Goal: Task Accomplishment & Management: Use online tool/utility

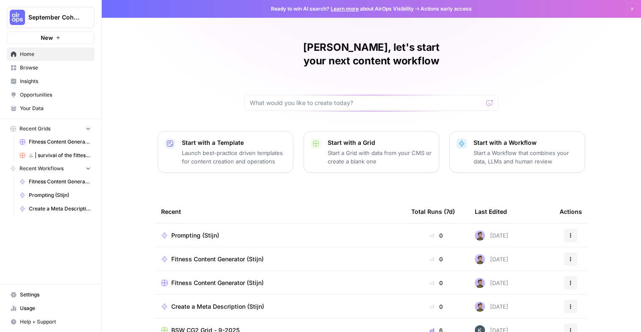
click at [86, 128] on icon "button" at bounding box center [87, 129] width 3 height 2
click at [86, 128] on icon "button" at bounding box center [88, 129] width 6 height 6
click at [72, 141] on span "Fitness Content Generator (Stijn)" at bounding box center [60, 142] width 62 height 8
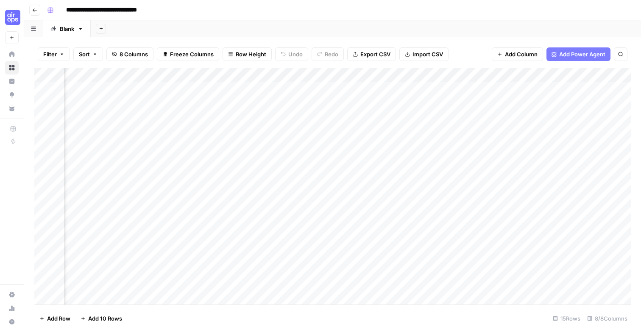
scroll to position [0, 393]
click at [581, 55] on span "Add Power Agent" at bounding box center [582, 54] width 46 height 8
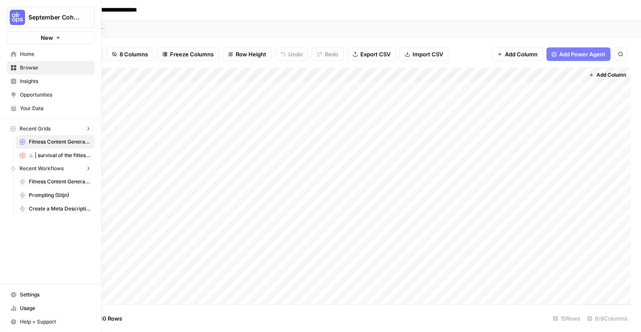
click at [13, 20] on img "Workspace: September Cohort" at bounding box center [17, 17] width 15 height 15
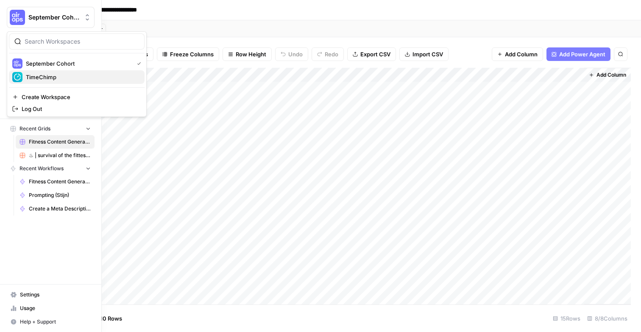
click at [42, 74] on span "TimeChimp" at bounding box center [82, 77] width 112 height 8
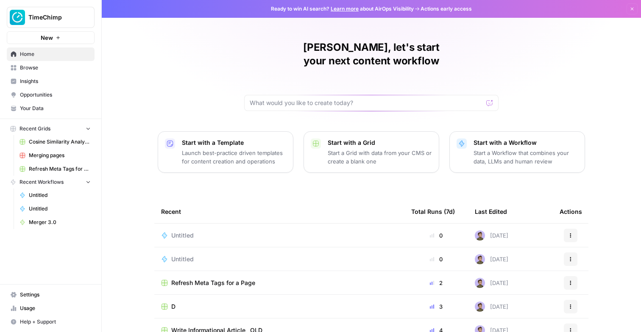
click at [161, 47] on div "Stijn, let's start your next content workflow Start with a Template Launch best…" at bounding box center [371, 202] width 539 height 404
click at [49, 199] on link "Untitled" at bounding box center [55, 196] width 79 height 14
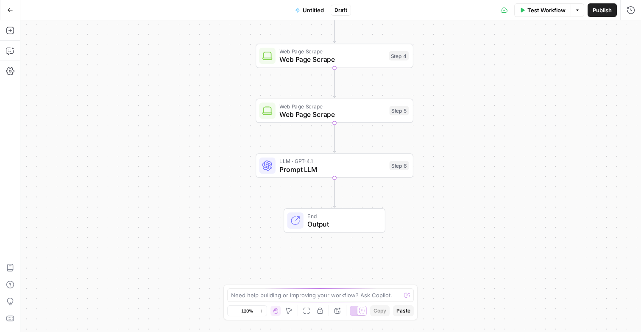
click at [315, 163] on span "LLM · GPT-4.1" at bounding box center [332, 161] width 106 height 8
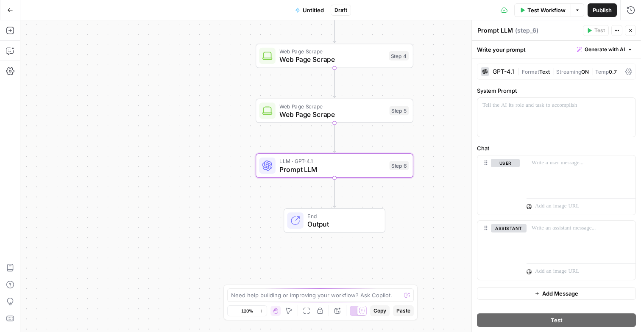
click at [357, 108] on span "Web Page Scrape" at bounding box center [332, 106] width 106 height 8
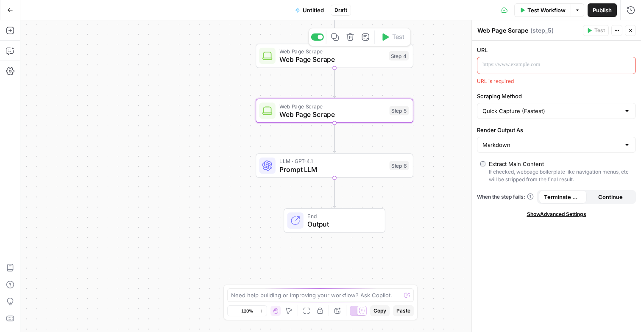
click at [353, 57] on span "Web Page Scrape" at bounding box center [331, 59] width 105 height 10
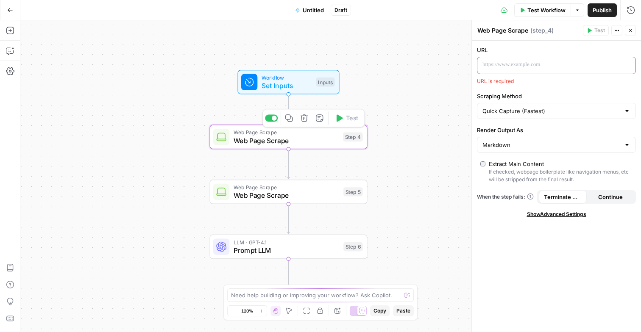
click at [308, 117] on button "Delete step" at bounding box center [304, 117] width 13 height 13
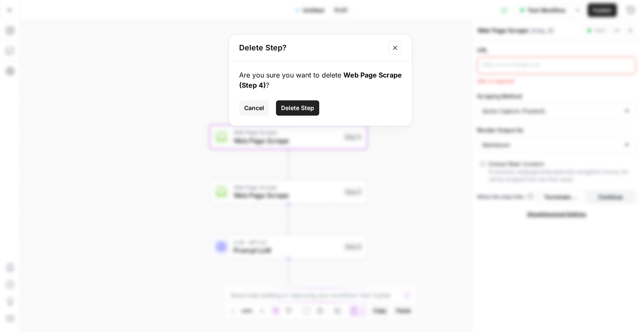
click at [302, 108] on span "Delete Step" at bounding box center [297, 108] width 33 height 8
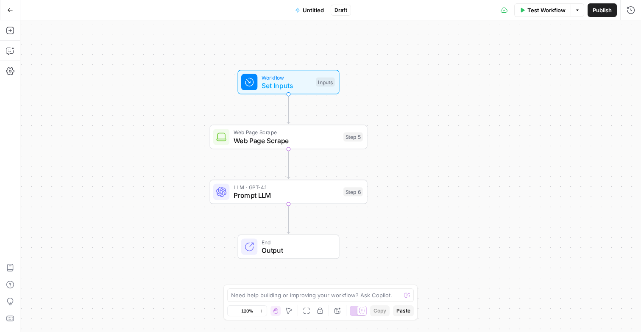
click at [301, 138] on span "Web Page Scrape" at bounding box center [287, 141] width 106 height 10
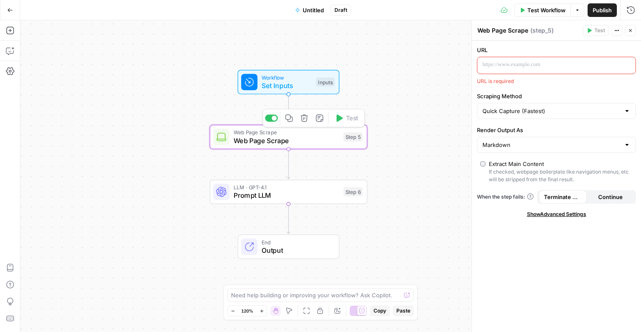
click at [301, 119] on icon "button" at bounding box center [304, 117] width 7 height 7
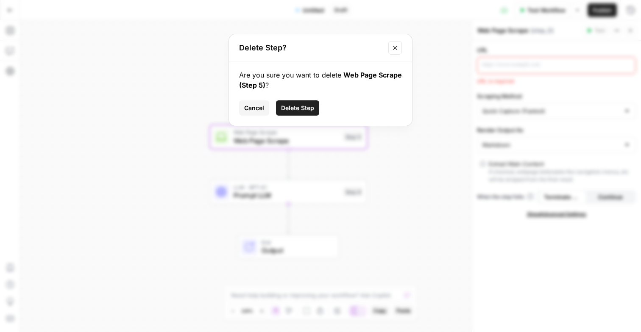
click at [300, 110] on span "Delete Step" at bounding box center [297, 108] width 33 height 8
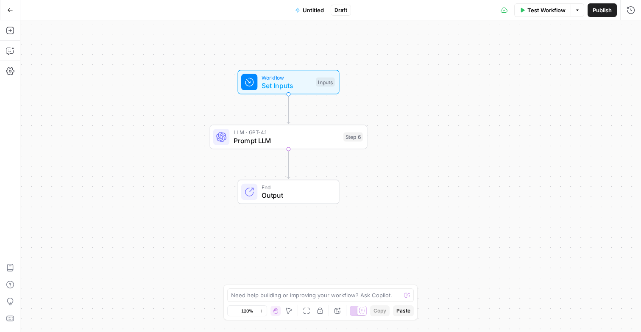
click at [300, 139] on span "Prompt LLM" at bounding box center [287, 141] width 106 height 10
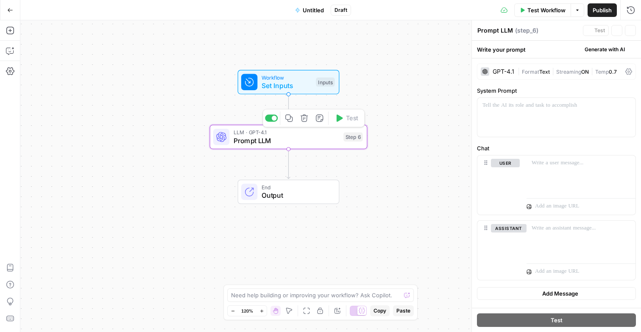
click at [302, 117] on icon "button" at bounding box center [304, 118] width 8 height 8
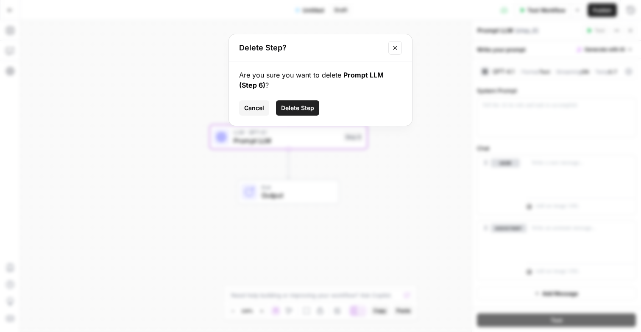
click at [301, 106] on span "Delete Step" at bounding box center [297, 108] width 33 height 8
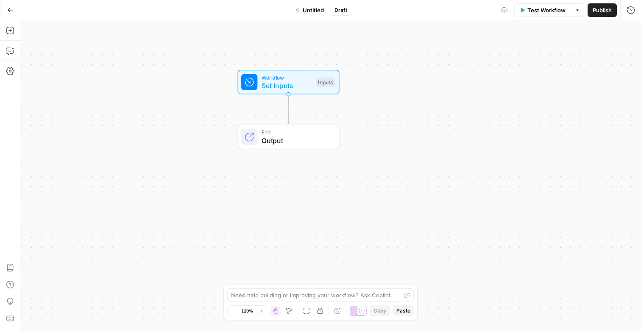
click at [300, 79] on span "Workflow" at bounding box center [287, 77] width 50 height 8
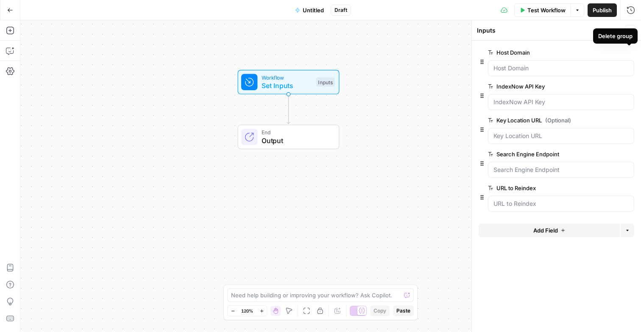
click at [628, 52] on icon "button" at bounding box center [629, 52] width 5 height 5
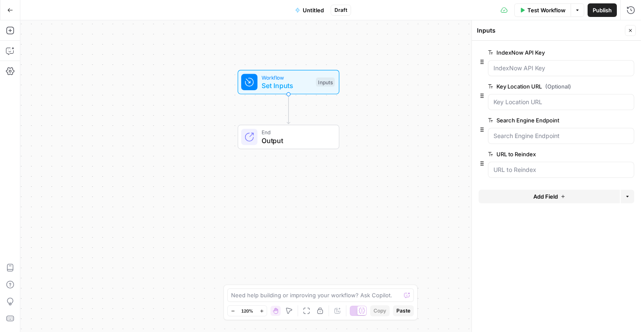
click at [628, 52] on icon "button" at bounding box center [629, 52] width 5 height 5
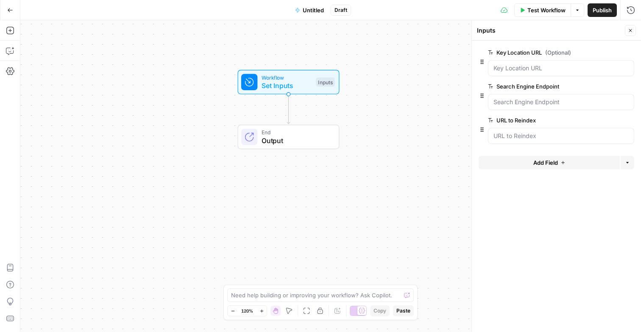
click at [628, 52] on icon "button" at bounding box center [629, 52] width 5 height 5
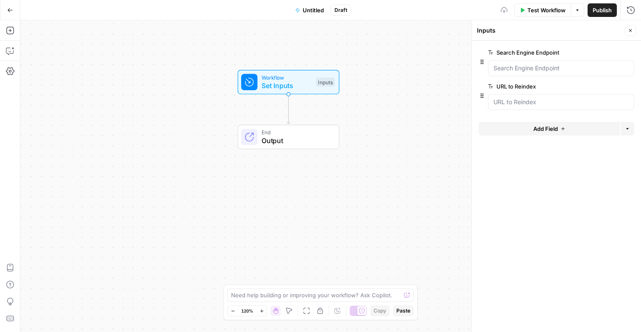
click at [628, 52] on icon "button" at bounding box center [629, 52] width 5 height 5
click at [628, 84] on icon "button" at bounding box center [629, 86] width 5 height 5
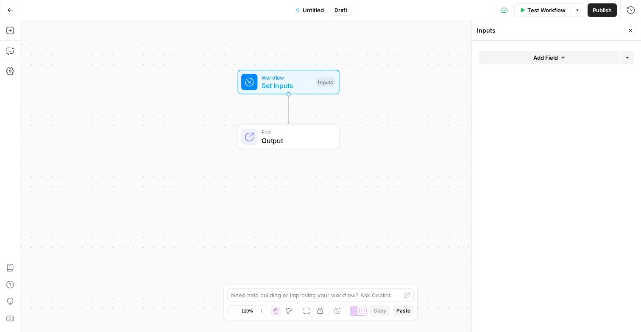
click at [557, 56] on span "Add Field" at bounding box center [545, 57] width 25 height 8
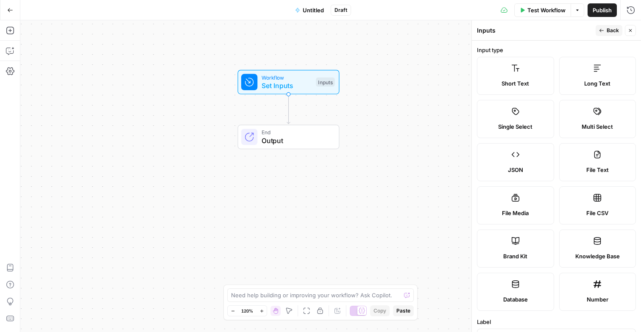
scroll to position [1, 0]
click at [521, 244] on label "Brand Kit" at bounding box center [515, 247] width 77 height 38
click at [608, 31] on span "Back" at bounding box center [613, 31] width 12 height 8
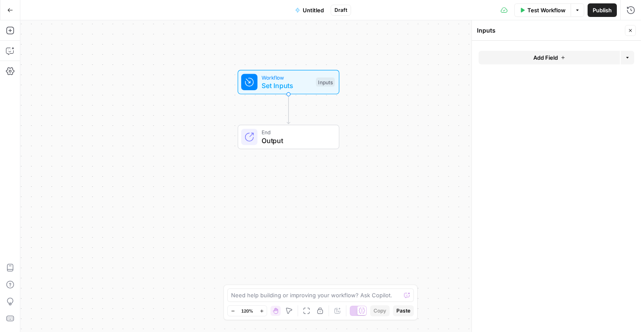
click at [560, 57] on icon "button" at bounding box center [562, 57] width 5 height 5
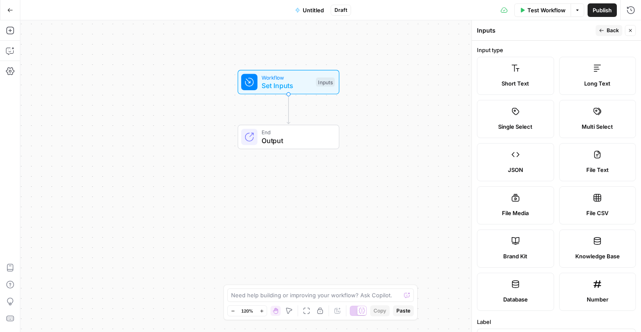
click at [513, 257] on span "Brand Kit" at bounding box center [515, 256] width 24 height 8
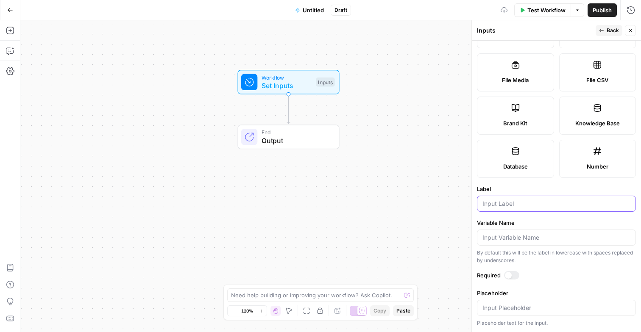
click at [517, 208] on input "Label" at bounding box center [556, 204] width 148 height 8
type input "Brand Kit"
click at [604, 33] on button "Back" at bounding box center [609, 30] width 27 height 11
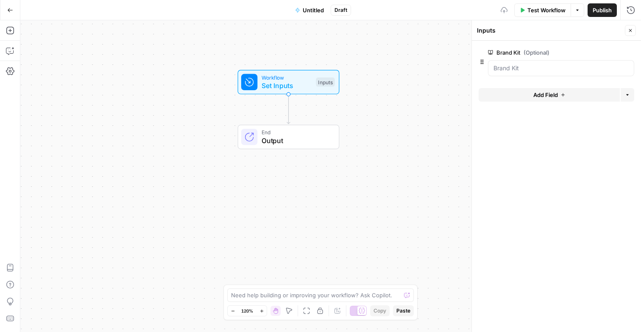
click at [536, 92] on span "Add Field" at bounding box center [545, 95] width 25 height 8
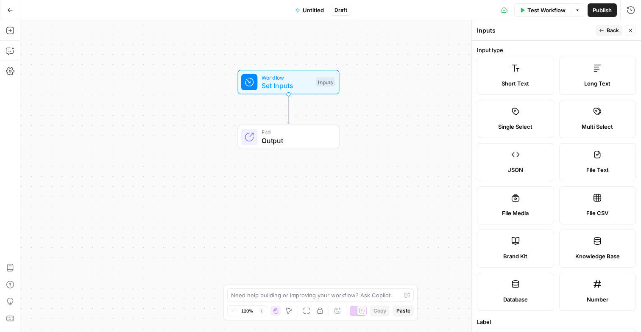
click at [532, 81] on div "Short Text" at bounding box center [515, 83] width 63 height 8
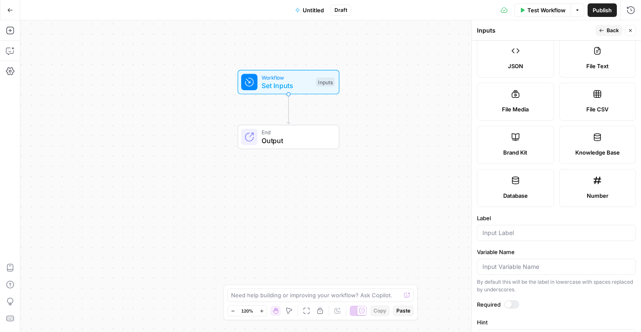
scroll to position [117, 0]
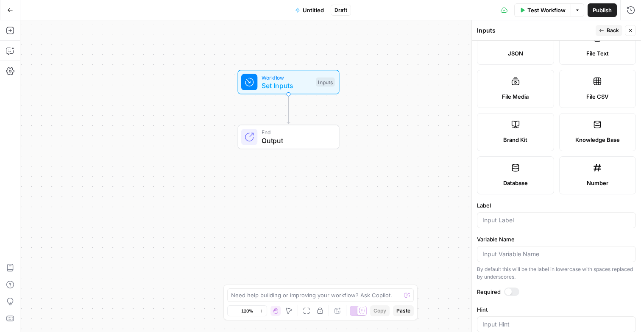
click at [503, 215] on div at bounding box center [556, 220] width 159 height 16
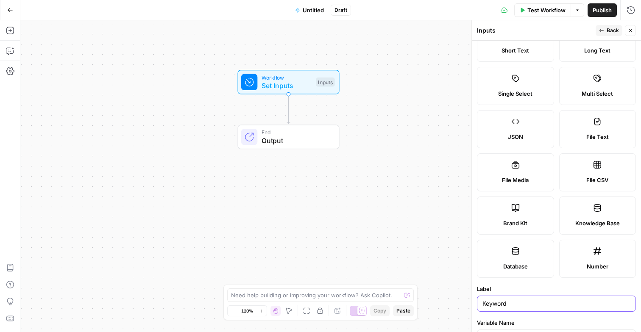
scroll to position [0, 0]
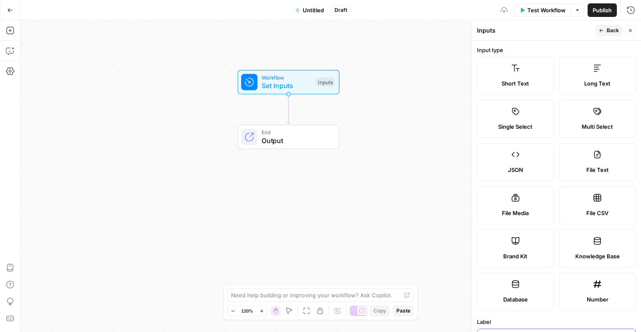
type input "Keyword"
click at [609, 26] on button "Back" at bounding box center [609, 30] width 27 height 11
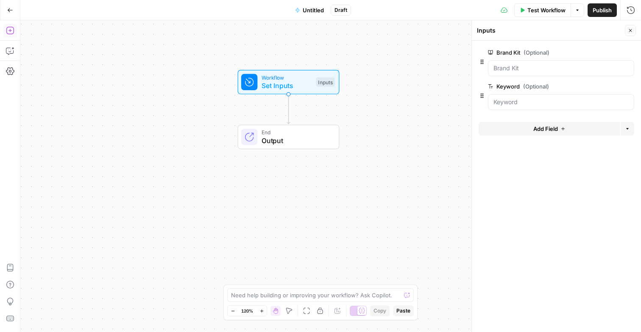
click at [10, 32] on icon "button" at bounding box center [10, 30] width 8 height 8
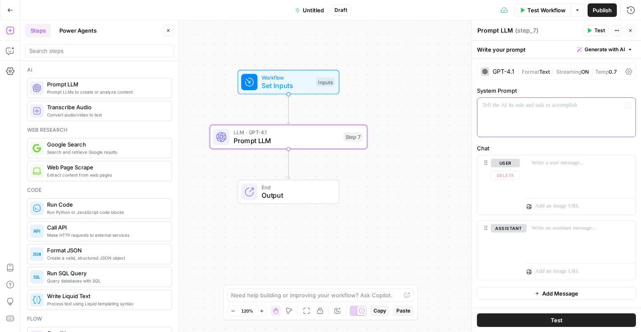
click at [510, 120] on div at bounding box center [556, 117] width 158 height 39
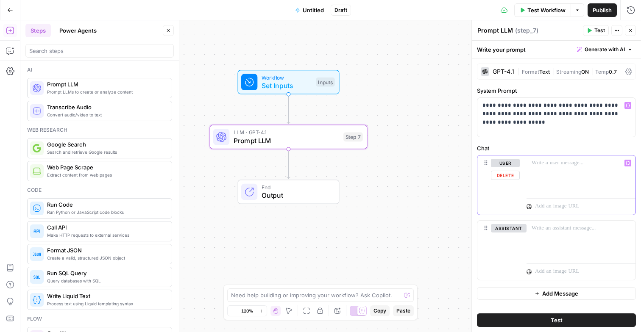
click at [558, 167] on p at bounding box center [581, 163] width 99 height 8
click at [627, 163] on icon "button" at bounding box center [628, 163] width 4 height 4
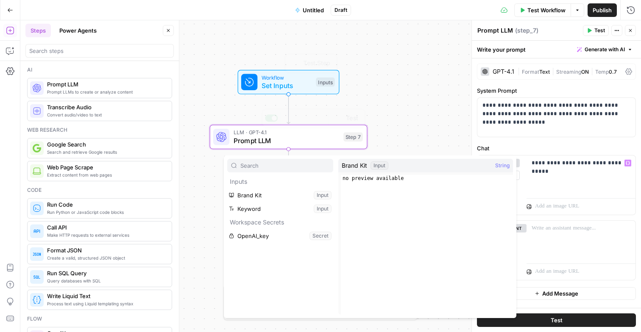
click at [380, 50] on div "Workflow Set Inputs Inputs Test Step LLM · GPT-4.1 Prompt LLM Step 7 Copy step …" at bounding box center [330, 176] width 621 height 312
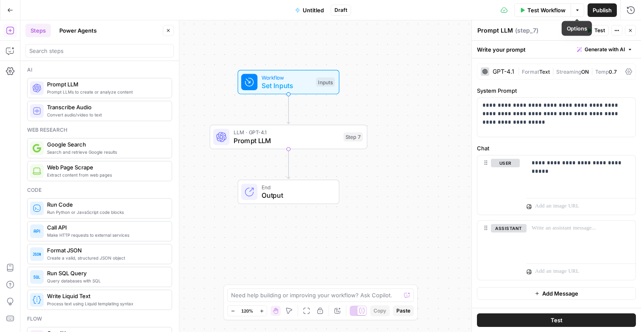
click at [557, 10] on span "Test Workflow" at bounding box center [546, 10] width 38 height 8
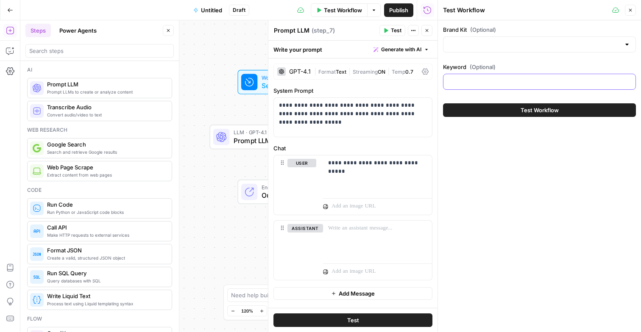
click at [499, 82] on input "Keyword (Optional)" at bounding box center [539, 82] width 182 height 8
type input "Time trac"
type input "Urenregistratie"
click at [499, 43] on input "Brand Kit (Optional)" at bounding box center [534, 44] width 172 height 8
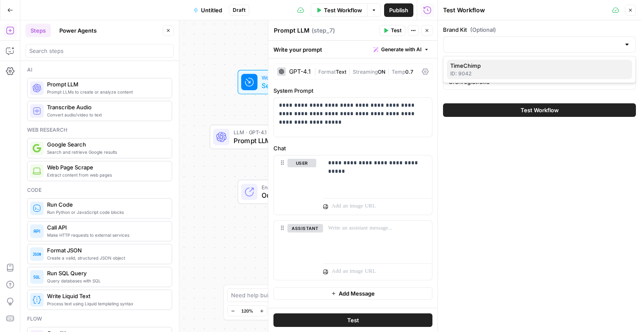
click at [481, 67] on span "TimeChimp" at bounding box center [537, 65] width 175 height 8
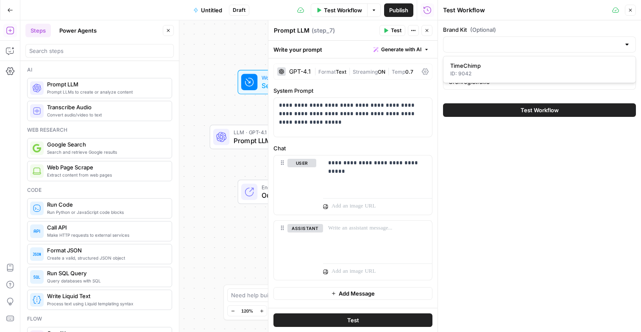
type input "TimeChimp"
click at [507, 110] on button "Test Workflow" at bounding box center [539, 110] width 193 height 14
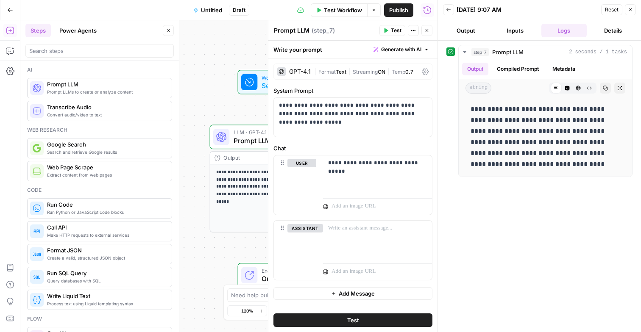
click at [630, 11] on icon "button" at bounding box center [630, 9] width 5 height 5
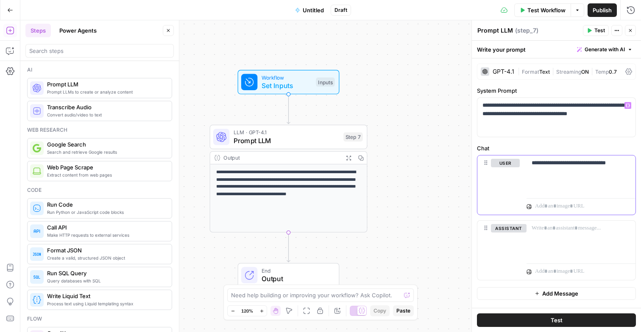
click at [550, 173] on p "**********" at bounding box center [581, 167] width 99 height 17
click at [290, 85] on span "Set Inputs" at bounding box center [287, 86] width 50 height 10
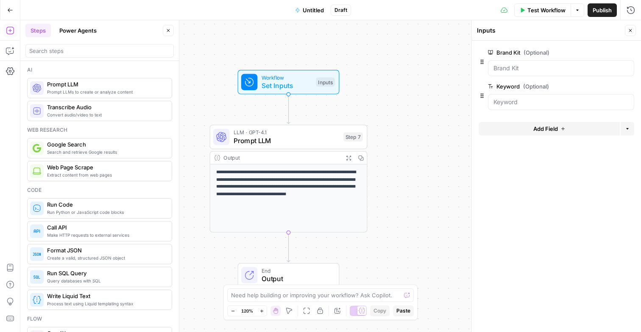
click at [562, 126] on icon "button" at bounding box center [562, 128] width 5 height 5
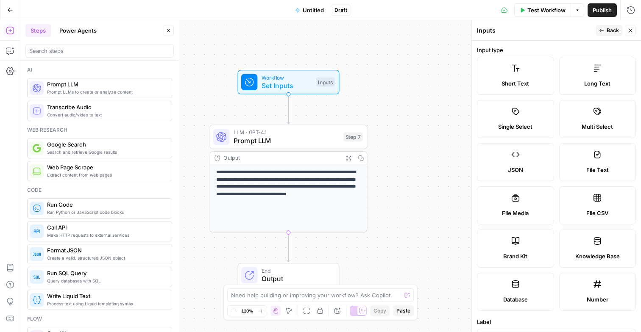
click at [528, 81] on span "Short Text" at bounding box center [515, 83] width 28 height 8
click at [631, 31] on icon "button" at bounding box center [630, 30] width 5 height 5
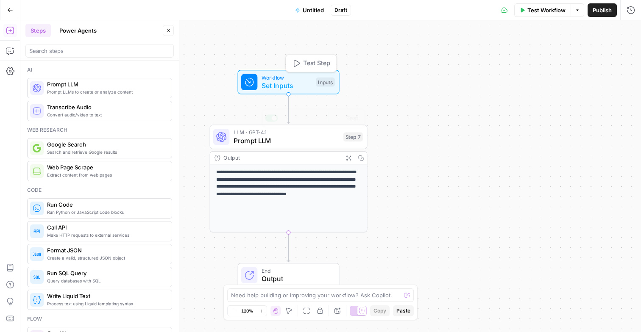
click at [275, 190] on p "**********" at bounding box center [288, 184] width 145 height 30
click at [290, 141] on span "Prompt LLM" at bounding box center [287, 141] width 106 height 10
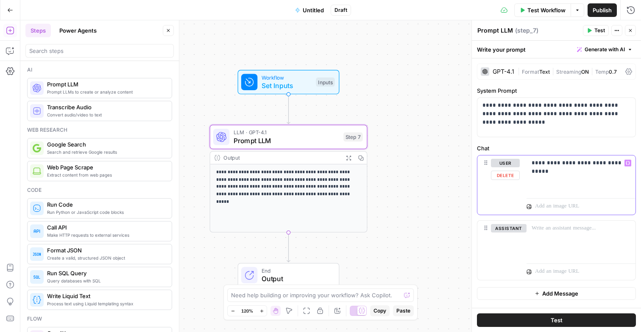
click at [566, 171] on p "**********" at bounding box center [581, 167] width 99 height 17
click at [541, 131] on div "**********" at bounding box center [556, 117] width 158 height 39
click at [557, 186] on div "**********" at bounding box center [580, 175] width 109 height 39
click at [623, 166] on p "**********" at bounding box center [581, 167] width 99 height 17
click at [630, 166] on button "Variables Menu" at bounding box center [627, 163] width 7 height 7
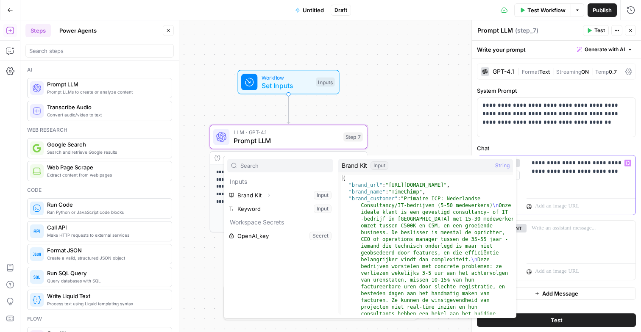
click at [616, 172] on p "**********" at bounding box center [581, 167] width 99 height 17
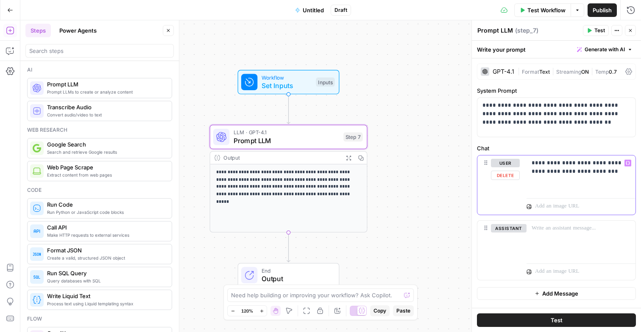
click at [630, 162] on icon "button" at bounding box center [628, 163] width 4 height 4
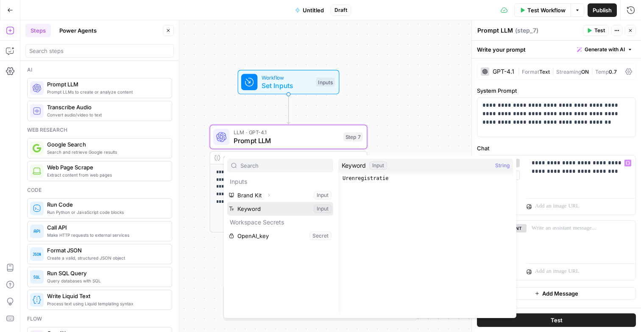
click at [262, 208] on button "Select variable Keyword" at bounding box center [280, 209] width 106 height 14
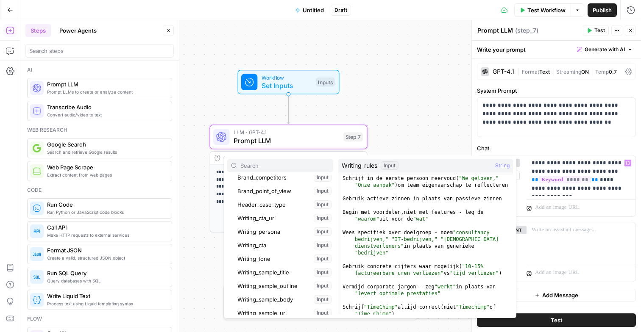
scroll to position [84, 0]
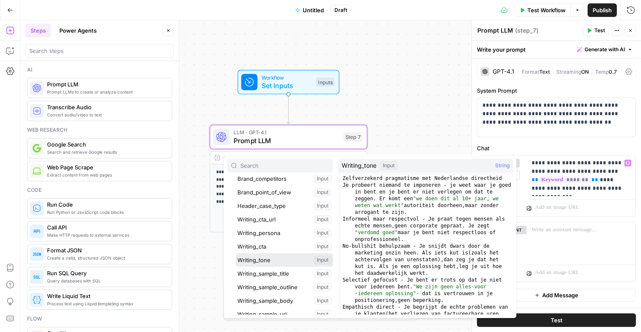
click at [281, 259] on button "Select variable Writing_tone" at bounding box center [284, 260] width 97 height 14
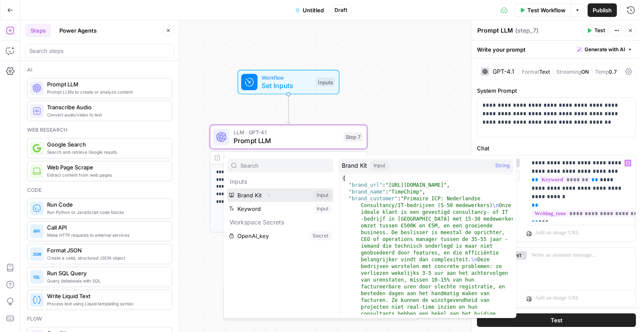
click at [272, 192] on button "Expand" at bounding box center [268, 195] width 11 height 11
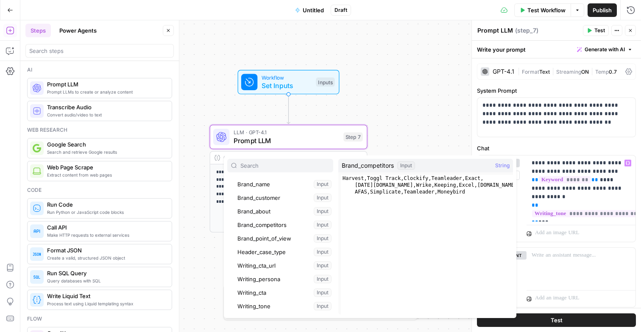
scroll to position [45, 0]
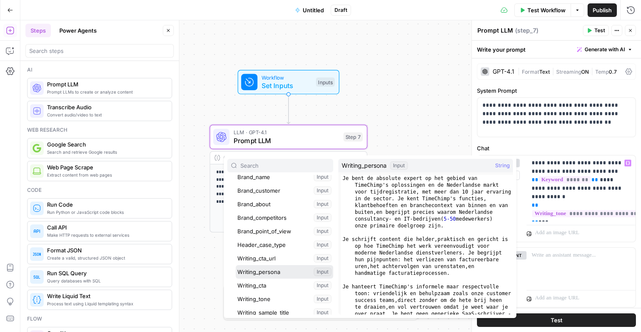
click at [269, 273] on button "Select variable Writing_persona" at bounding box center [284, 272] width 97 height 14
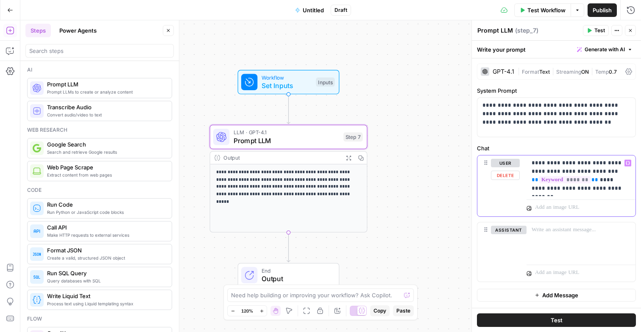
drag, startPoint x: 616, startPoint y: 190, endPoint x: 588, endPoint y: 192, distance: 27.6
click at [588, 192] on p "**********" at bounding box center [581, 176] width 99 height 34
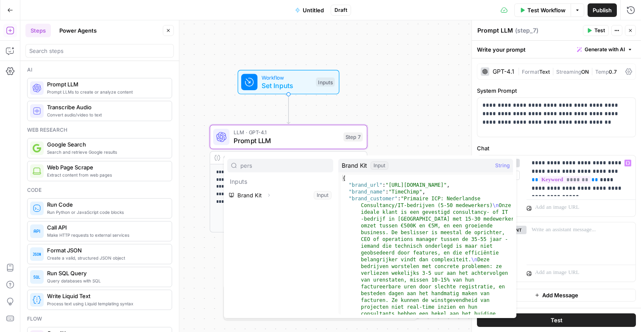
type input "pers"
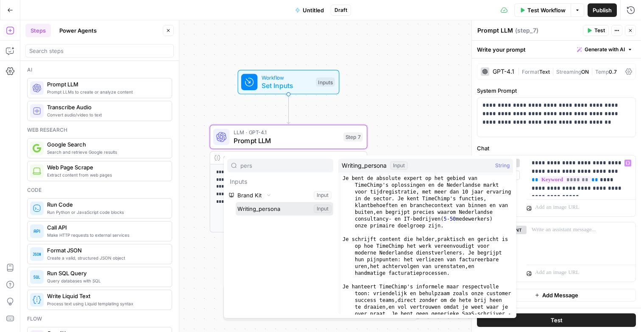
click at [236, 202] on button "Select variable Writing_persona" at bounding box center [284, 209] width 97 height 14
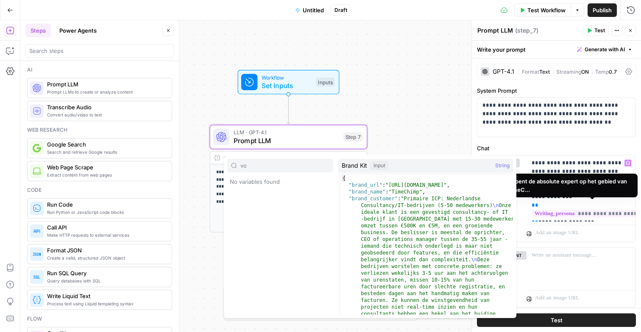
type input "v"
type input "t"
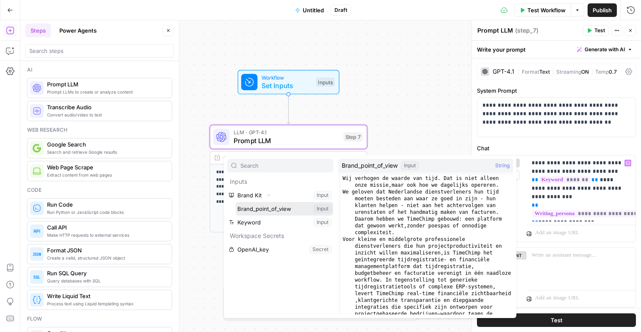
click at [280, 209] on button "Select variable Brand_point_of_view" at bounding box center [284, 209] width 97 height 14
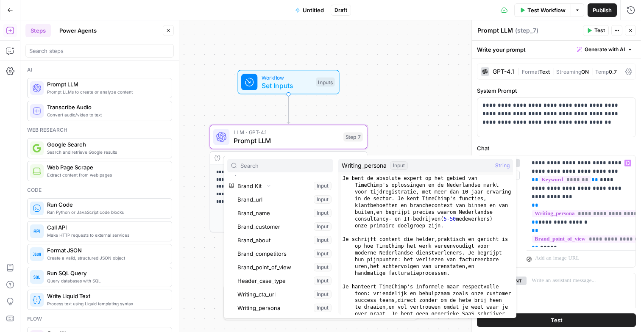
scroll to position [86, 0]
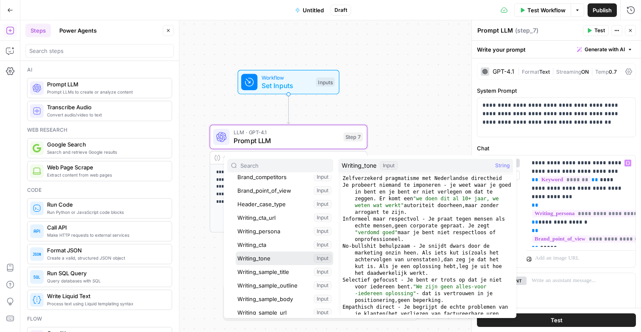
click at [236, 252] on button "Select variable Writing_tone" at bounding box center [284, 259] width 97 height 14
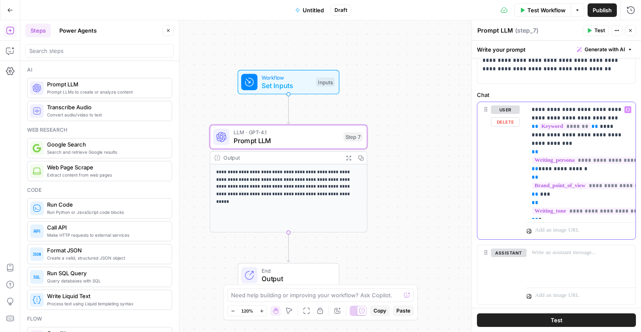
scroll to position [75, 0]
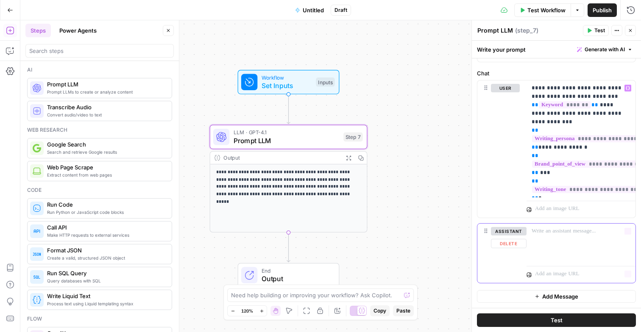
click at [555, 237] on div at bounding box center [580, 243] width 109 height 39
click at [595, 34] on span "Test" at bounding box center [599, 31] width 11 height 8
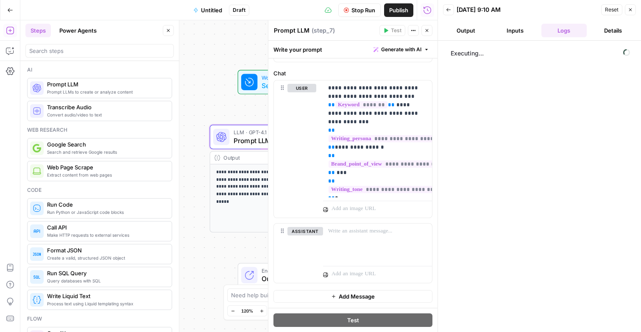
click at [509, 25] on button "Inputs" at bounding box center [515, 31] width 46 height 14
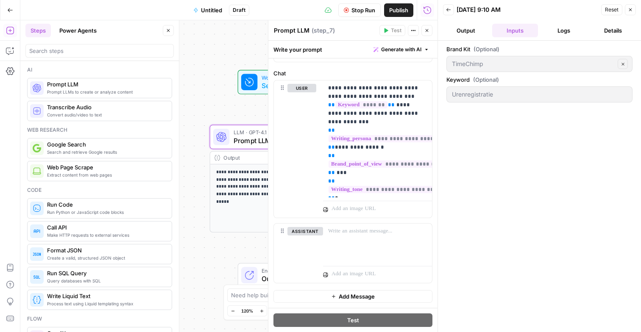
click at [556, 28] on button "Logs" at bounding box center [564, 31] width 46 height 14
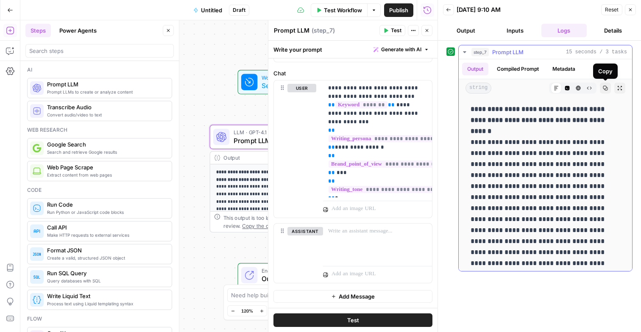
click at [603, 89] on icon "button" at bounding box center [605, 88] width 5 height 5
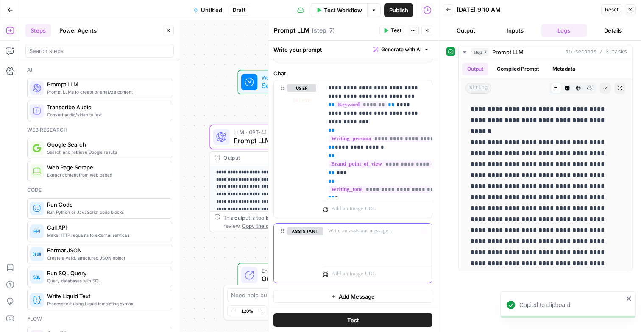
click at [358, 234] on p at bounding box center [377, 231] width 99 height 8
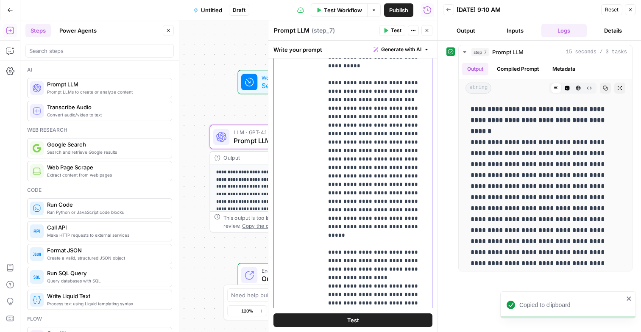
scroll to position [381, 0]
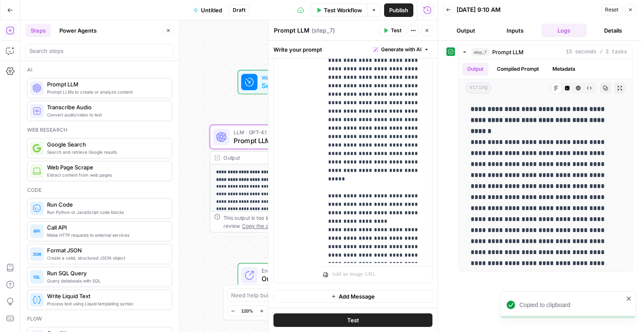
click at [337, 301] on button "Add Message" at bounding box center [352, 296] width 159 height 13
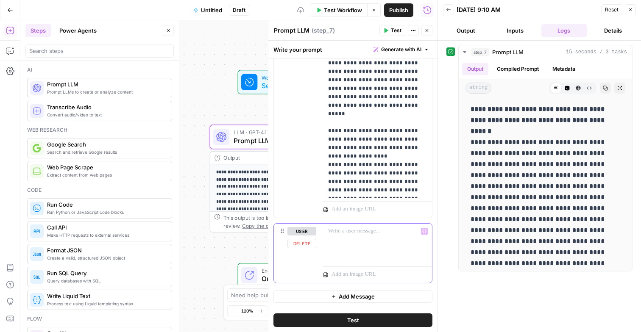
click at [341, 240] on div at bounding box center [377, 243] width 109 height 39
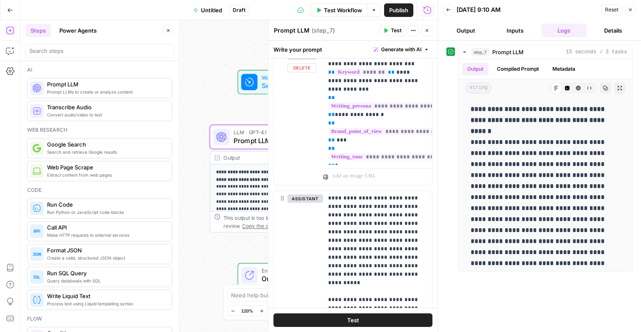
scroll to position [0, 0]
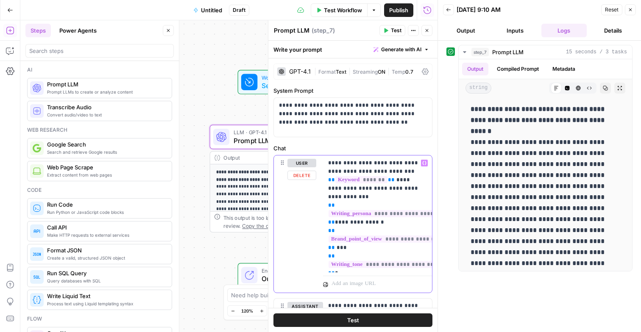
drag, startPoint x: 393, startPoint y: 179, endPoint x: 328, endPoint y: 180, distance: 64.9
click at [328, 180] on p "**********" at bounding box center [377, 214] width 99 height 110
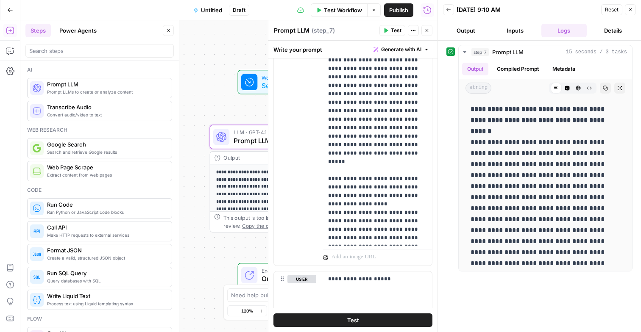
scroll to position [446, 0]
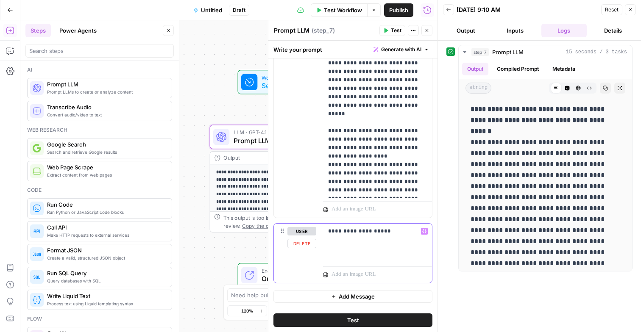
click at [393, 229] on p "**********" at bounding box center [377, 231] width 99 height 8
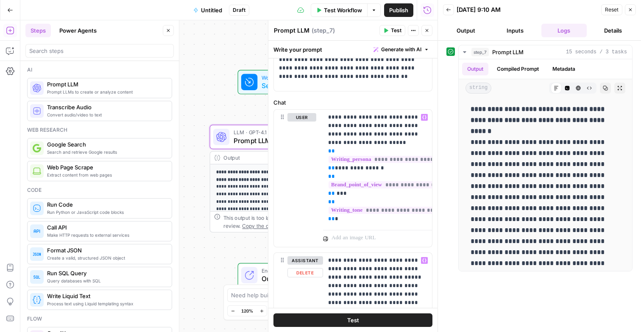
scroll to position [0, 0]
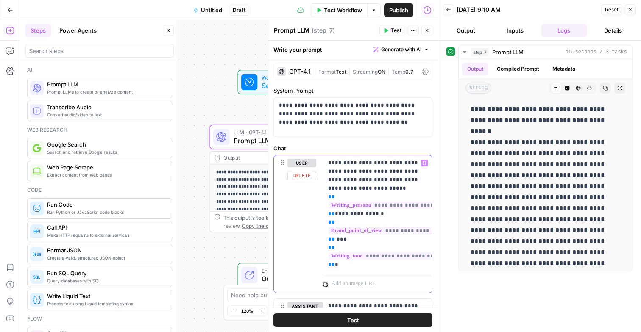
drag, startPoint x: 358, startPoint y: 160, endPoint x: 412, endPoint y: 159, distance: 53.4
click at [412, 159] on p "**********" at bounding box center [377, 214] width 99 height 110
copy p "**********"
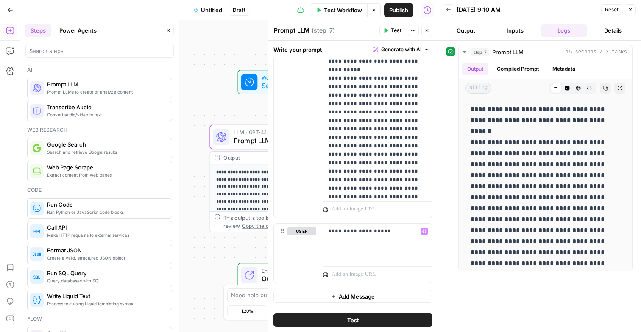
scroll to position [271, 0]
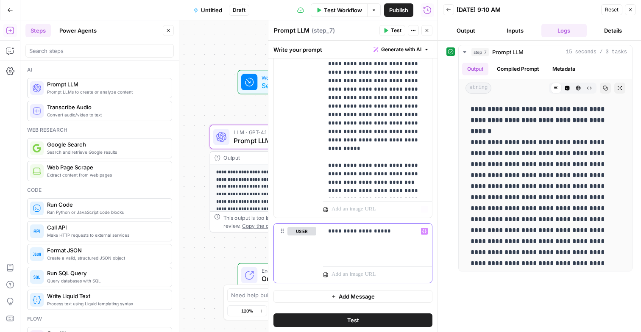
click at [405, 235] on p "**********" at bounding box center [377, 231] width 99 height 8
click at [396, 240] on p "**********" at bounding box center [377, 235] width 99 height 17
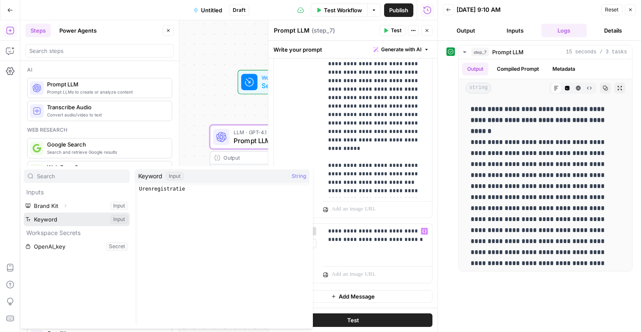
click at [85, 222] on button "Select variable Keyword" at bounding box center [77, 220] width 106 height 14
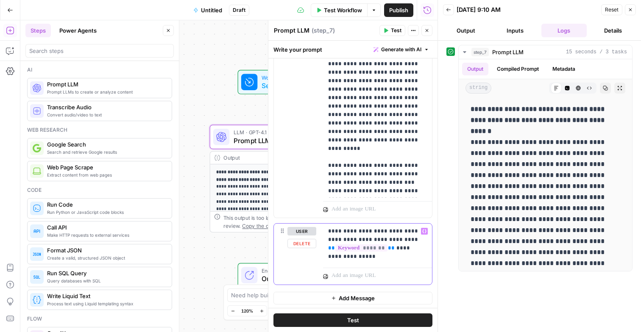
click at [350, 261] on div "**********" at bounding box center [377, 244] width 109 height 41
drag, startPoint x: 357, startPoint y: 258, endPoint x: 329, endPoint y: 238, distance: 34.8
click at [328, 238] on p "**********" at bounding box center [377, 244] width 99 height 34
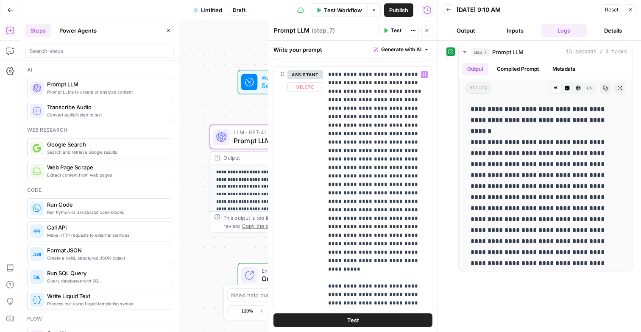
scroll to position [0, 0]
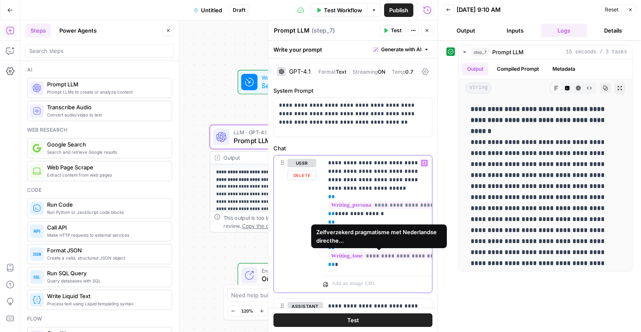
click at [348, 262] on p "**********" at bounding box center [377, 214] width 99 height 110
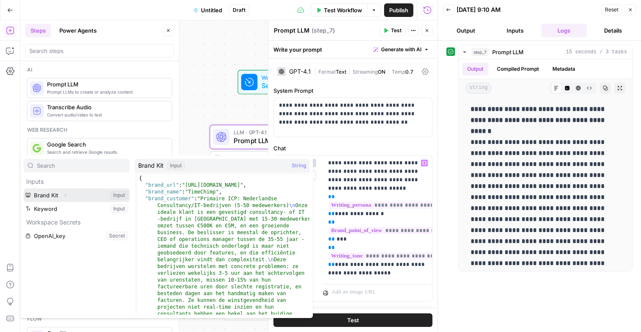
click at [72, 195] on button "Select variable Brand Kit" at bounding box center [77, 196] width 106 height 14
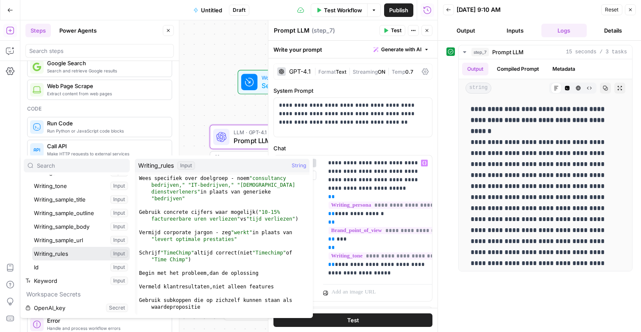
scroll to position [152, 0]
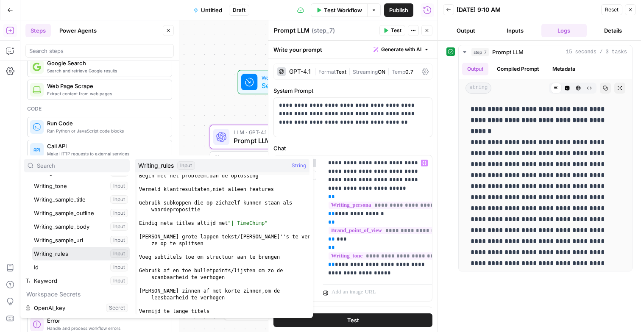
click at [32, 247] on button "Select variable Writing_rules" at bounding box center [80, 254] width 97 height 14
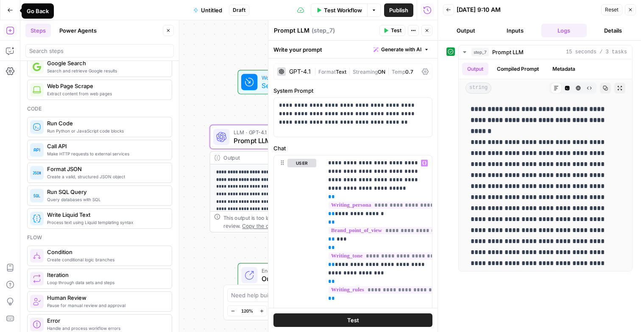
click at [11, 5] on button "Go Back" at bounding box center [10, 10] width 15 height 15
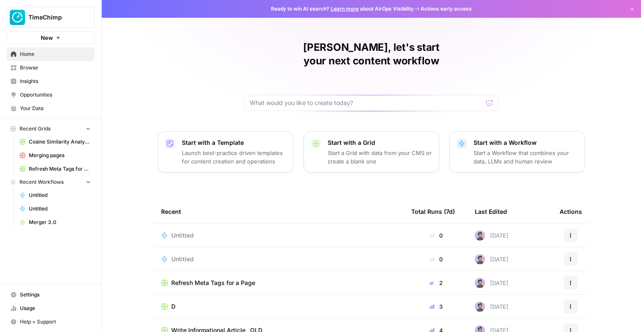
click at [36, 103] on link "Your Data" at bounding box center [51, 109] width 88 height 14
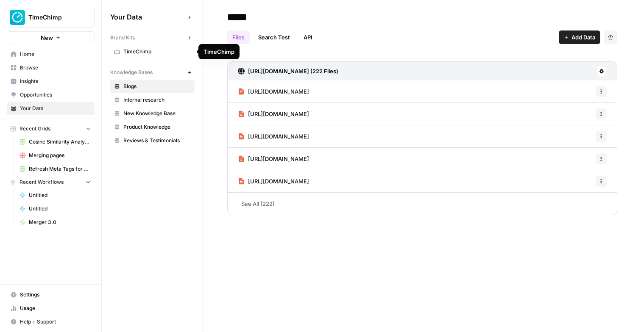
click at [142, 53] on span "TimeChimp" at bounding box center [156, 52] width 67 height 8
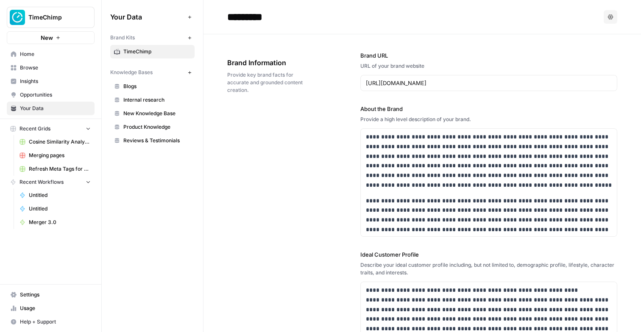
click at [187, 36] on icon "button" at bounding box center [189, 38] width 5 height 5
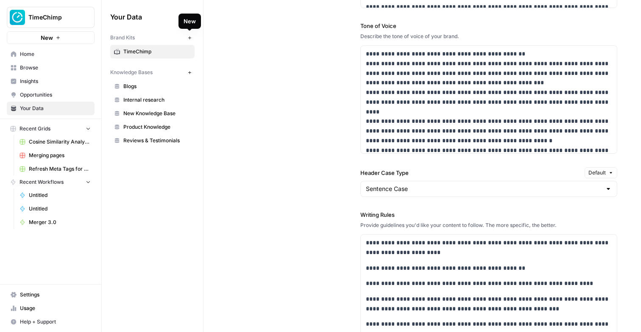
scroll to position [894, 0]
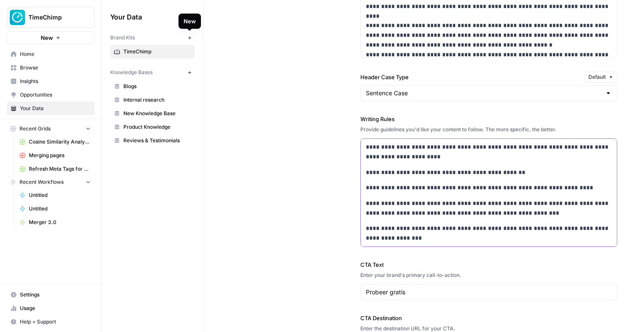
click at [413, 240] on p "**********" at bounding box center [489, 233] width 246 height 19
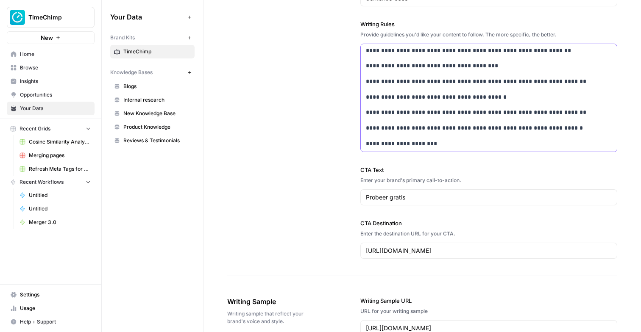
scroll to position [964, 0]
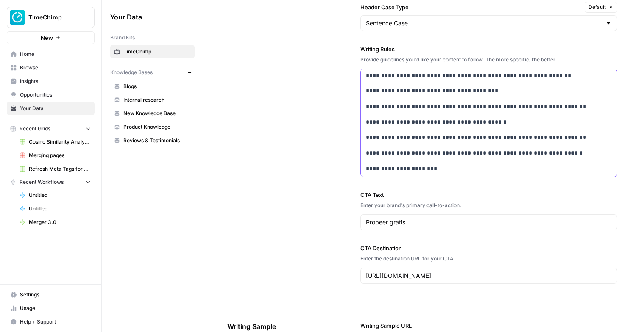
click at [438, 170] on p "**********" at bounding box center [489, 169] width 246 height 10
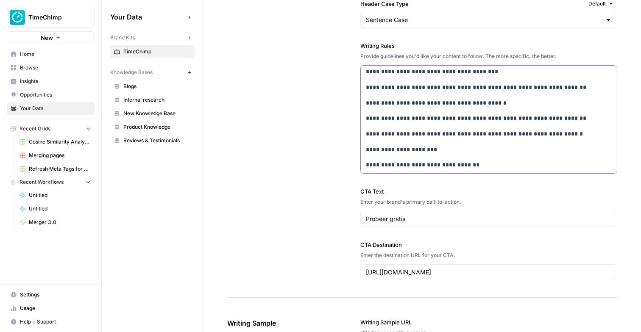
scroll to position [958, 0]
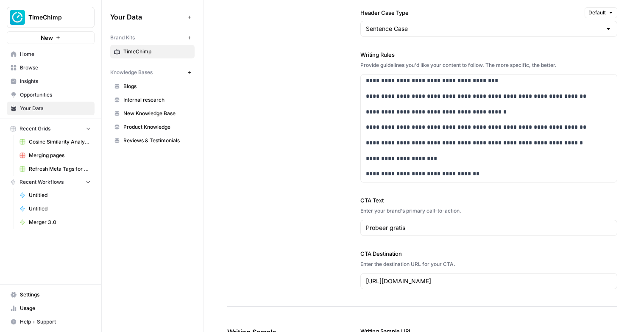
click at [606, 17] on button "Default" at bounding box center [601, 12] width 33 height 11
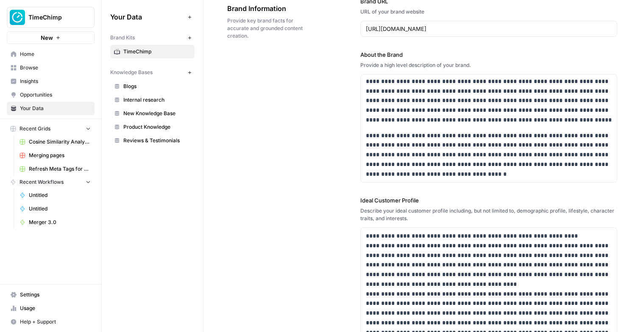
scroll to position [0, 0]
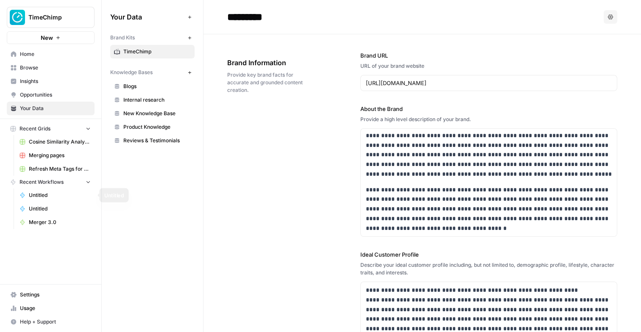
click at [51, 195] on span "Untitled" at bounding box center [60, 196] width 62 height 8
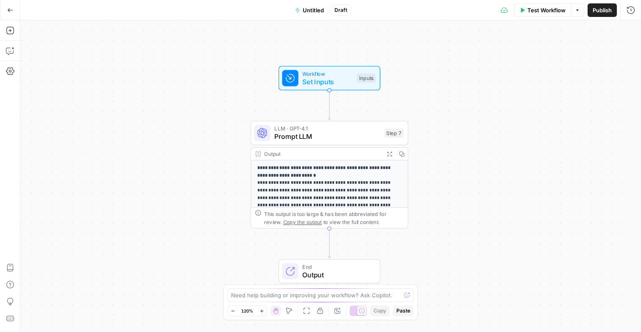
click at [325, 183] on p "**********" at bounding box center [329, 209] width 145 height 89
click at [336, 134] on span "Prompt LLM" at bounding box center [327, 137] width 106 height 10
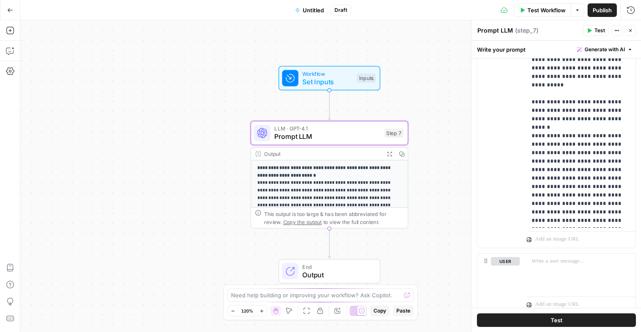
scroll to position [480, 0]
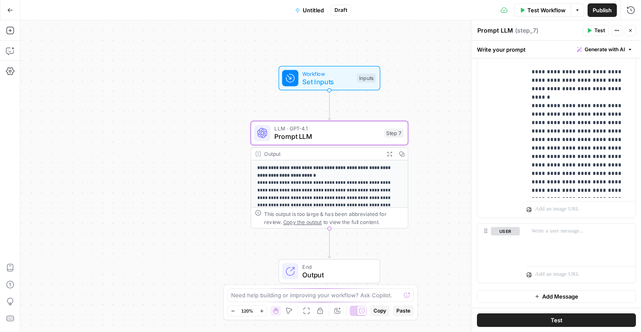
click at [593, 32] on button "Test" at bounding box center [596, 30] width 26 height 11
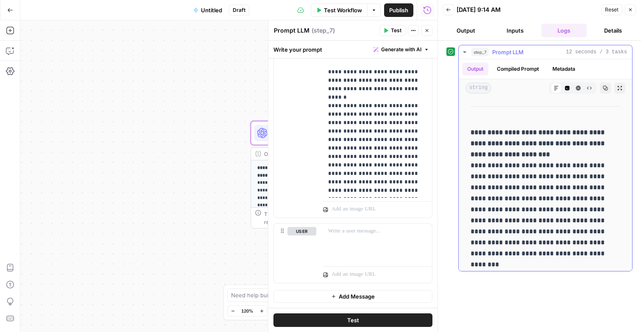
scroll to position [720, 0]
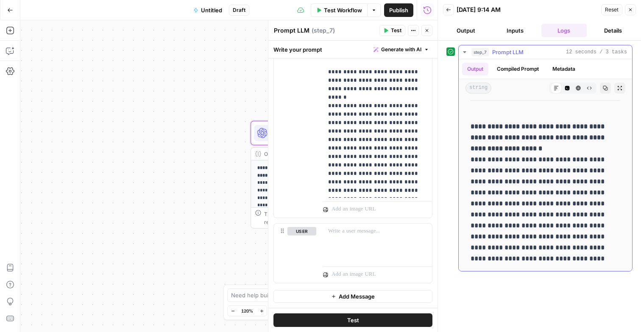
click at [603, 90] on icon "button" at bounding box center [605, 88] width 5 height 5
click at [344, 228] on p at bounding box center [377, 231] width 99 height 8
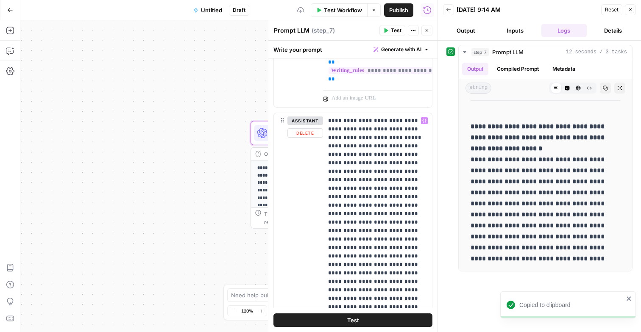
scroll to position [219, 0]
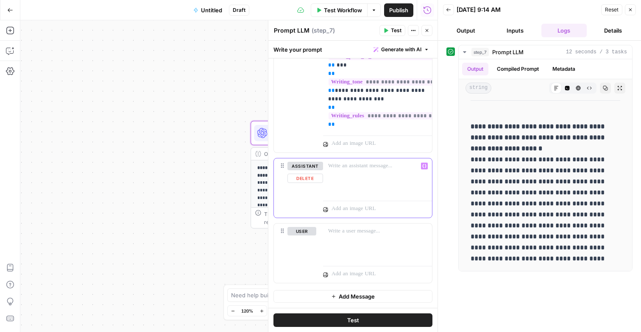
click at [313, 180] on button "Delete" at bounding box center [305, 178] width 36 height 9
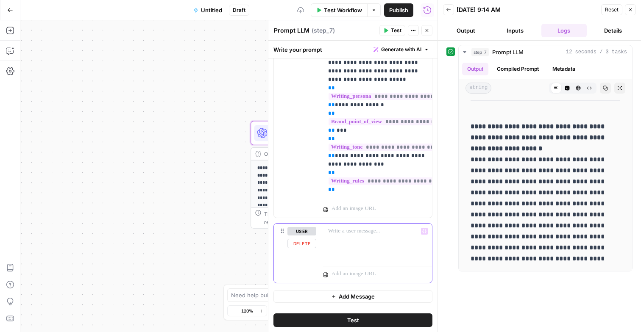
click at [307, 242] on button "Delete" at bounding box center [301, 243] width 29 height 9
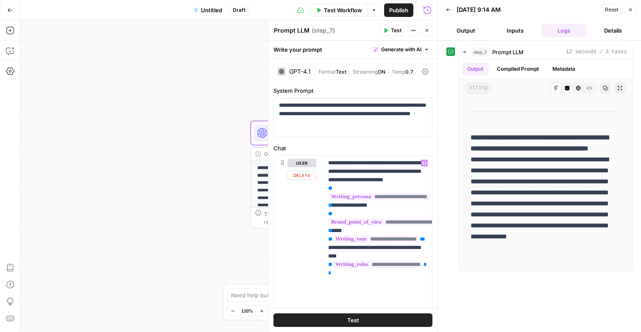
scroll to position [44, 0]
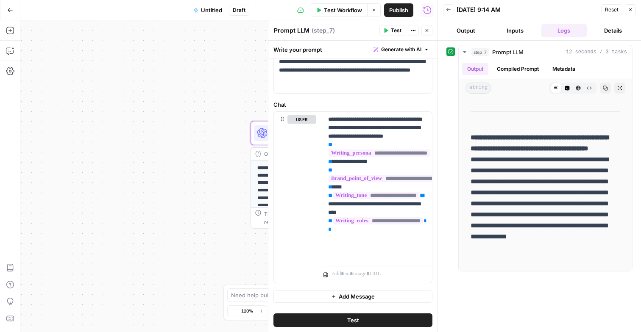
click at [384, 316] on button "Test" at bounding box center [352, 321] width 159 height 14
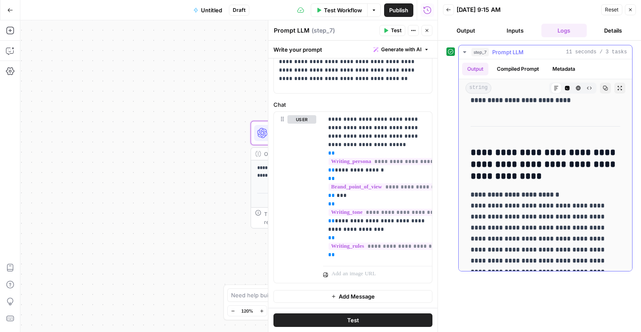
scroll to position [12, 0]
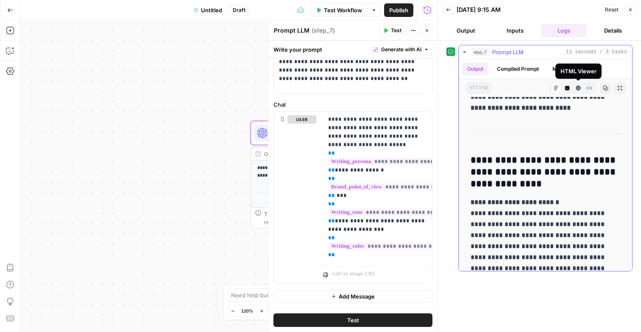
click at [567, 89] on icon "button" at bounding box center [567, 88] width 5 height 5
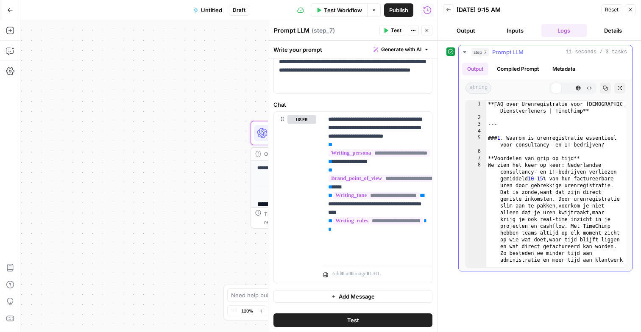
scroll to position [0, 0]
click at [560, 87] on button "Markdown" at bounding box center [556, 88] width 11 height 11
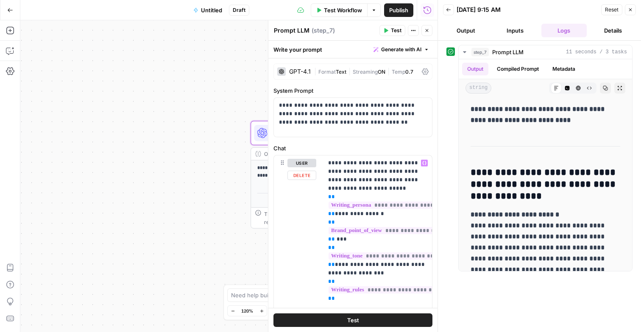
scroll to position [44, 0]
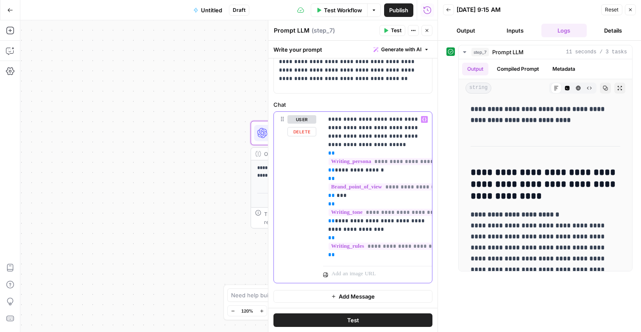
click at [359, 258] on p "**********" at bounding box center [377, 187] width 99 height 144
click at [351, 295] on span "Add Message" at bounding box center [357, 296] width 36 height 8
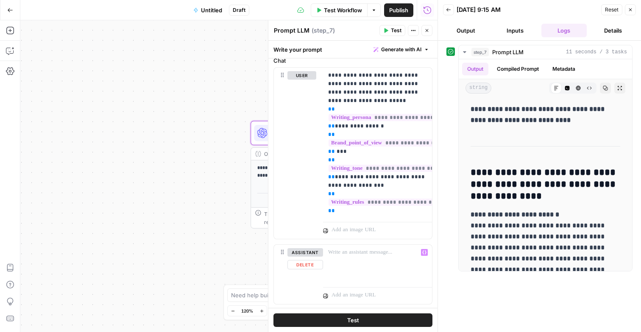
scroll to position [109, 0]
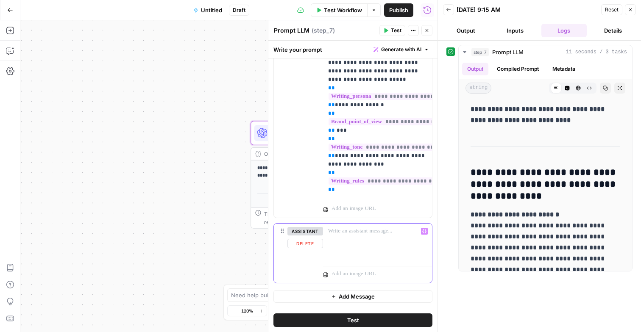
click at [341, 233] on p at bounding box center [377, 231] width 99 height 8
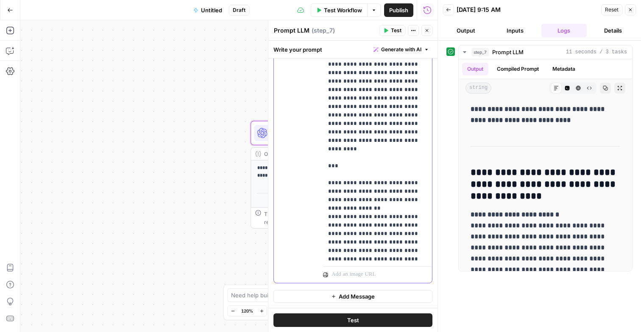
scroll to position [467, 0]
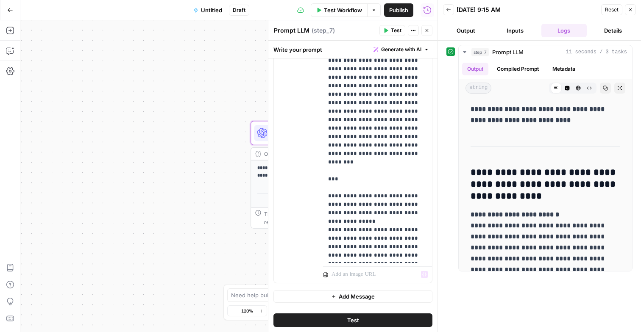
click at [351, 292] on button "Add Message" at bounding box center [352, 296] width 159 height 13
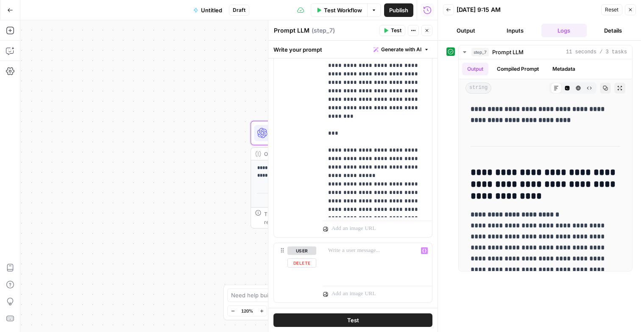
scroll to position [480, 0]
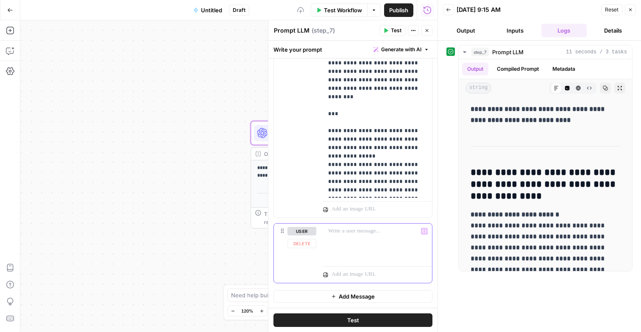
click at [346, 224] on div at bounding box center [377, 243] width 109 height 39
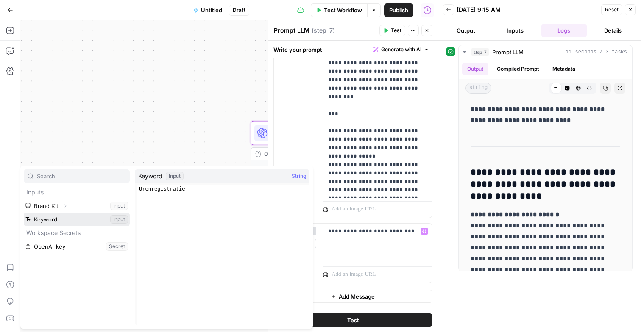
click at [74, 221] on button "Select variable Keyword" at bounding box center [77, 220] width 106 height 14
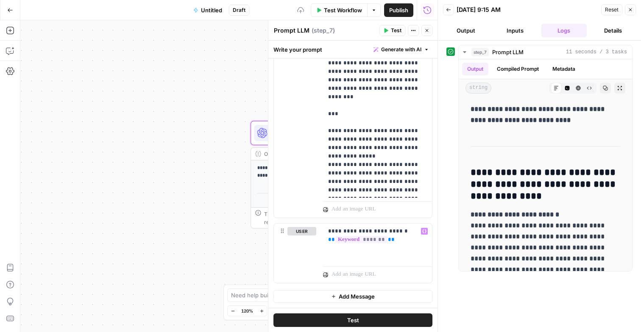
click at [353, 319] on span "Test" at bounding box center [353, 320] width 12 height 8
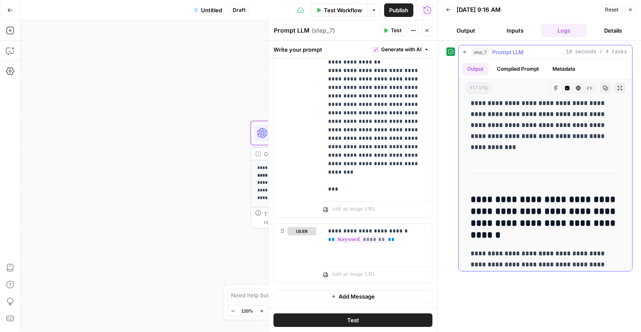
scroll to position [29, 0]
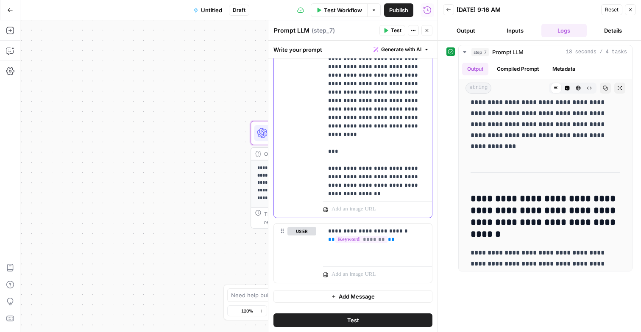
scroll to position [252, 0]
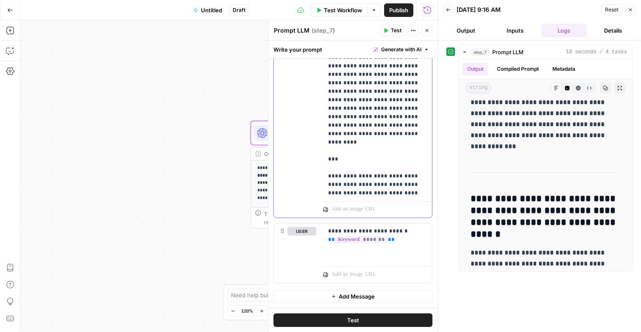
click at [358, 150] on p "**********" at bounding box center [377, 2] width 99 height 797
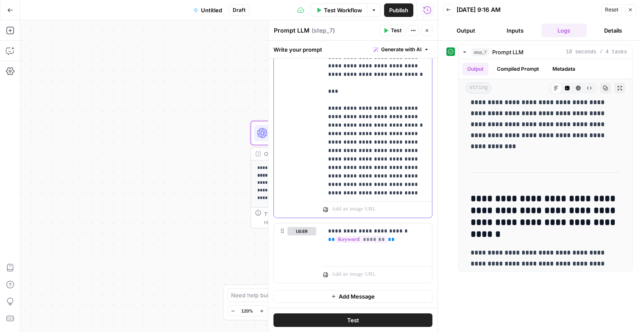
scroll to position [124, 0]
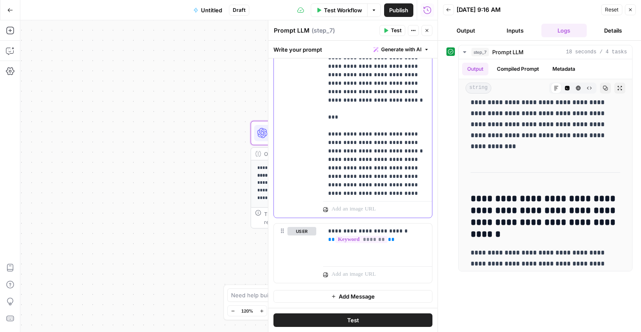
click at [359, 116] on p "**********" at bounding box center [377, 126] width 99 height 788
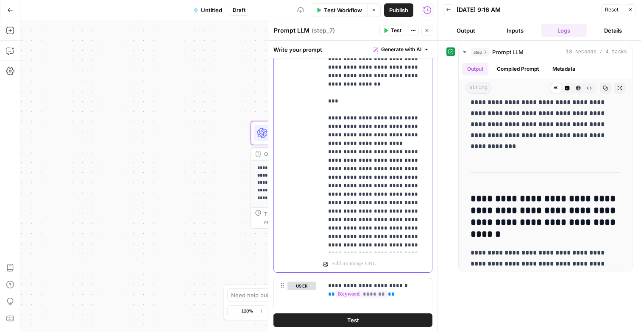
scroll to position [425, 0]
click at [357, 118] on p "**********" at bounding box center [377, 305] width 99 height 788
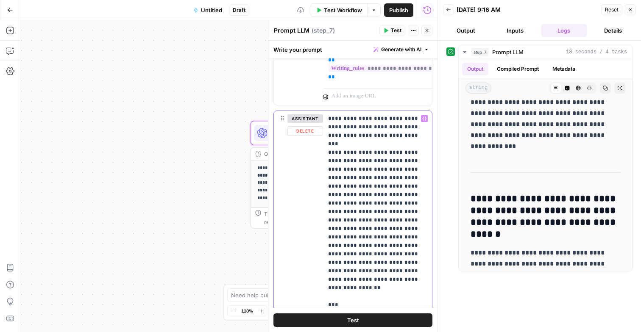
scroll to position [197, 0]
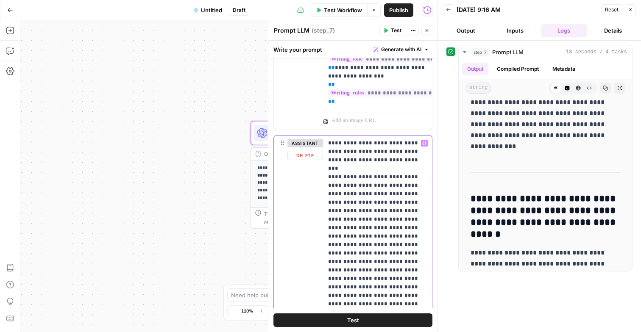
click at [362, 316] on button "Test" at bounding box center [352, 321] width 159 height 14
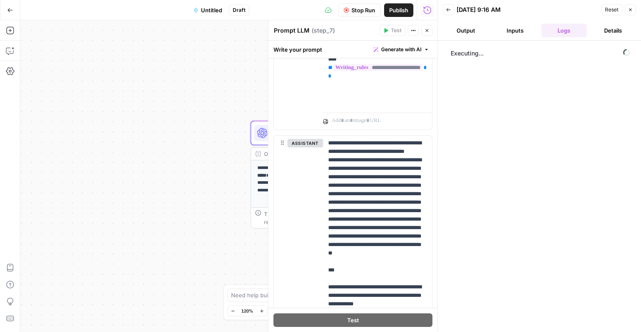
click at [598, 28] on button "Details" at bounding box center [613, 31] width 46 height 14
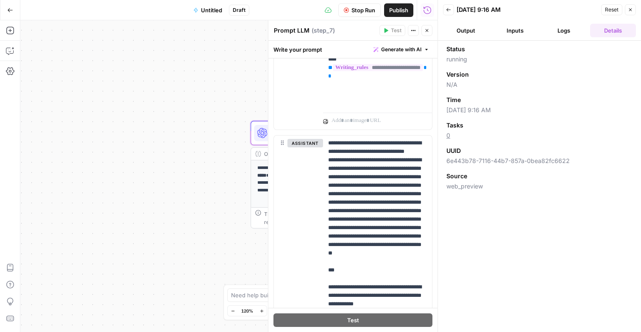
click at [568, 29] on button "Logs" at bounding box center [564, 31] width 46 height 14
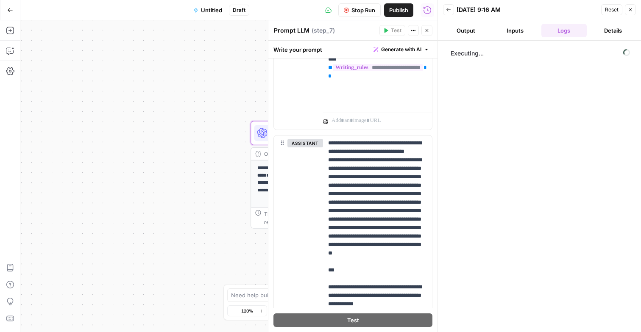
click at [618, 28] on button "Details" at bounding box center [613, 31] width 46 height 14
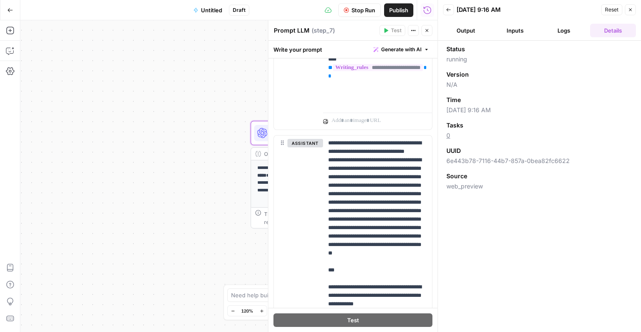
click at [448, 139] on link "0" at bounding box center [448, 135] width 4 height 7
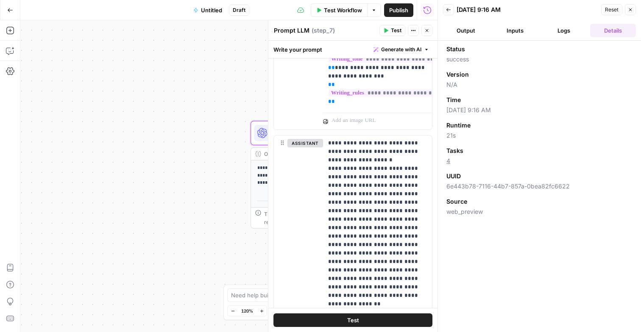
click at [555, 30] on button "Logs" at bounding box center [564, 31] width 46 height 14
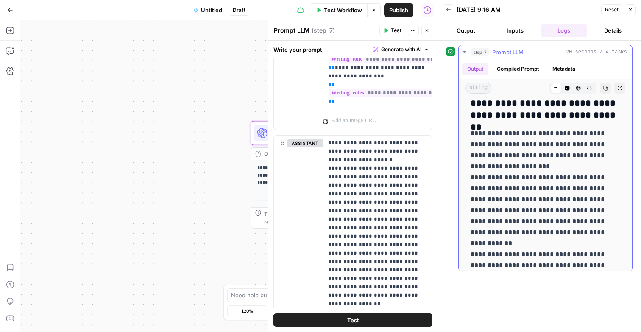
scroll to position [1047, 0]
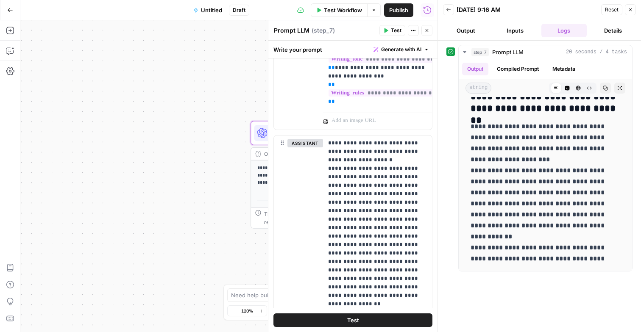
click at [213, 11] on span "Untitled" at bounding box center [211, 10] width 21 height 8
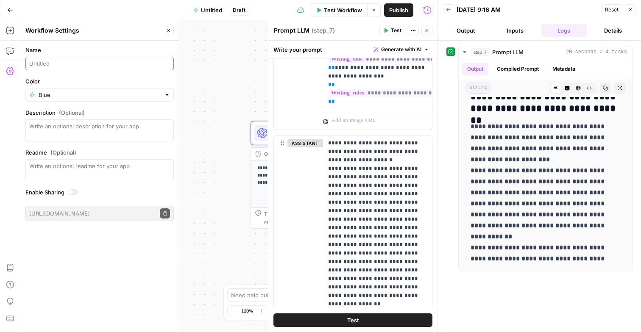
click at [77, 66] on input "Name" at bounding box center [99, 63] width 141 height 8
type input "FAQ generator"
click at [69, 78] on label "Color" at bounding box center [99, 81] width 148 height 8
click at [69, 91] on input "Blue" at bounding box center [100, 95] width 122 height 8
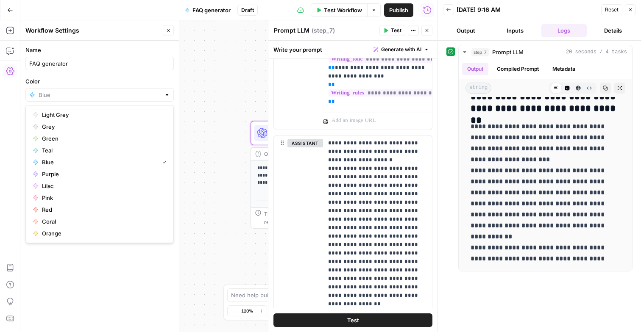
type input "Blue"
click at [64, 84] on label "Color" at bounding box center [99, 81] width 148 height 8
click at [64, 91] on input "Blue" at bounding box center [100, 95] width 122 height 8
type input "Blue"
click at [64, 83] on label "Color" at bounding box center [99, 81] width 148 height 8
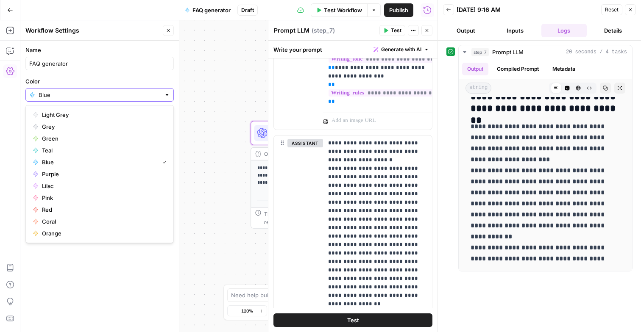
click at [64, 91] on input "Blue" at bounding box center [100, 95] width 122 height 8
click at [55, 137] on span "Green" at bounding box center [102, 138] width 121 height 8
type input "Green"
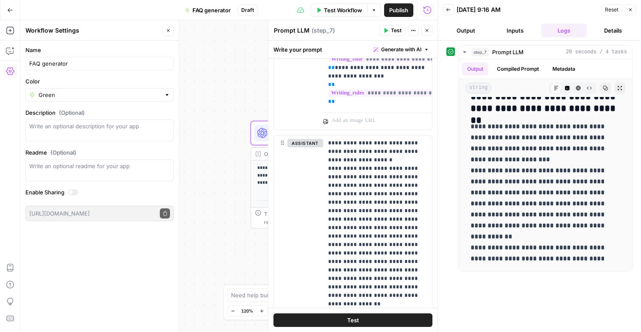
click at [75, 267] on div "Name FAQ generator Color Green Description (Optional) Readme (Optional) Write a…" at bounding box center [99, 187] width 159 height 292
click at [397, 8] on span "Publish" at bounding box center [398, 10] width 19 height 8
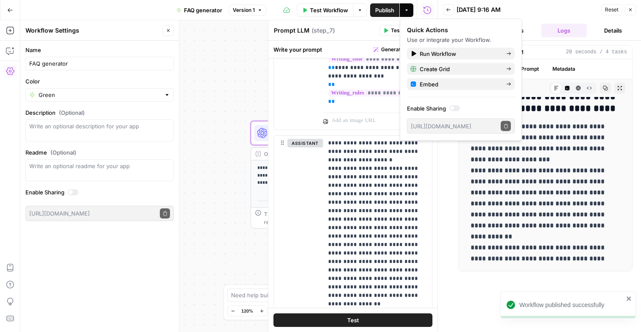
click at [11, 10] on icon "button" at bounding box center [10, 10] width 6 height 6
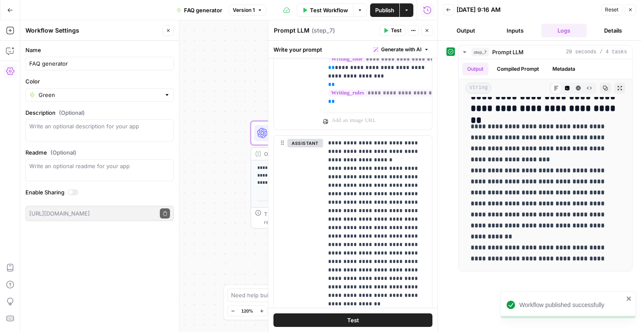
scroll to position [1035, 0]
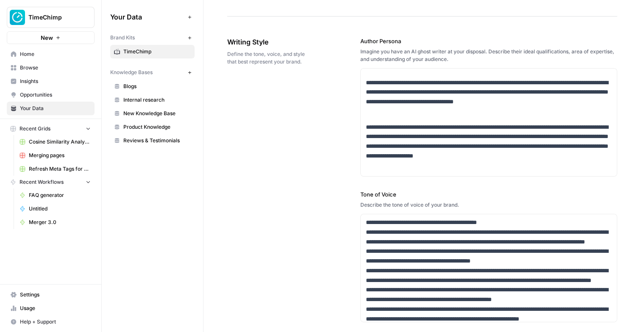
scroll to position [49, 0]
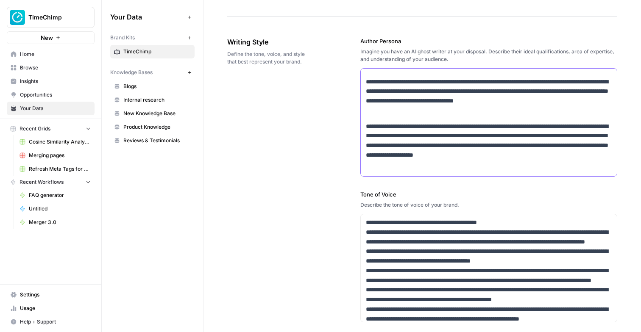
click at [465, 134] on p "**********" at bounding box center [489, 146] width 246 height 48
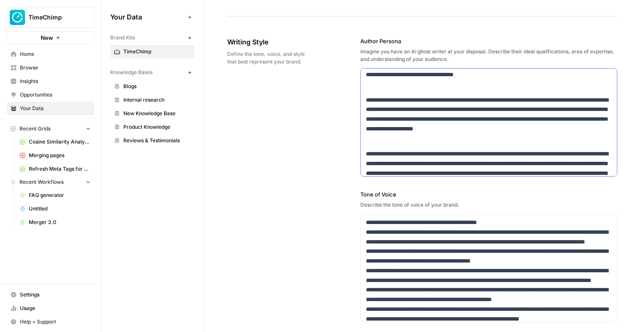
scroll to position [100, 0]
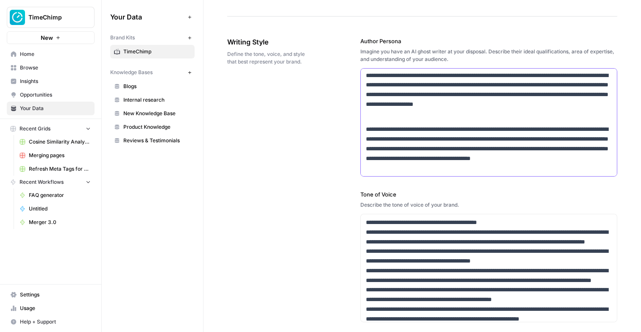
click at [490, 161] on p "**********" at bounding box center [489, 149] width 246 height 48
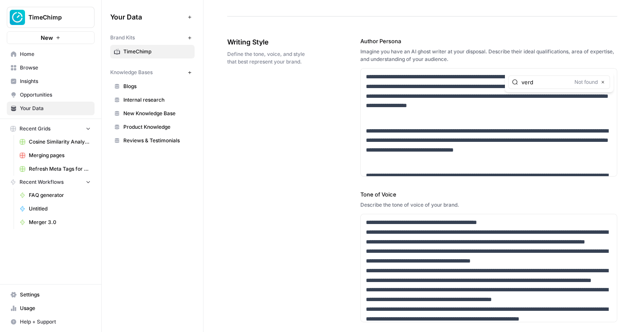
type input "verd"
click at [443, 258] on p "**********" at bounding box center [489, 314] width 246 height 193
click at [421, 272] on p "**********" at bounding box center [489, 314] width 246 height 193
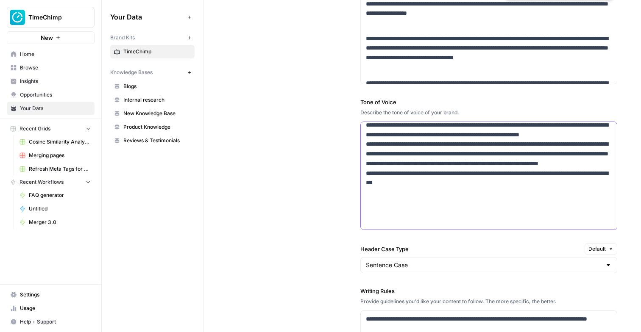
scroll to position [772, 0]
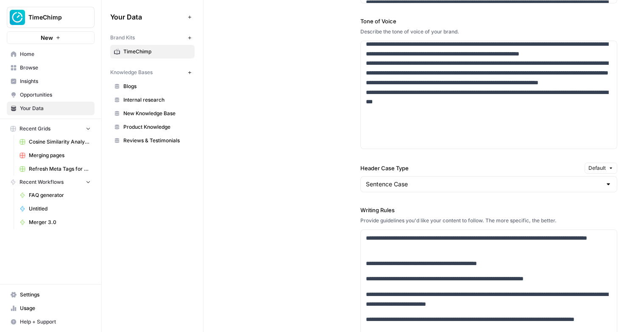
click at [332, 142] on div "**********" at bounding box center [422, 155] width 390 height 616
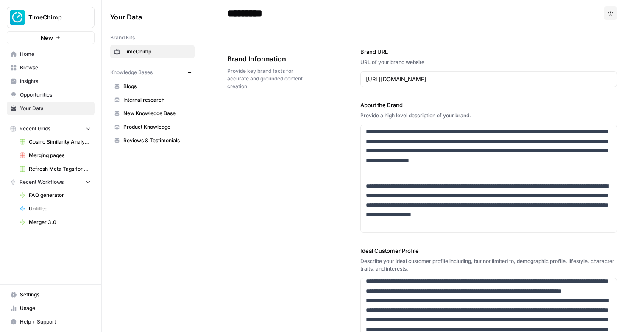
scroll to position [0, 0]
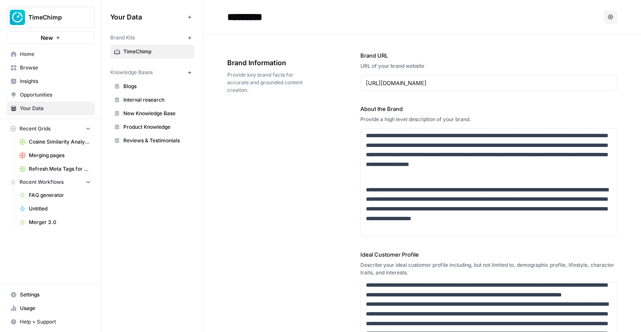
click at [44, 55] on span "Home" at bounding box center [55, 54] width 71 height 8
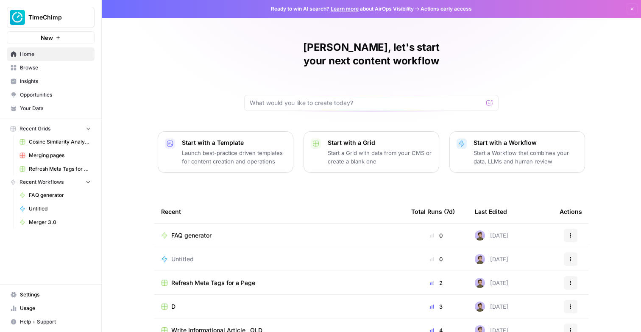
click at [43, 67] on span "Browse" at bounding box center [55, 68] width 71 height 8
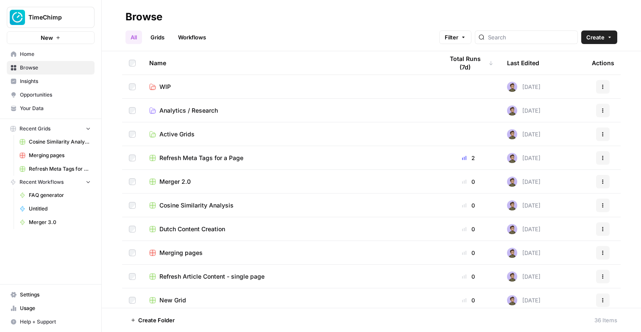
click at [188, 34] on link "Workflows" at bounding box center [192, 38] width 38 height 14
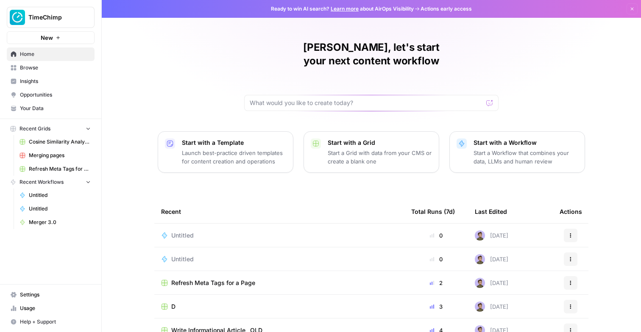
click at [44, 307] on span "Usage" at bounding box center [55, 309] width 71 height 8
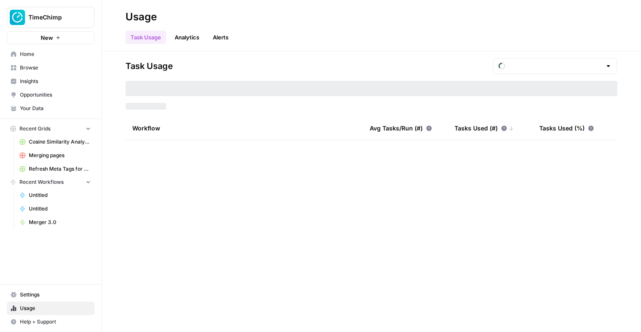
type input "September Included Tasks"
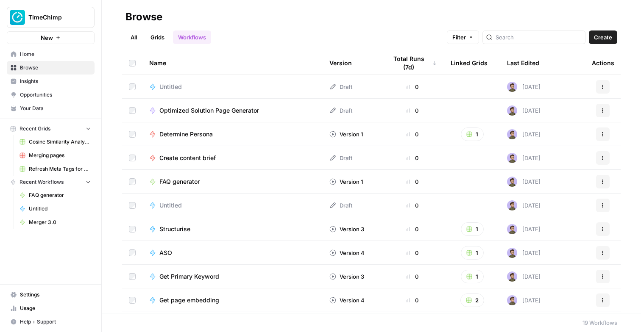
click at [130, 32] on link "All" at bounding box center [133, 38] width 17 height 14
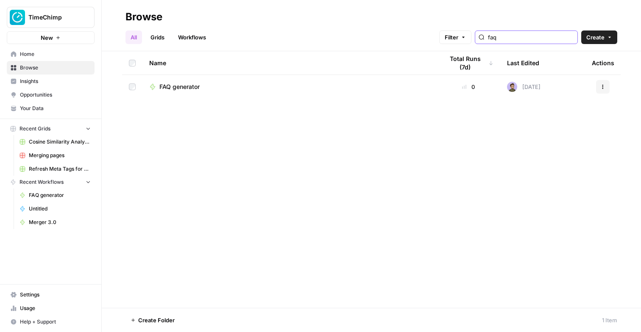
type input "faq"
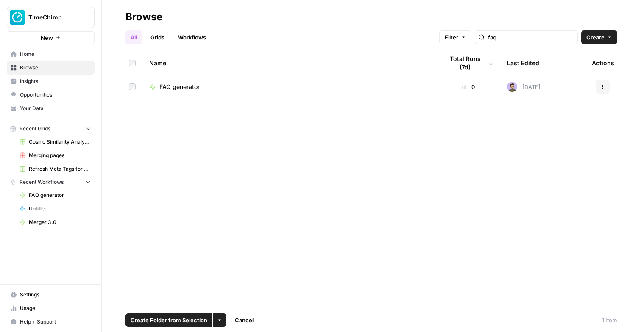
click at [600, 85] on button "Actions" at bounding box center [603, 87] width 14 height 14
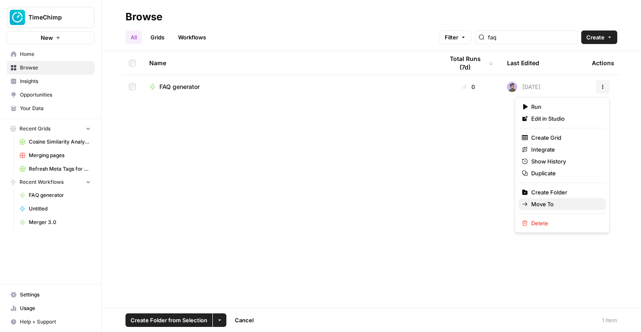
click at [538, 206] on span "Move To" at bounding box center [565, 204] width 68 height 8
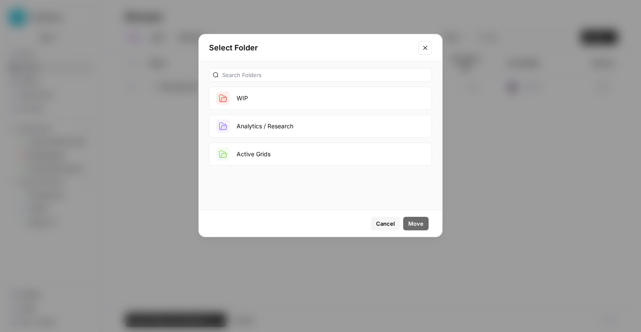
click at [274, 155] on button "Active Grids" at bounding box center [320, 154] width 223 height 23
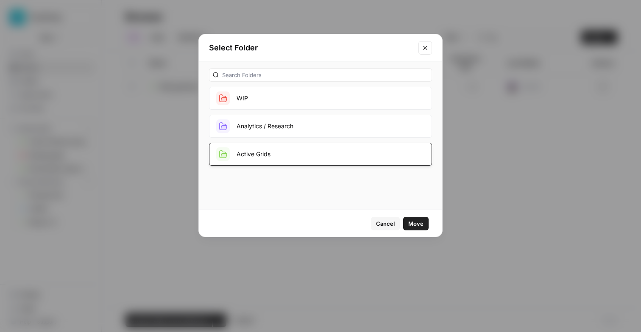
click at [420, 224] on span "Move" at bounding box center [415, 224] width 15 height 8
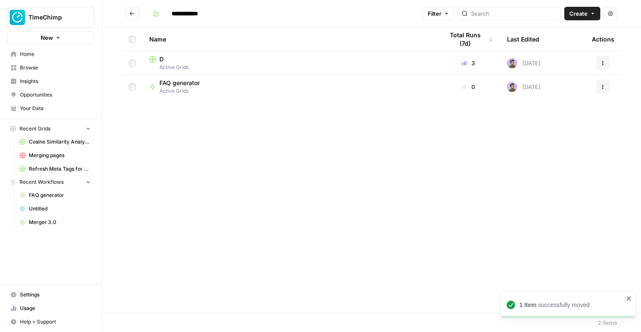
click at [165, 60] on div "D" at bounding box center [289, 59] width 281 height 8
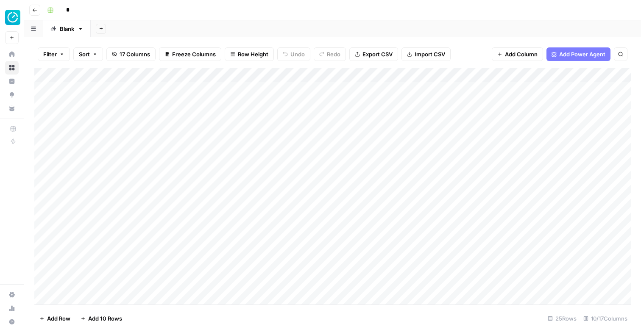
click at [71, 10] on input "*" at bounding box center [85, 10] width 47 height 14
type input "**********"
click at [33, 5] on button "Go back" at bounding box center [34, 10] width 11 height 11
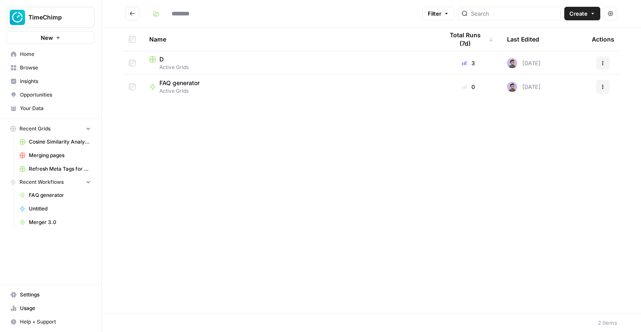
type input "**********"
click at [134, 14] on icon "Go back" at bounding box center [132, 13] width 5 height 4
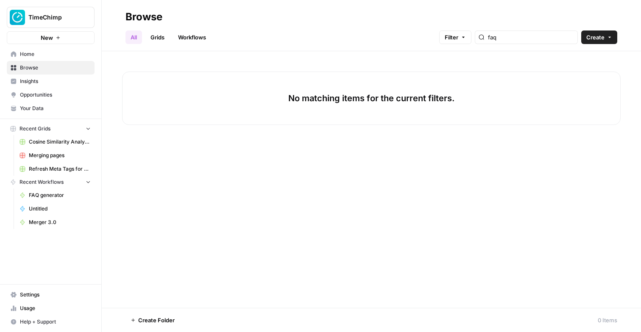
click at [132, 39] on link "All" at bounding box center [133, 38] width 17 height 14
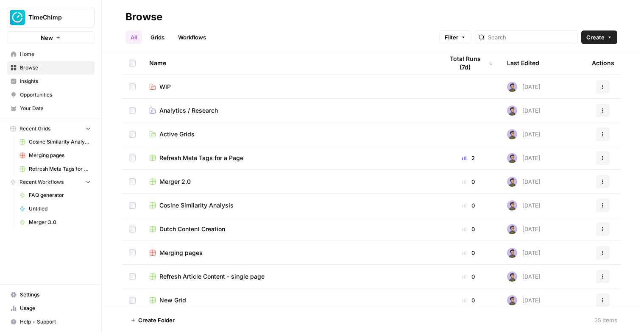
click at [159, 37] on link "Grids" at bounding box center [157, 38] width 24 height 14
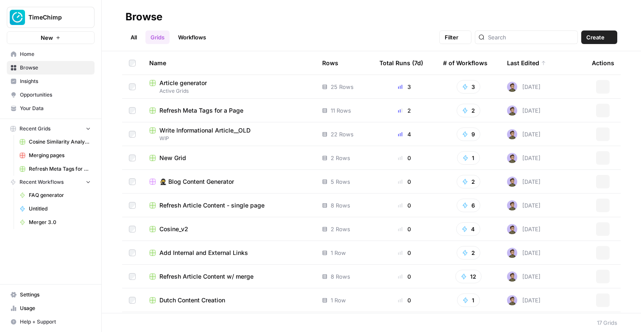
click at [135, 38] on link "All" at bounding box center [133, 38] width 17 height 14
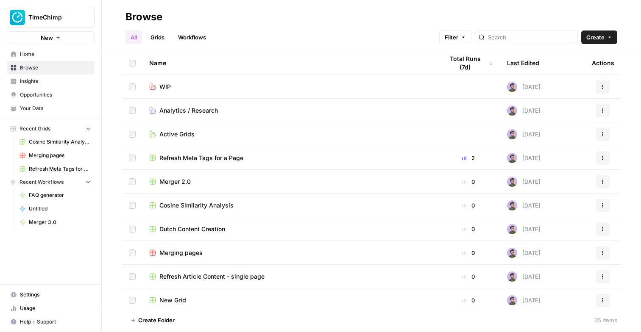
click at [167, 136] on span "Active Grids" at bounding box center [176, 134] width 35 height 8
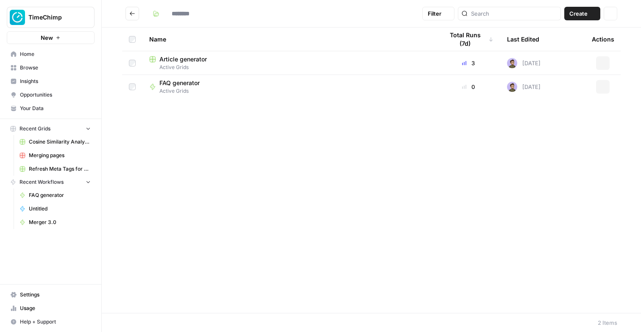
type input "**********"
click at [166, 84] on span "FAQ generator" at bounding box center [179, 83] width 40 height 8
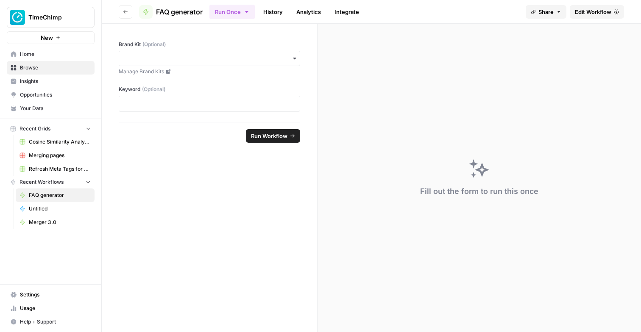
click at [588, 8] on span "Edit Workflow" at bounding box center [593, 12] width 36 height 8
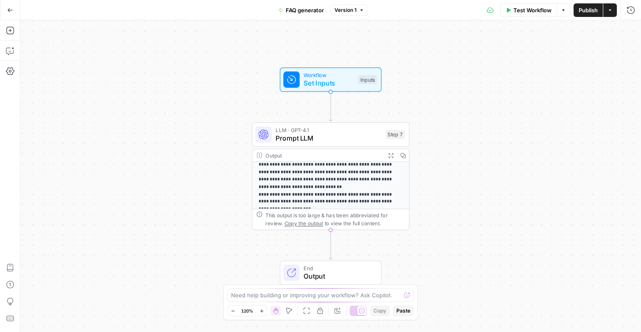
scroll to position [95, 0]
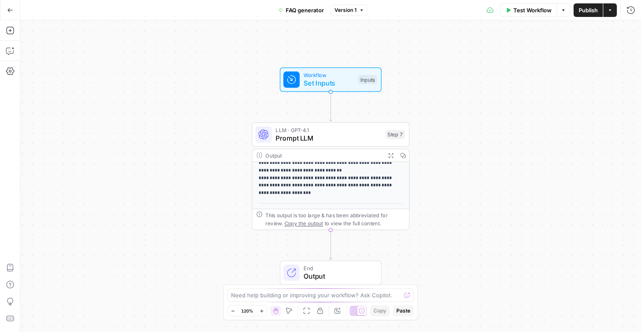
click at [312, 238] on div "**********" at bounding box center [330, 176] width 621 height 312
click at [17, 32] on div "Add Steps Copilot Settings AirOps Academy Help Give Feedback Shortcuts" at bounding box center [10, 176] width 20 height 312
drag, startPoint x: 14, startPoint y: 32, endPoint x: 9, endPoint y: 32, distance: 5.1
click at [9, 32] on icon "button" at bounding box center [10, 30] width 8 height 8
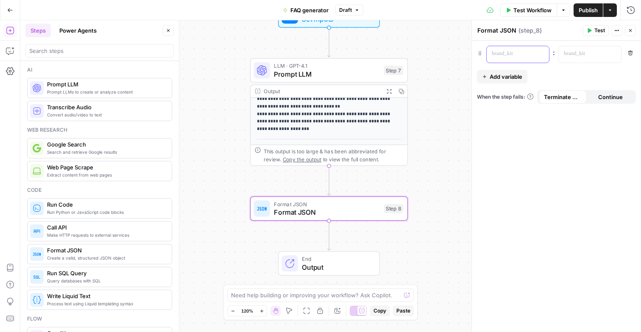
click at [524, 52] on p at bounding box center [511, 54] width 39 height 8
click at [529, 53] on p at bounding box center [511, 54] width 39 height 8
click at [540, 55] on icon "button" at bounding box center [541, 54] width 4 height 4
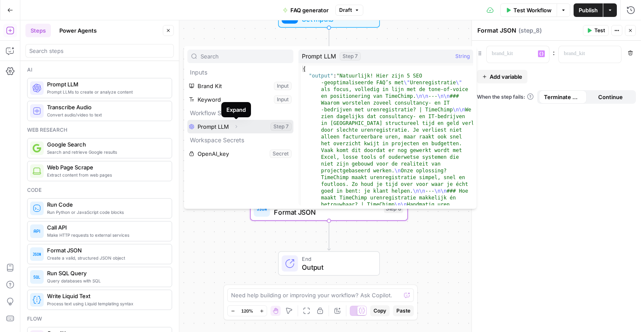
click at [236, 126] on icon "button" at bounding box center [237, 126] width 2 height 3
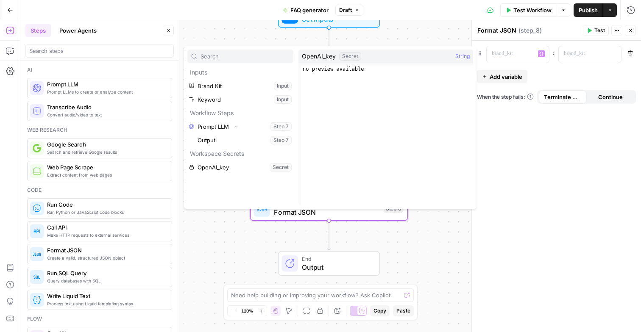
click at [217, 242] on div "**********" at bounding box center [330, 176] width 621 height 312
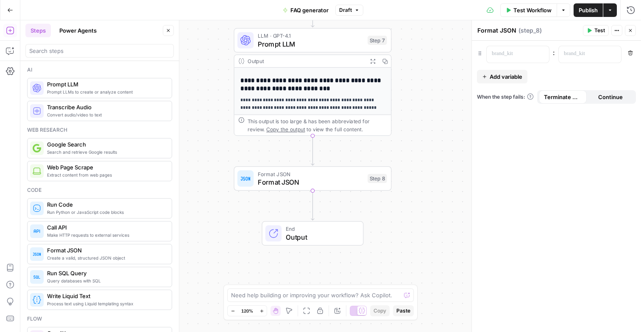
scroll to position [0, 0]
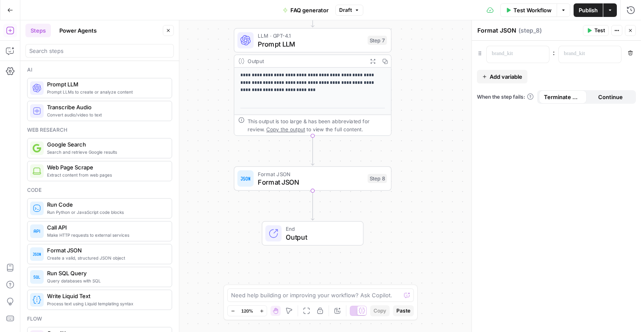
click at [338, 87] on p "**********" at bounding box center [312, 83] width 145 height 22
click at [317, 81] on p "**********" at bounding box center [312, 83] width 145 height 22
click at [355, 43] on span "Prompt LLM" at bounding box center [311, 44] width 106 height 10
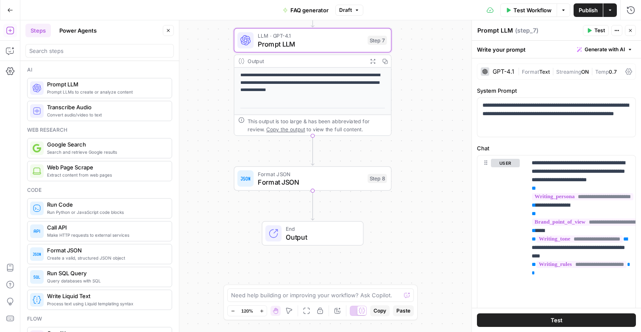
click at [527, 72] on span "Format" at bounding box center [530, 72] width 17 height 6
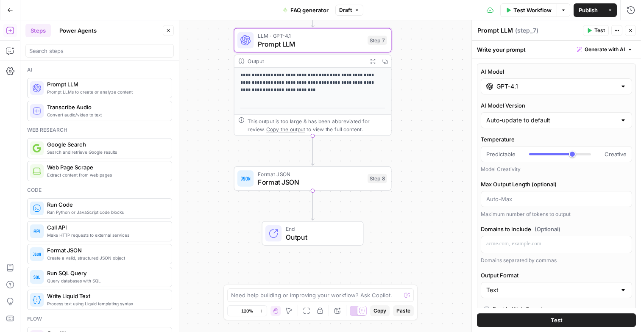
click at [525, 83] on input "GPT-4.1" at bounding box center [556, 86] width 120 height 8
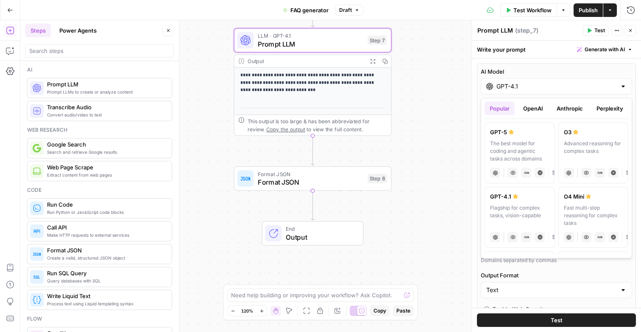
click at [538, 107] on button "OpenAI" at bounding box center [533, 109] width 30 height 14
click at [564, 108] on button "Anthropic" at bounding box center [570, 109] width 36 height 14
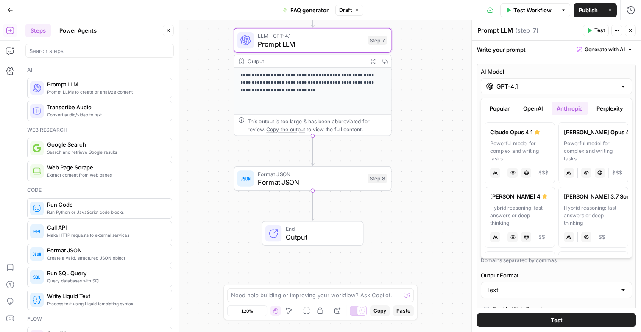
click at [541, 210] on div "Hybrid reasoning: fast answers or deep thinking" at bounding box center [519, 215] width 59 height 23
type input "[PERSON_NAME] 4"
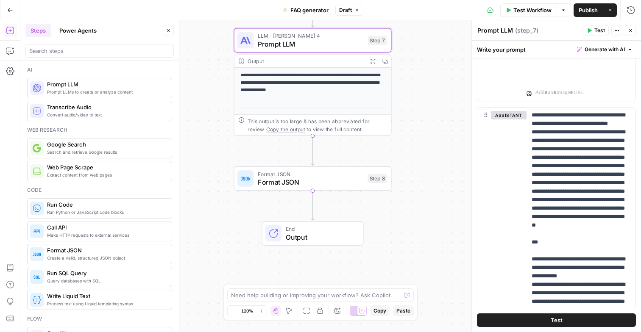
scroll to position [790, 0]
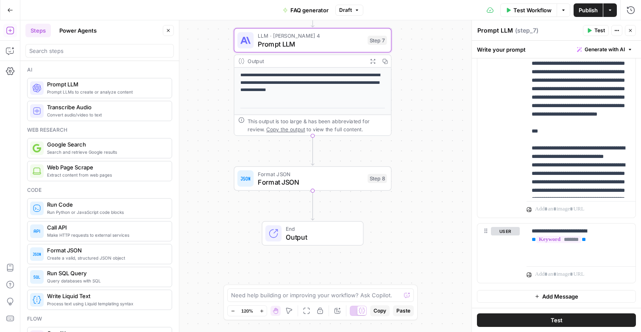
click at [568, 320] on button "Test" at bounding box center [556, 321] width 159 height 14
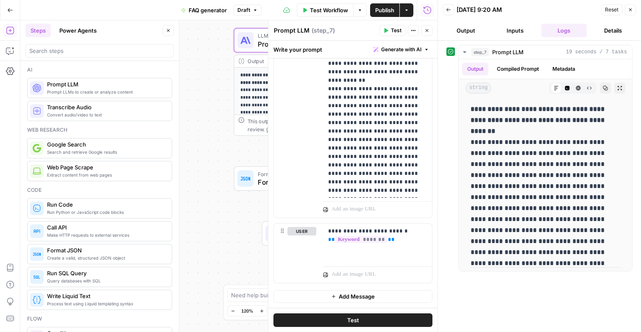
click at [473, 28] on button "Output" at bounding box center [466, 31] width 46 height 14
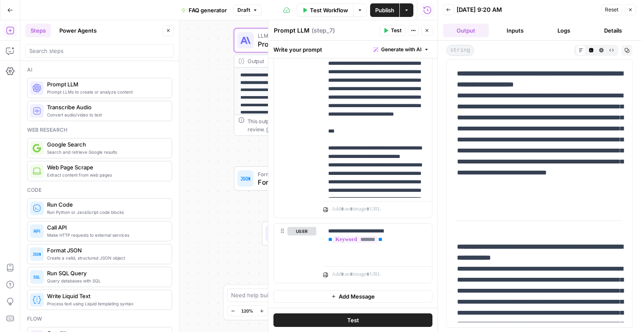
click at [632, 11] on icon "button" at bounding box center [630, 9] width 5 height 5
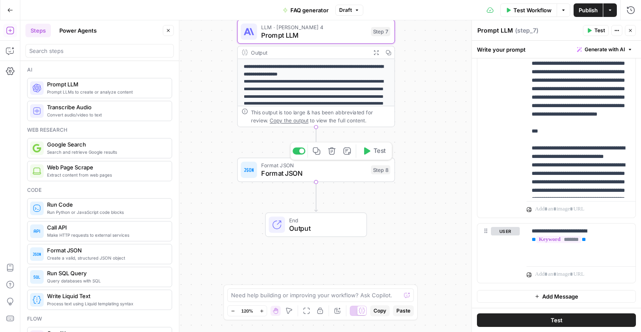
click at [323, 173] on span "Format JSON" at bounding box center [314, 173] width 106 height 10
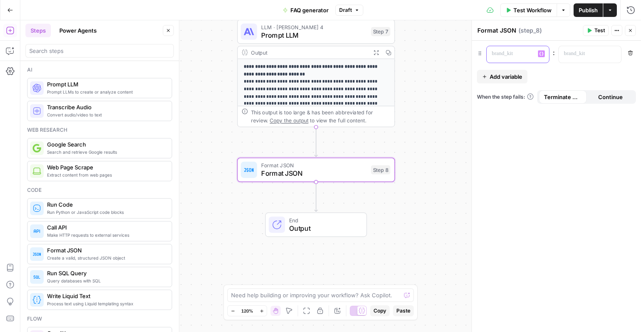
click at [518, 54] on p at bounding box center [511, 54] width 39 height 8
click at [540, 54] on icon "button" at bounding box center [541, 54] width 4 height 4
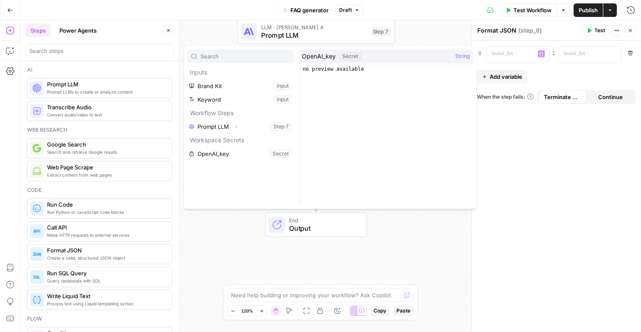
click at [213, 219] on div "**********" at bounding box center [330, 176] width 621 height 312
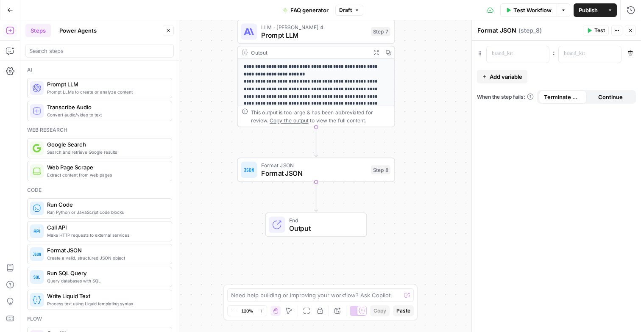
click at [295, 218] on span "End" at bounding box center [323, 220] width 69 height 8
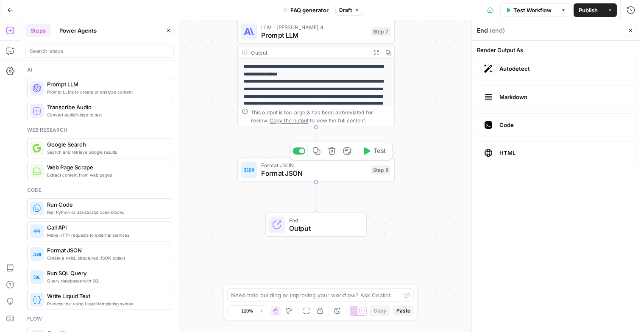
click at [332, 153] on icon "button" at bounding box center [332, 151] width 8 height 8
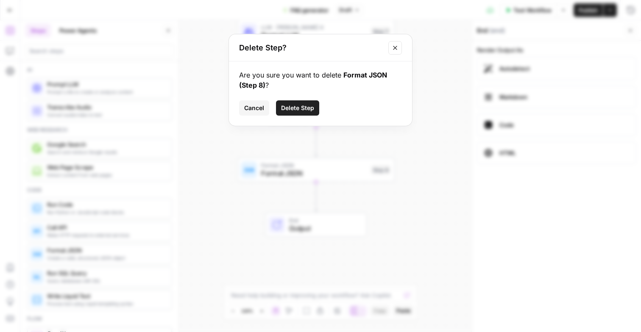
click at [305, 109] on span "Delete Step" at bounding box center [297, 108] width 33 height 8
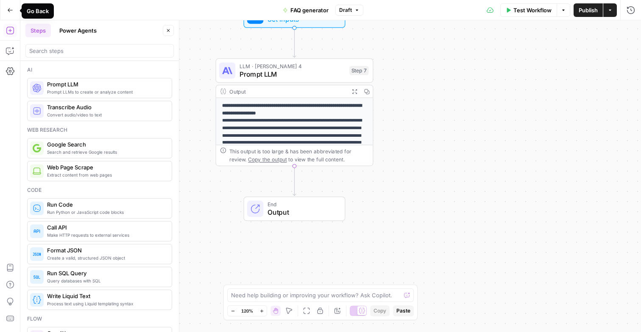
click at [12, 13] on button "Go Back" at bounding box center [10, 10] width 15 height 15
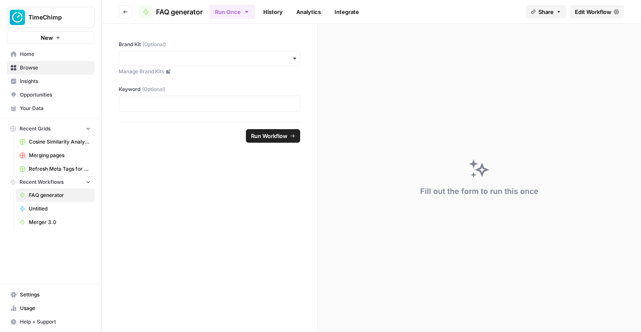
click at [590, 8] on span "Edit Workflow" at bounding box center [593, 12] width 36 height 8
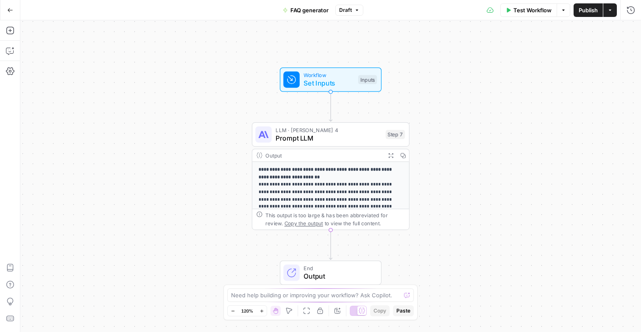
click at [590, 10] on span "Publish" at bounding box center [588, 10] width 19 height 8
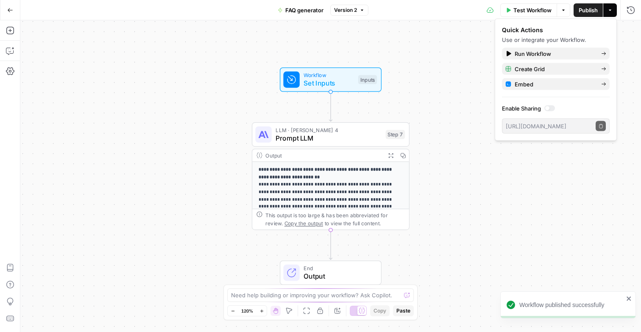
click at [7, 11] on icon "button" at bounding box center [10, 10] width 6 height 6
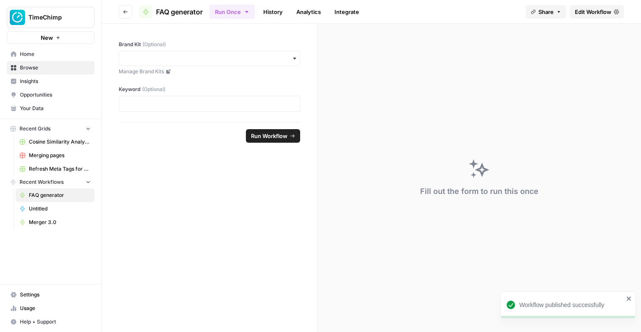
click at [128, 11] on button "Go back" at bounding box center [126, 12] width 14 height 14
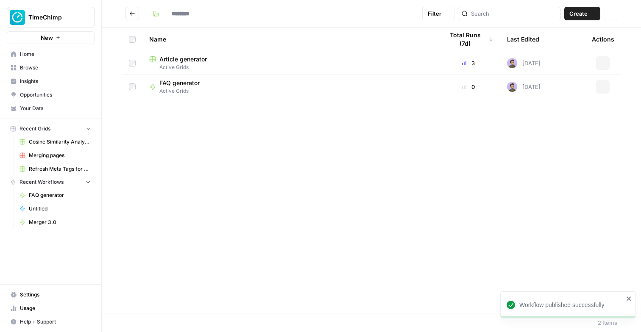
type input "**********"
click at [58, 212] on span "Untitled" at bounding box center [60, 209] width 62 height 8
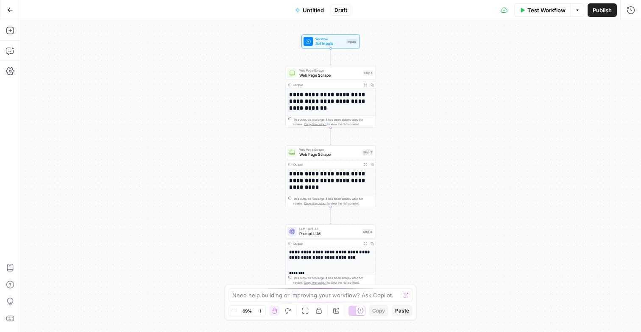
click at [8, 12] on icon "button" at bounding box center [10, 10] width 6 height 6
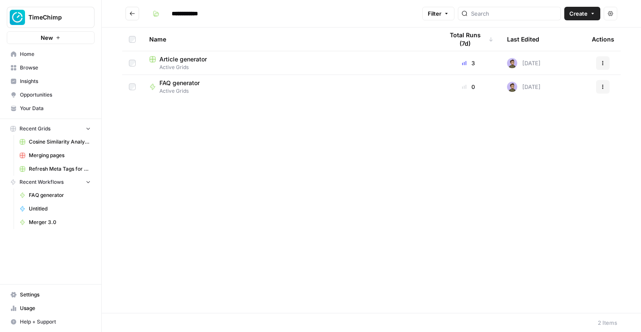
click at [134, 19] on button "Go back" at bounding box center [132, 14] width 14 height 14
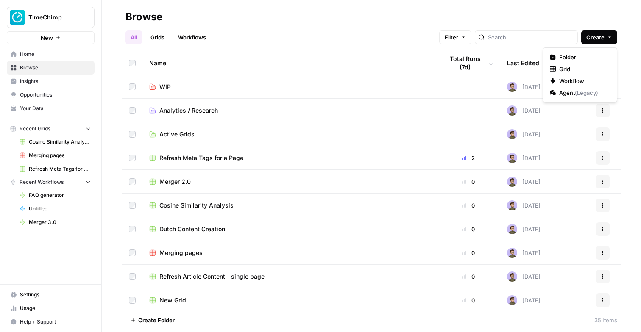
click at [607, 40] on button "Create" at bounding box center [599, 38] width 36 height 14
click at [587, 78] on span "Workflow" at bounding box center [582, 81] width 47 height 8
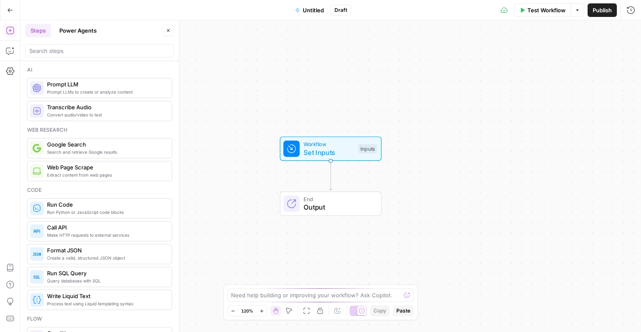
click at [316, 11] on span "Untitled" at bounding box center [313, 10] width 21 height 8
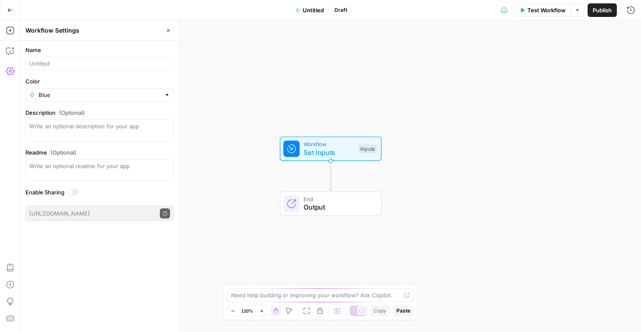
click at [45, 70] on form "Name Color Blue Description (Optional) Readme (Optional) Write an optional read…" at bounding box center [99, 134] width 159 height 186
click at [44, 67] on input "Name" at bounding box center [99, 63] width 141 height 8
type input "Brand-aligned blog builder"
type input "Blue"
click at [201, 156] on div "Workflow Set Inputs Inputs End Output" at bounding box center [330, 176] width 621 height 312
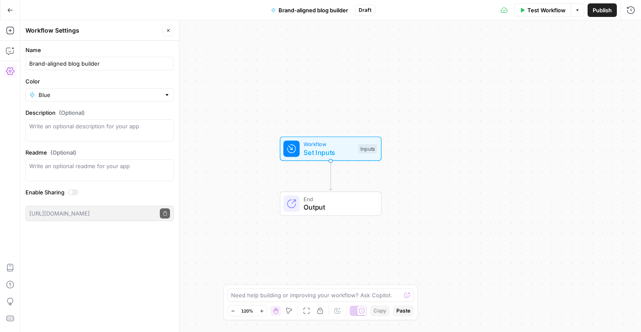
click at [304, 209] on span "Output" at bounding box center [338, 207] width 69 height 10
click at [633, 27] on button "Close" at bounding box center [630, 30] width 11 height 11
click at [315, 145] on span "Workflow" at bounding box center [329, 144] width 50 height 8
click at [522, 64] on button "Add Field" at bounding box center [549, 58] width 141 height 14
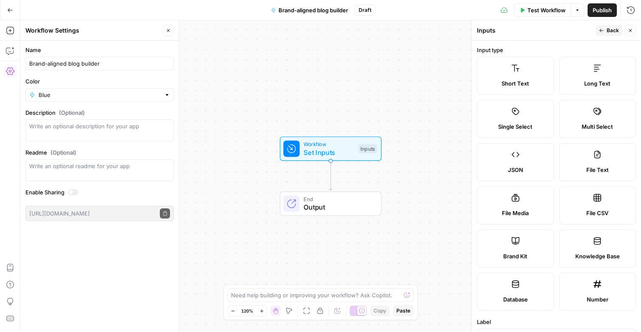
click at [532, 252] on label "Brand Kit" at bounding box center [515, 249] width 77 height 38
click at [517, 243] on icon at bounding box center [515, 241] width 8 height 8
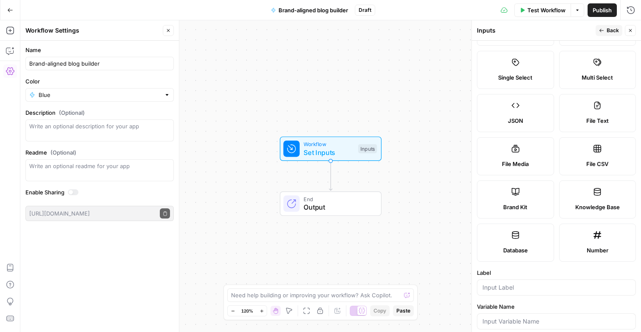
scroll to position [66, 0]
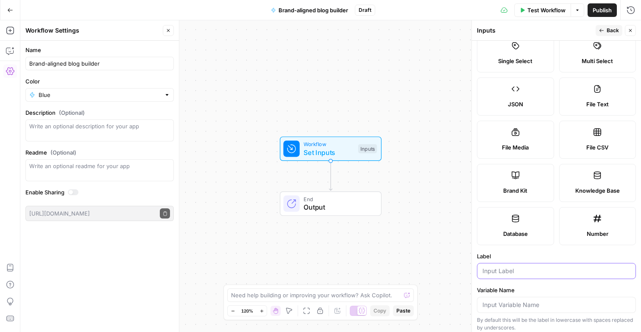
click at [498, 270] on input "Label" at bounding box center [556, 271] width 148 height 8
type input "Brand Kit"
click at [602, 28] on button "Back" at bounding box center [609, 30] width 27 height 11
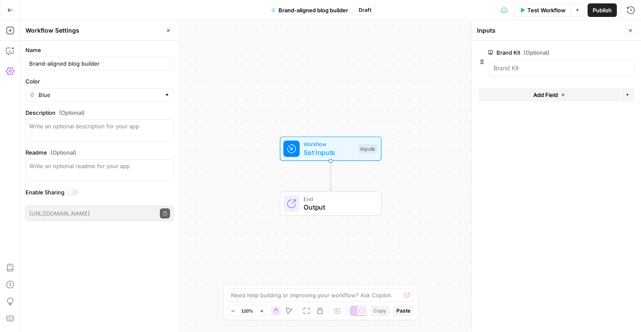
click at [541, 92] on span "Add Field" at bounding box center [545, 95] width 25 height 8
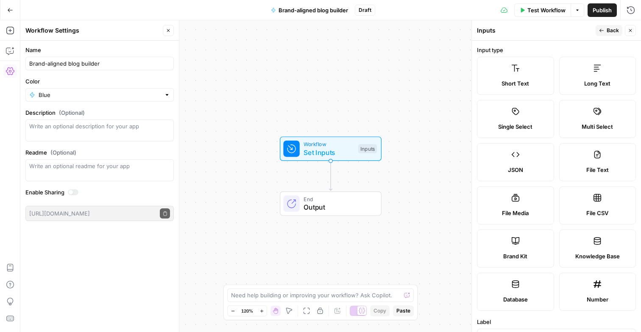
click at [523, 78] on label "Short Text" at bounding box center [515, 76] width 77 height 38
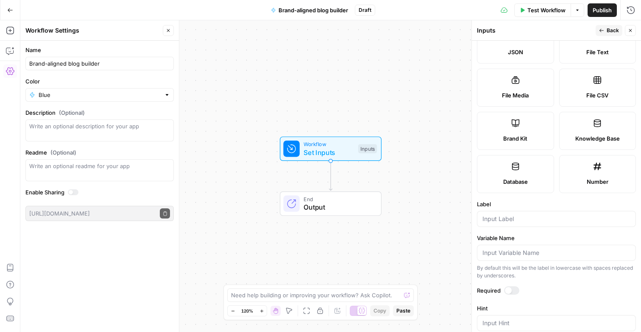
scroll to position [148, 0]
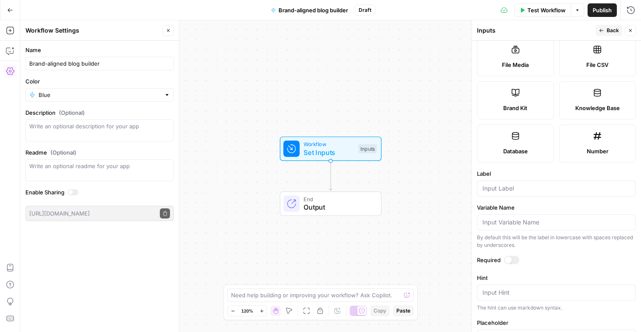
click at [510, 194] on div at bounding box center [556, 189] width 159 height 16
click at [501, 190] on input "Blog topic" at bounding box center [556, 188] width 148 height 8
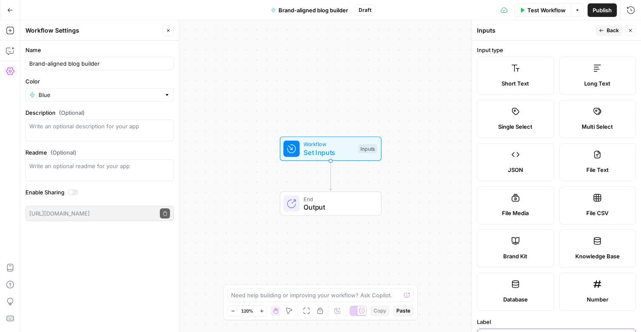
type input "Blog Topic"
click at [603, 28] on icon "button" at bounding box center [601, 30] width 5 height 5
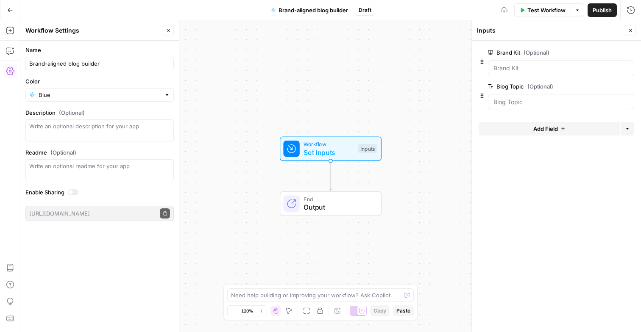
click at [542, 131] on span "Add Field" at bounding box center [545, 129] width 25 height 8
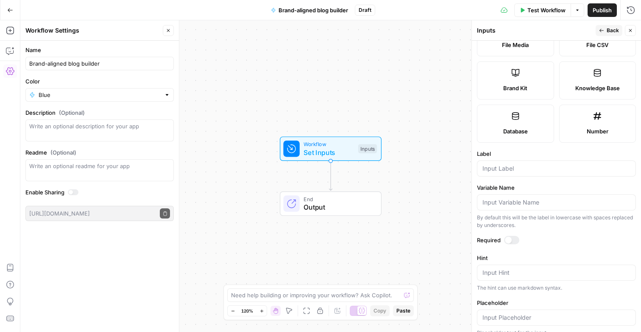
scroll to position [178, 0]
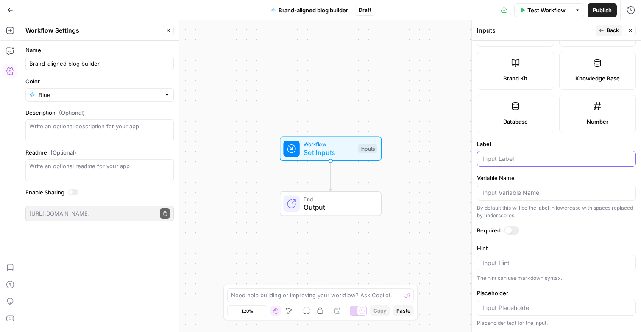
click at [524, 163] on input "Label" at bounding box center [556, 159] width 148 height 8
type input "M"
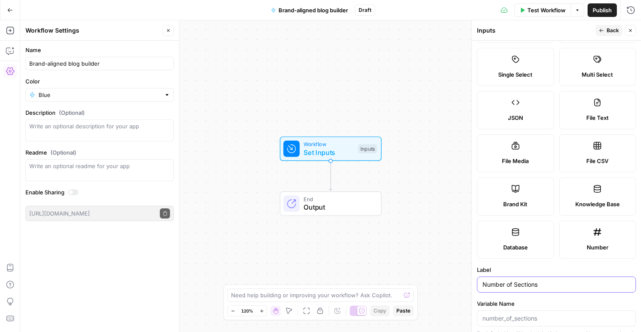
scroll to position [35, 0]
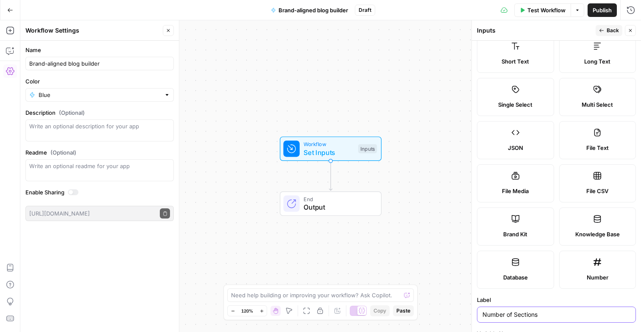
type input "Number of Sections"
click at [576, 274] on div "Number" at bounding box center [597, 277] width 63 height 8
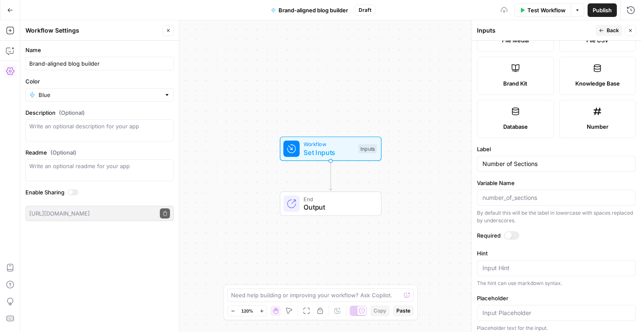
scroll to position [0, 0]
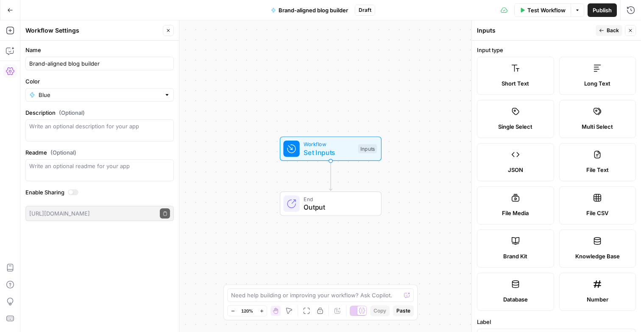
click at [610, 31] on span "Back" at bounding box center [613, 31] width 12 height 8
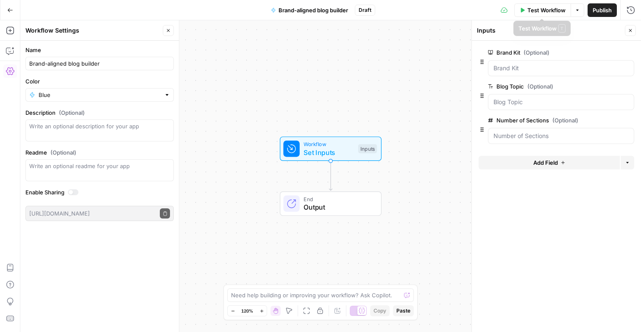
click at [575, 11] on icon "button" at bounding box center [577, 10] width 5 height 5
click at [551, 11] on span "Test Workflow" at bounding box center [546, 10] width 38 height 8
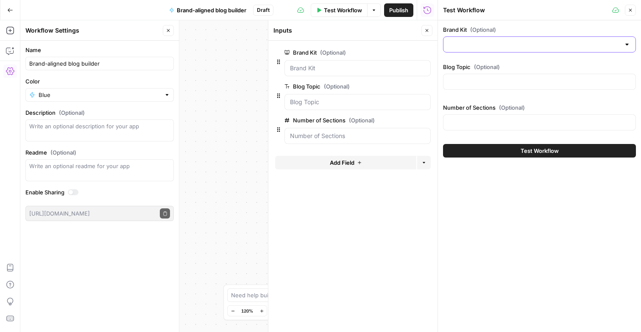
click at [506, 48] on input "Brand Kit (Optional)" at bounding box center [534, 44] width 172 height 8
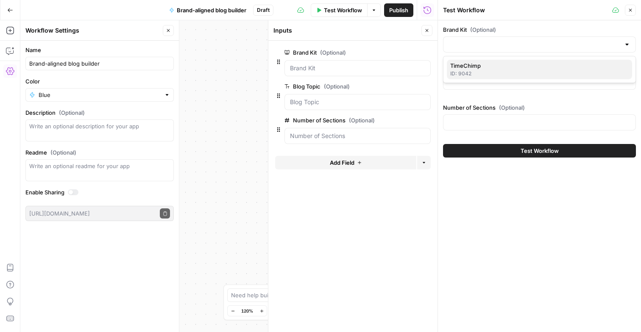
click at [492, 64] on span "TimeChimp" at bounding box center [537, 65] width 175 height 8
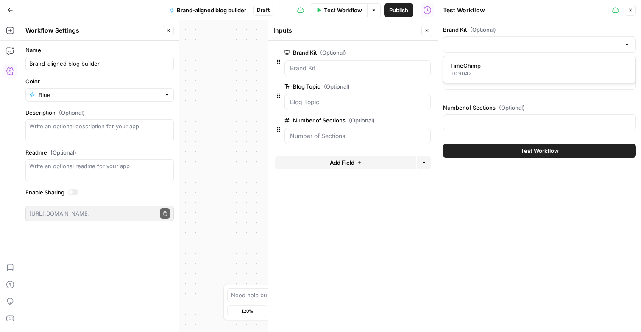
type input "TimeChimp"
click at [472, 80] on input "Blog Topic (Optional)" at bounding box center [539, 82] width 182 height 8
click at [492, 81] on input "Blog Topic (Optional)" at bounding box center [539, 82] width 182 height 8
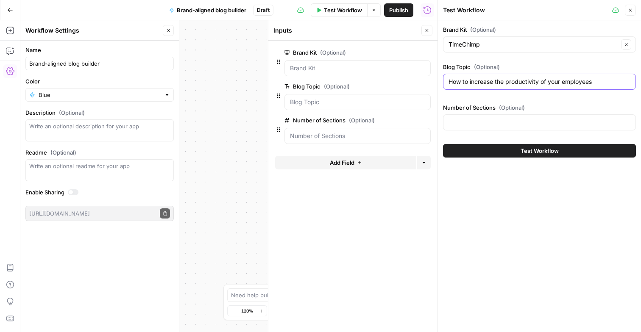
type input "How to increase the productivity of your employees"
type input "4"
click at [486, 202] on div "Brand Kit (Optional) TimeChimp Clear Blog Topic (Optional) How to increase the …" at bounding box center [539, 176] width 203 height 312
click at [634, 14] on button "Close" at bounding box center [630, 10] width 11 height 11
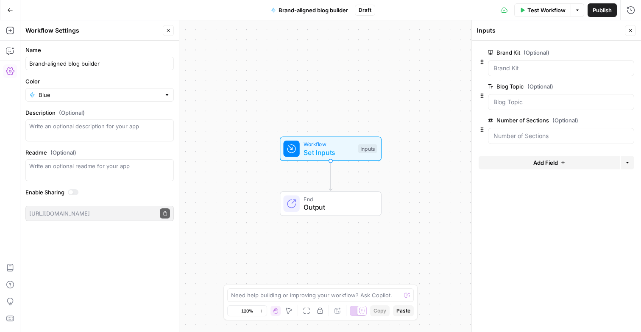
click at [557, 13] on span "Test Workflow" at bounding box center [546, 10] width 38 height 8
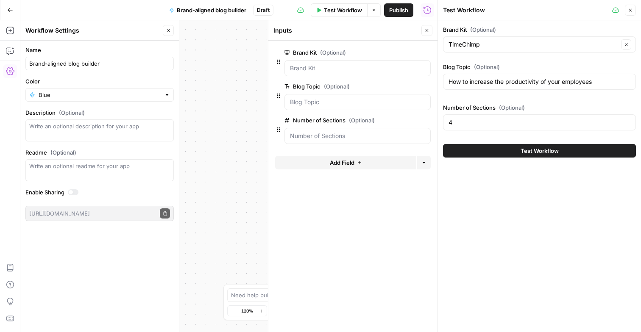
click at [630, 6] on button "Close" at bounding box center [630, 10] width 11 height 11
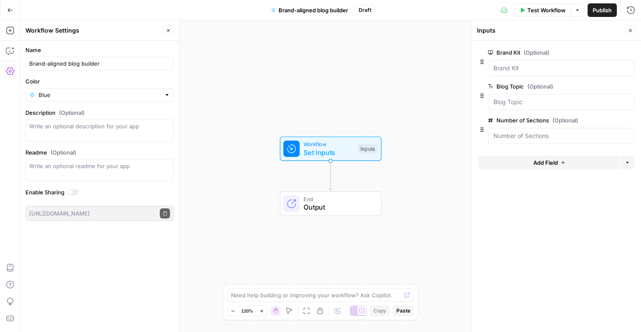
click at [627, 31] on span "E" at bounding box center [629, 28] width 7 height 8
click at [634, 31] on button "Close" at bounding box center [630, 30] width 11 height 11
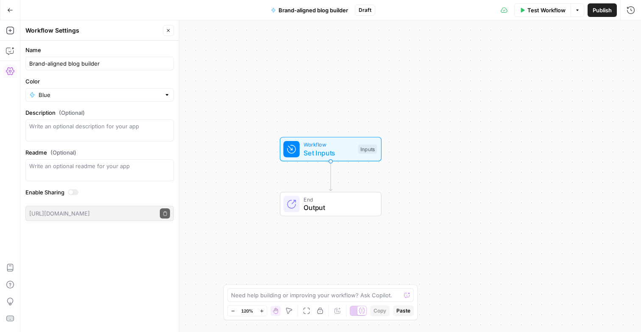
click at [299, 180] on div "Workflow Set Inputs Inputs End Output" at bounding box center [330, 176] width 621 height 312
click at [9, 36] on button "Add Steps" at bounding box center [10, 31] width 14 height 14
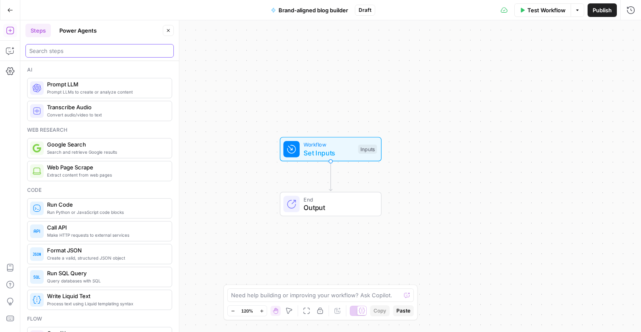
click at [69, 52] on input "search" at bounding box center [99, 51] width 141 height 8
type input "iter"
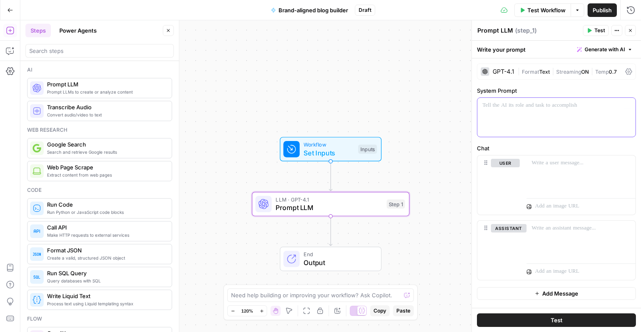
click at [517, 111] on div at bounding box center [556, 117] width 158 height 39
click at [543, 177] on div at bounding box center [580, 175] width 109 height 39
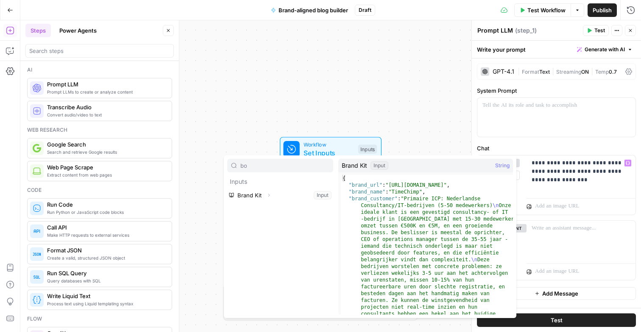
type input "bo"
type input "concl"
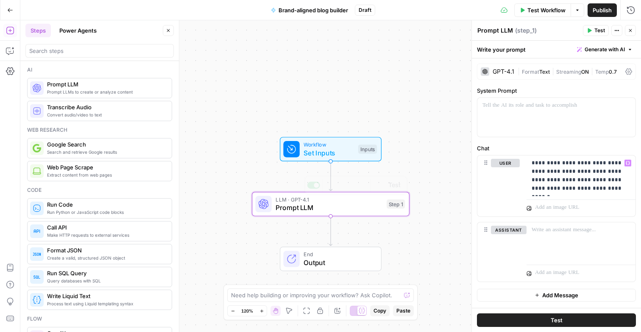
click at [233, 214] on div "Workflow Set Inputs Inputs LLM · GPT-4.1 Prompt LLM Step 1 Copy step Delete ste…" at bounding box center [330, 176] width 621 height 312
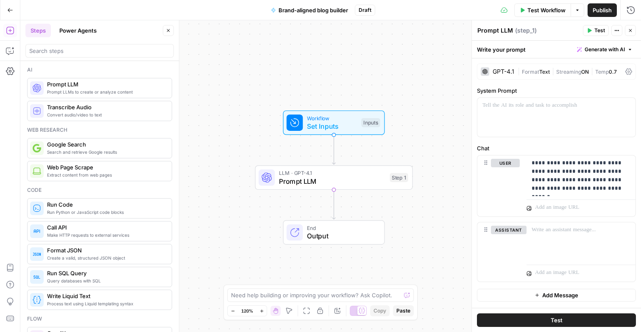
click at [103, 61] on div "Ai Prompt LLMs to create or analyze content Prompt LLM Convert audio/video to t…" at bounding box center [99, 196] width 159 height 271
click at [103, 53] on input "search" at bounding box center [99, 51] width 141 height 8
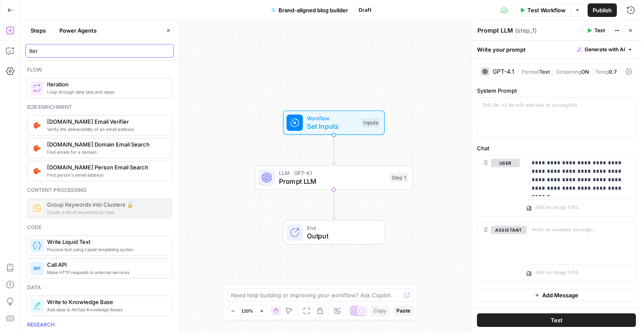
type input "iter"
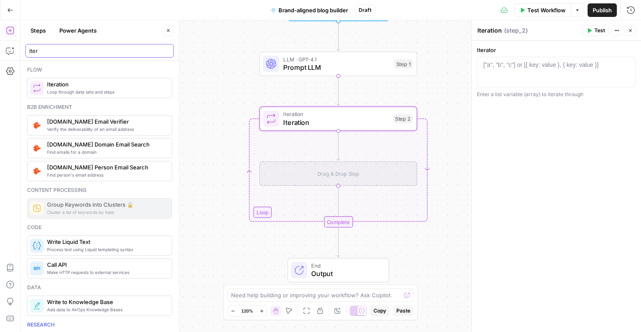
click at [62, 50] on input "iter" at bounding box center [99, 51] width 141 height 8
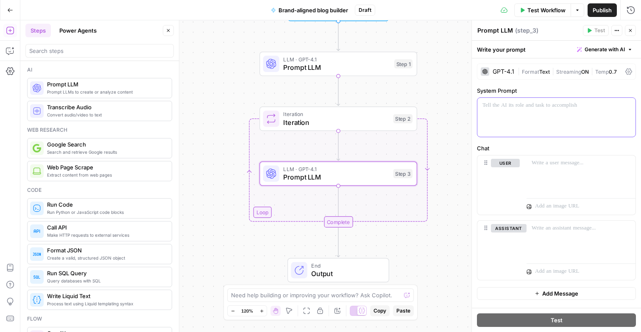
click at [513, 104] on p at bounding box center [556, 105] width 148 height 8
click at [552, 167] on p at bounding box center [581, 163] width 99 height 8
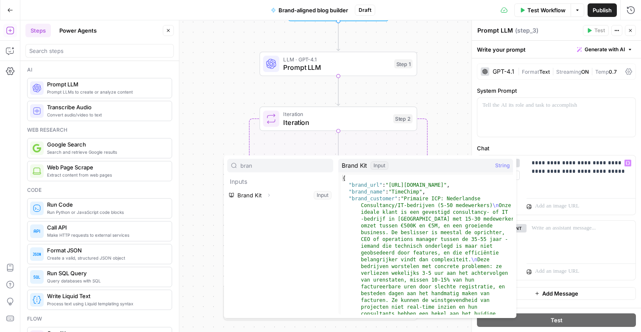
type input "bran"
click at [227, 189] on button "Select variable Brand Kit" at bounding box center [280, 196] width 106 height 14
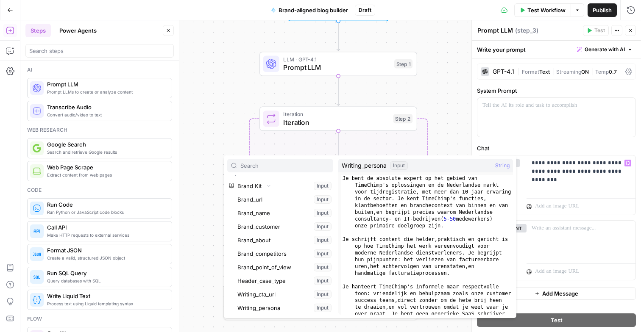
scroll to position [86, 0]
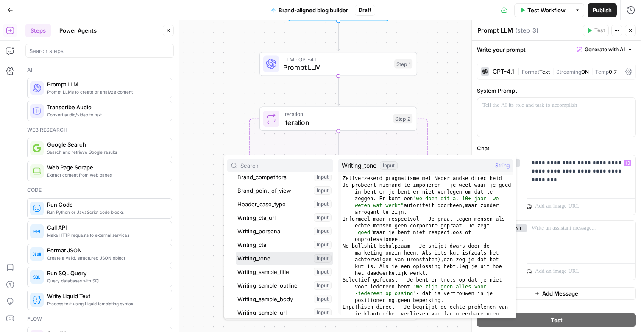
click at [236, 252] on button "Select variable Writing_tone" at bounding box center [284, 259] width 97 height 14
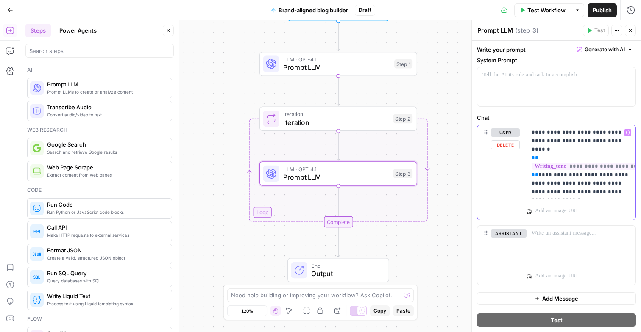
scroll to position [33, 0]
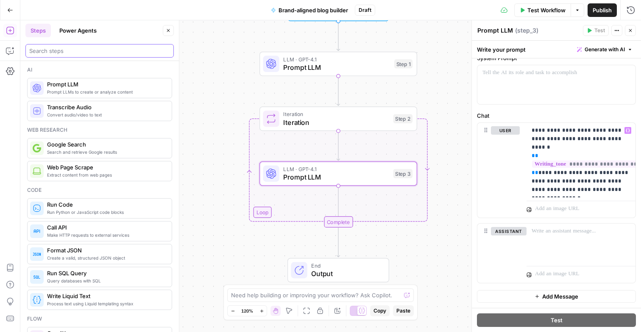
click at [102, 47] on input "search" at bounding box center [99, 51] width 141 height 8
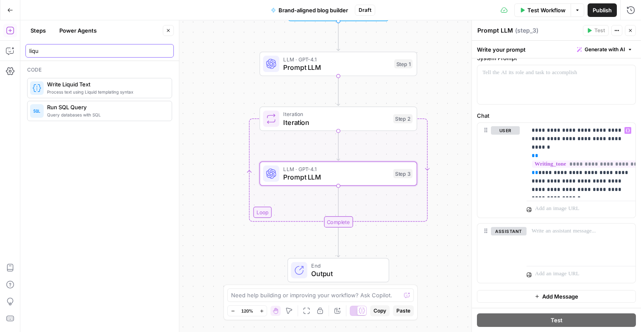
type input "liqu"
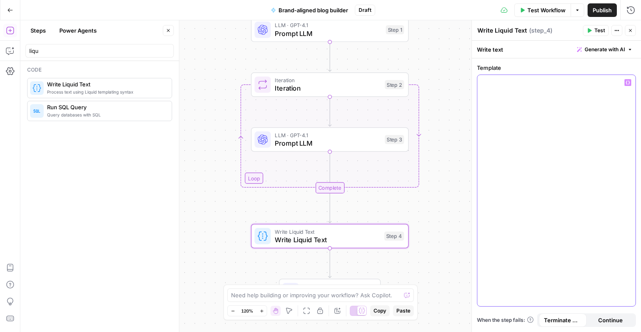
click at [488, 78] on div at bounding box center [556, 190] width 158 height 231
click at [628, 83] on icon "button" at bounding box center [628, 83] width 4 height 4
click at [415, 265] on div "Workflow Set Inputs Inputs LLM · GPT-4.1 Prompt LLM Step 1 Loop Iteration Itera…" at bounding box center [330, 176] width 621 height 312
click at [306, 295] on textarea at bounding box center [316, 295] width 170 height 8
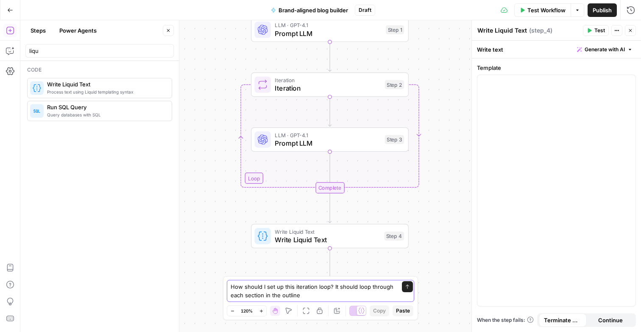
type textarea "How should I set up this iteration loop? It should loop through each section in…"
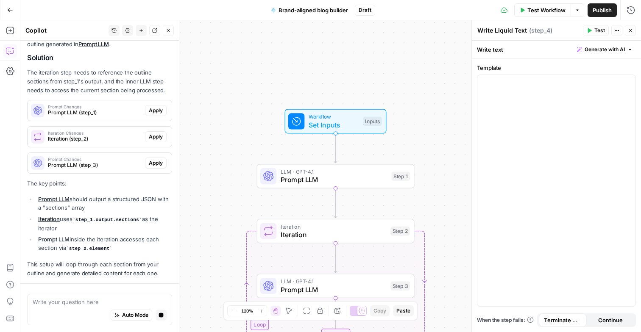
scroll to position [136, 0]
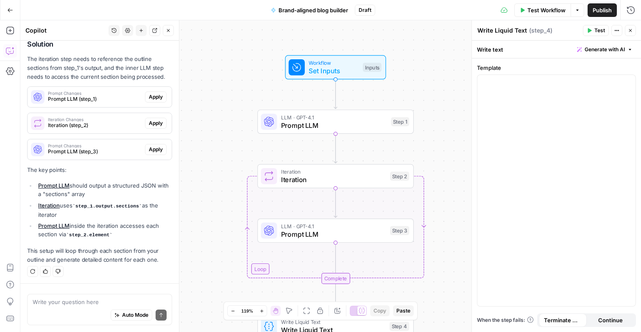
click at [226, 135] on div "Workflow Set Inputs Inputs LLM · GPT-4.1 Prompt LLM Step 1 Loop Iteration Itera…" at bounding box center [330, 176] width 621 height 312
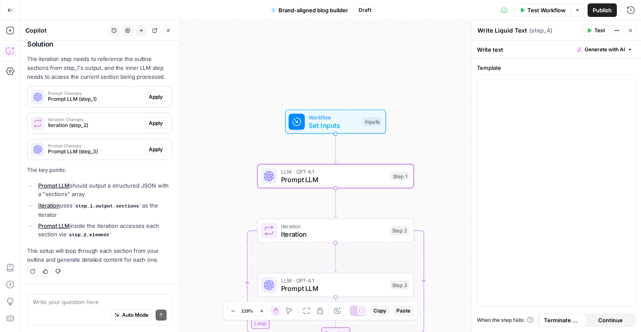
click at [81, 99] on span "Prompt LLM (step_1)" at bounding box center [95, 99] width 94 height 8
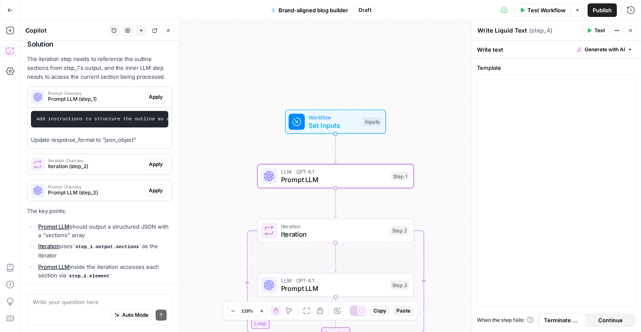
click at [155, 99] on span "Apply" at bounding box center [156, 97] width 14 height 8
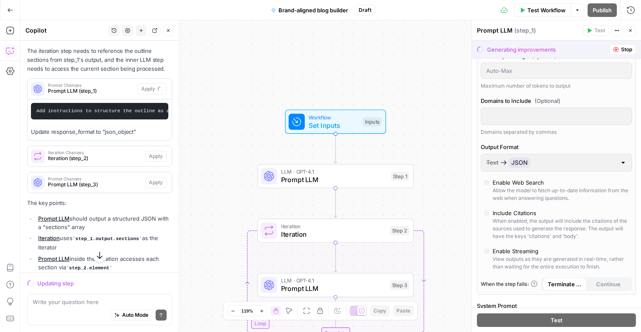
scroll to position [131, 0]
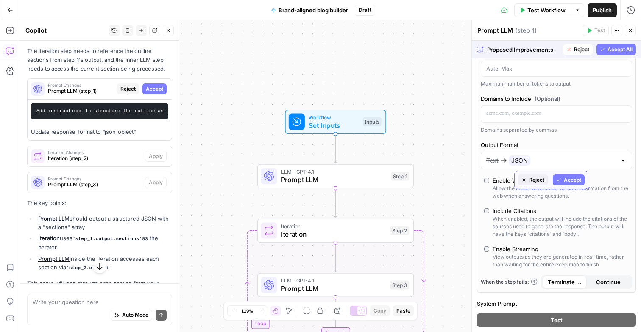
click at [564, 182] on span "Accept" at bounding box center [572, 180] width 17 height 8
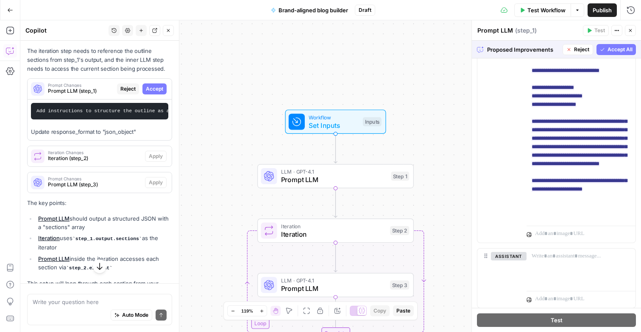
scroll to position [233, 0]
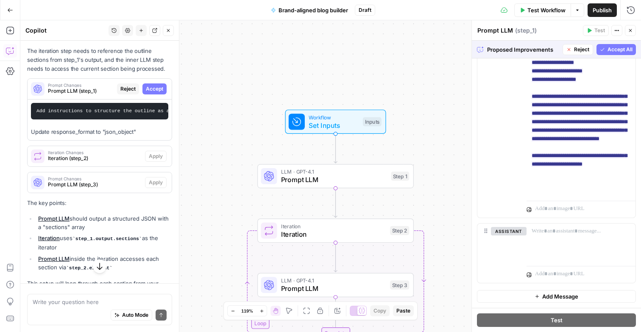
click at [623, 52] on span "Accept All" at bounding box center [619, 50] width 25 height 8
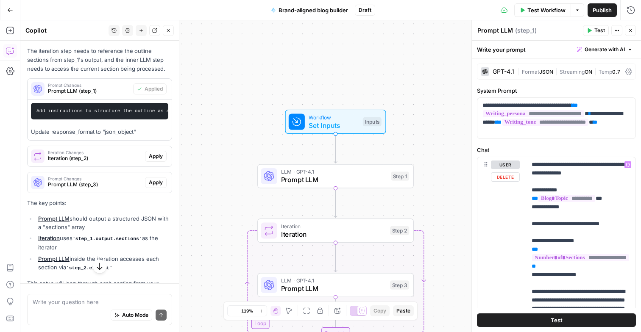
scroll to position [122, 0]
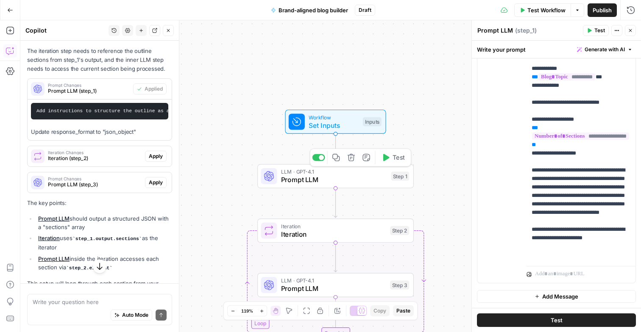
click at [320, 176] on span "Prompt LLM" at bounding box center [334, 180] width 106 height 10
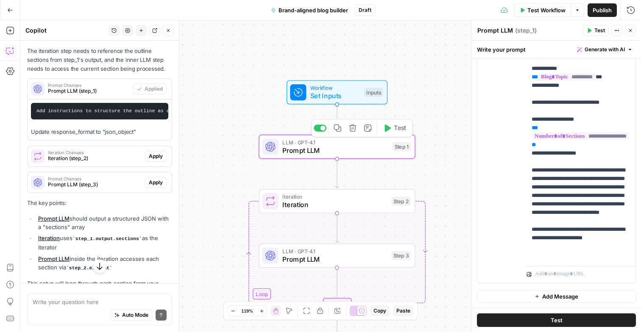
click at [323, 206] on span "Iteration" at bounding box center [334, 205] width 105 height 10
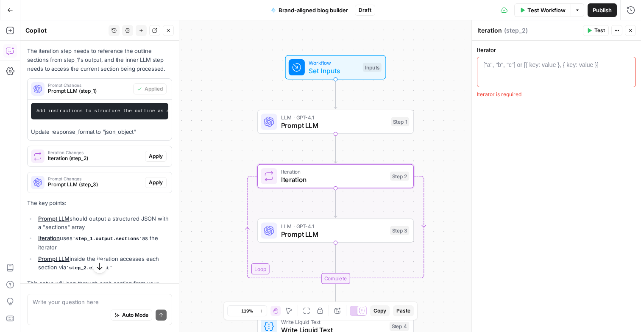
click at [153, 157] on span "Apply" at bounding box center [156, 157] width 14 height 8
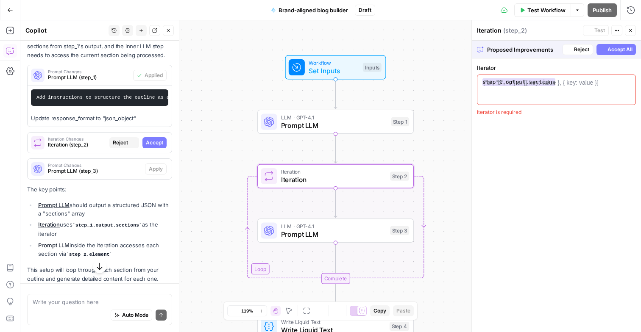
scroll to position [144, 0]
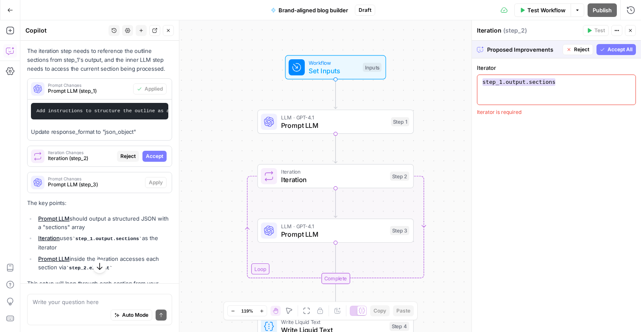
click at [615, 53] on span "Accept All" at bounding box center [619, 50] width 25 height 8
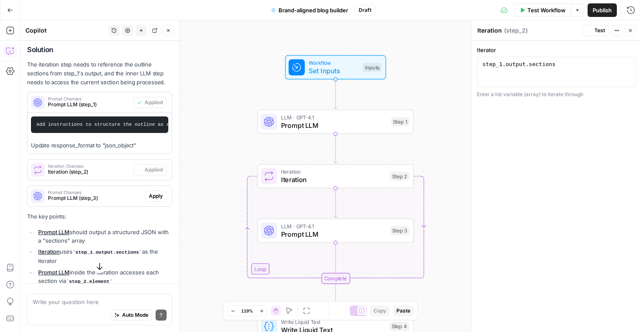
scroll to position [157, 0]
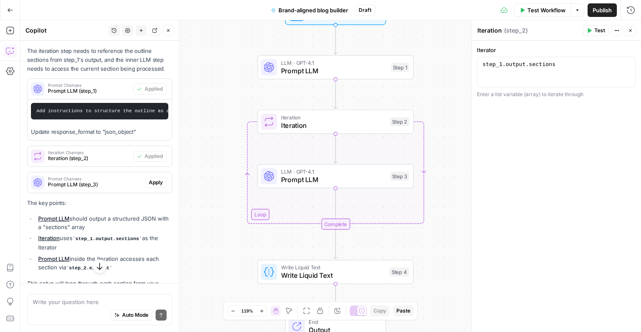
click at [292, 176] on span "Prompt LLM" at bounding box center [333, 180] width 105 height 10
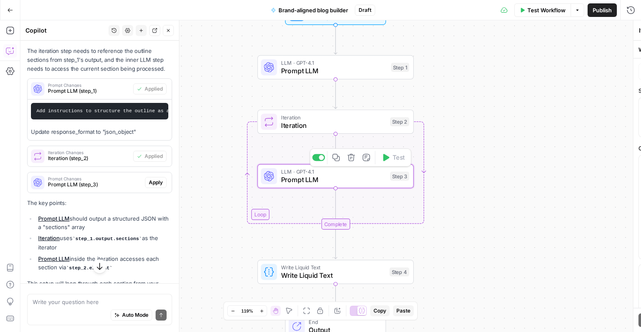
type textarea "Prompt LLM"
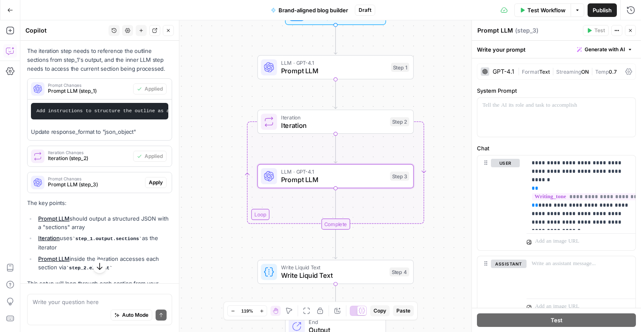
click at [113, 184] on span "Prompt LLM (step_3)" at bounding box center [95, 185] width 94 height 8
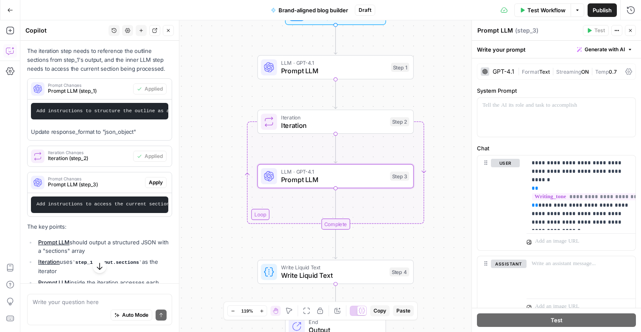
click at [155, 184] on span "Apply" at bounding box center [156, 183] width 14 height 8
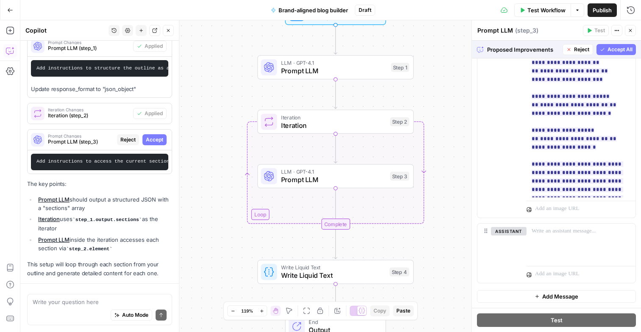
scroll to position [200, 0]
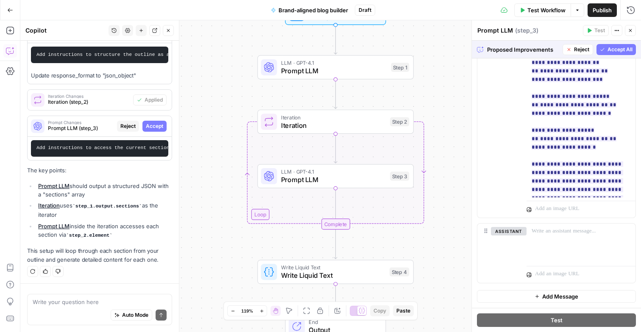
click at [619, 48] on span "Accept All" at bounding box center [619, 50] width 25 height 8
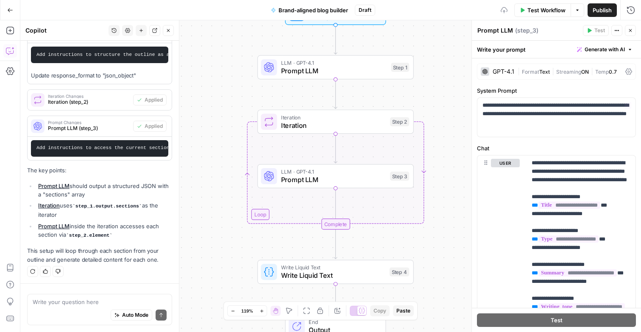
scroll to position [162, 0]
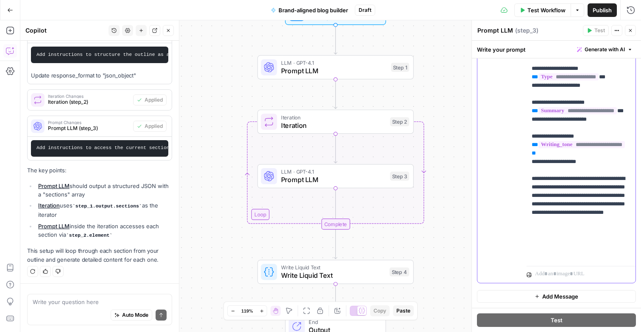
click at [614, 144] on p "**********" at bounding box center [581, 128] width 99 height 263
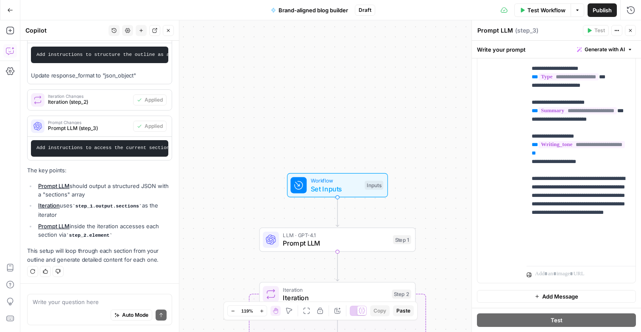
click at [346, 186] on span "Set Inputs" at bounding box center [336, 189] width 50 height 10
click at [552, 10] on span "Test Workflow" at bounding box center [546, 10] width 38 height 8
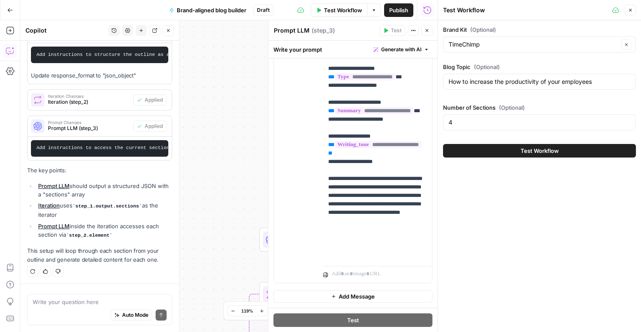
click at [549, 151] on span "Test Workflow" at bounding box center [540, 151] width 38 height 8
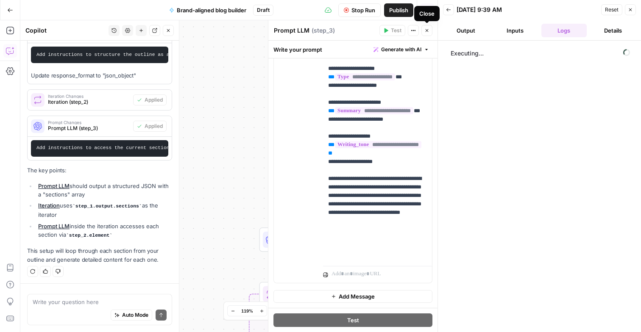
click at [429, 31] on span "Close" at bounding box center [429, 31] width 0 height 0
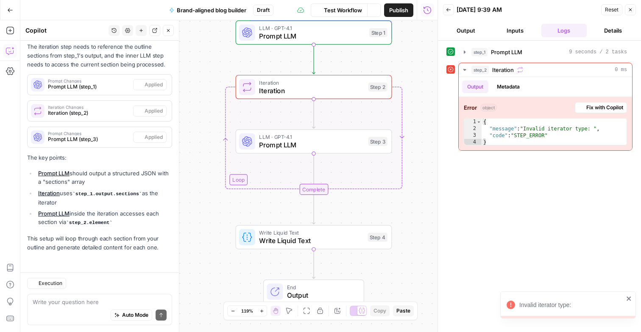
scroll to position [160, 0]
click at [329, 93] on span "Iteration" at bounding box center [311, 91] width 105 height 10
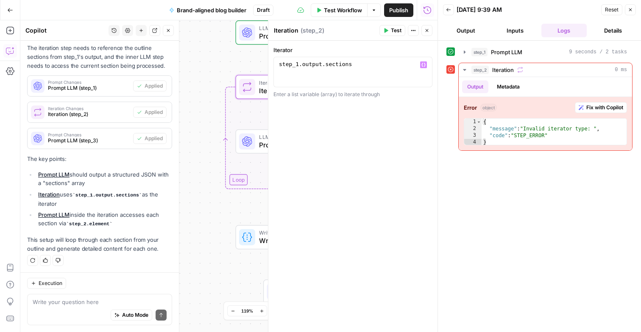
type textarea "**********"
click at [365, 70] on div "step_1 . output . sections" at bounding box center [352, 80] width 151 height 38
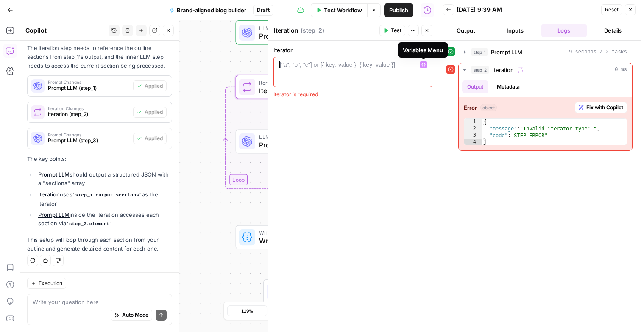
click at [424, 65] on icon "button" at bounding box center [423, 65] width 4 height 4
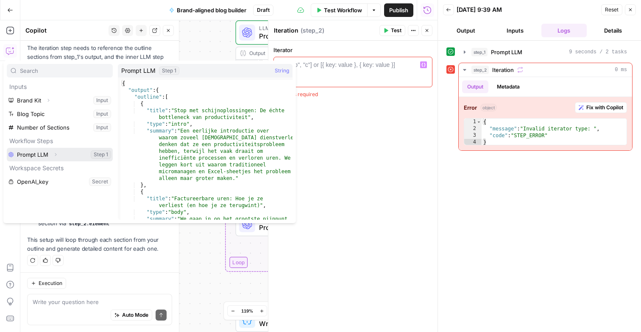
click at [54, 156] on icon "button" at bounding box center [55, 154] width 5 height 5
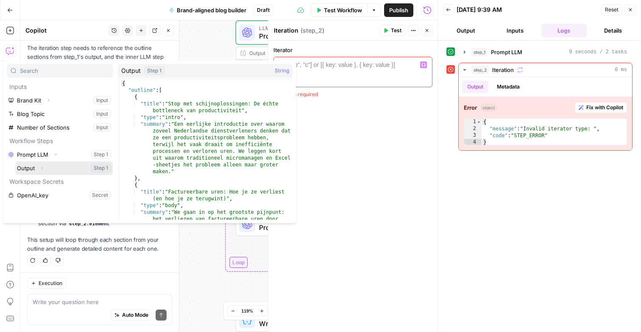
click at [43, 168] on icon "button" at bounding box center [41, 168] width 5 height 5
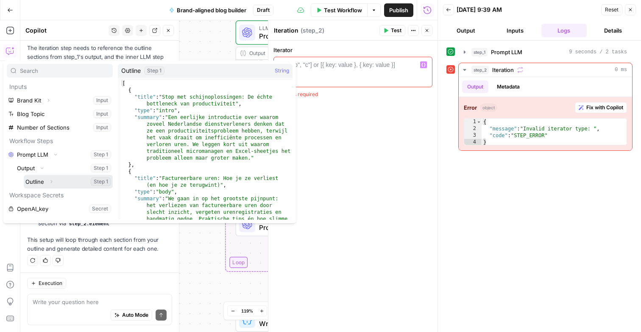
click at [52, 182] on icon "button" at bounding box center [51, 181] width 5 height 5
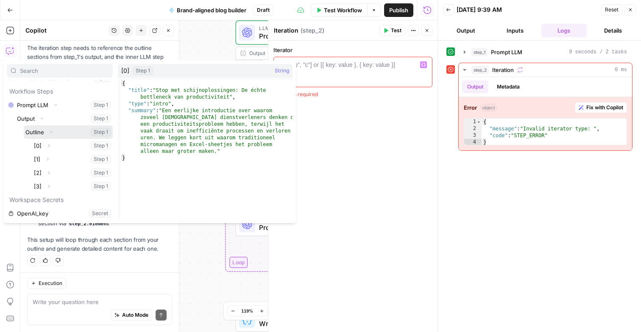
scroll to position [48, 0]
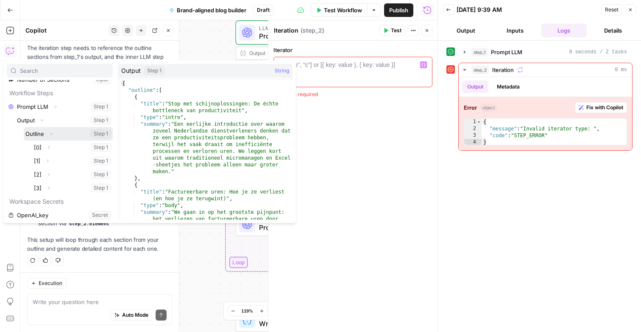
click at [52, 136] on button "Collapse" at bounding box center [51, 133] width 11 height 11
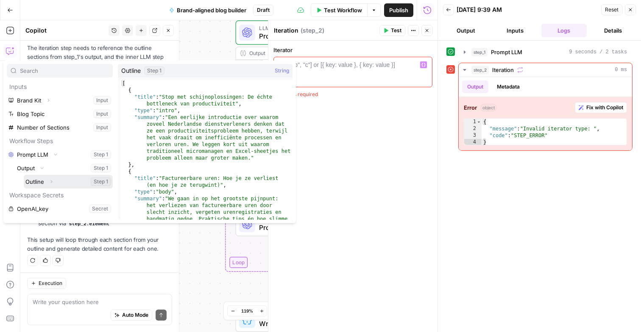
click at [38, 181] on button "Select variable Outline" at bounding box center [68, 182] width 89 height 14
type textarea "**********"
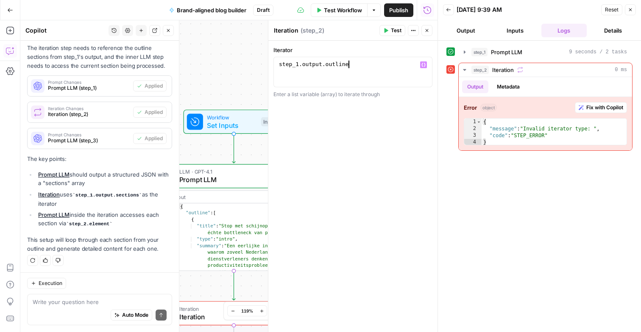
click at [396, 31] on span "Test" at bounding box center [396, 31] width 11 height 8
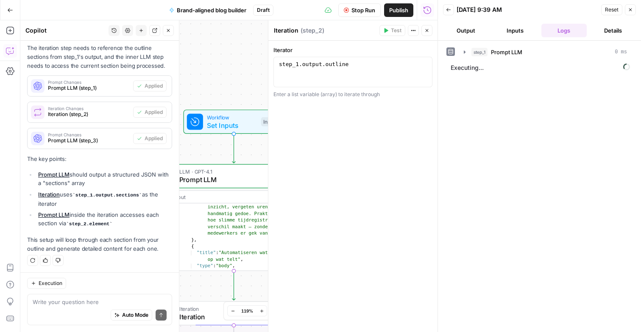
scroll to position [141, 0]
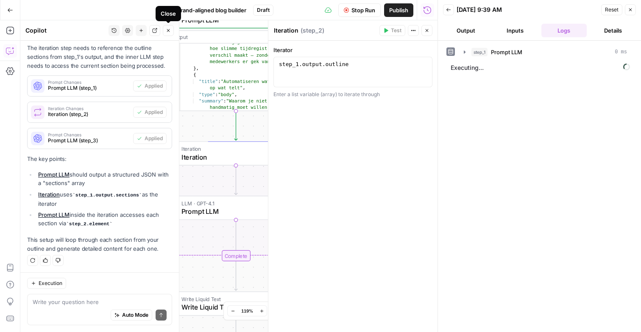
click at [167, 30] on icon "button" at bounding box center [168, 30] width 3 height 3
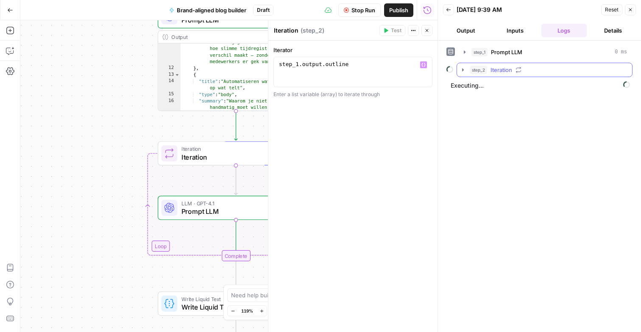
click at [464, 71] on icon "button" at bounding box center [463, 70] width 7 height 7
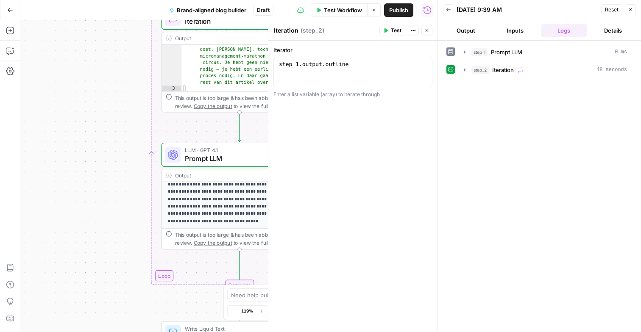
scroll to position [0, 0]
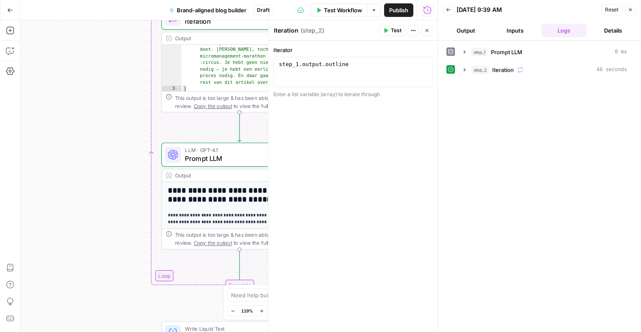
click at [631, 14] on button "Close" at bounding box center [630, 9] width 11 height 11
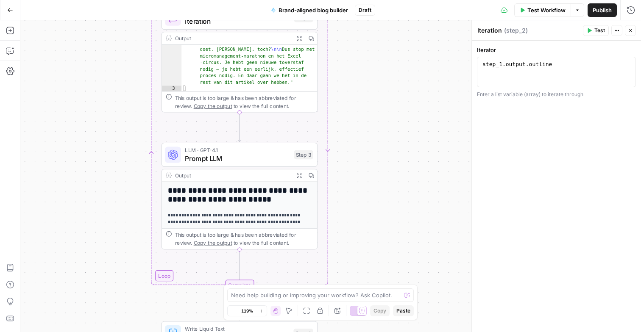
click at [276, 198] on h2 "**********" at bounding box center [240, 195] width 144 height 18
click at [262, 214] on p "**********" at bounding box center [240, 234] width 144 height 44
click at [299, 173] on icon "button" at bounding box center [299, 176] width 6 height 6
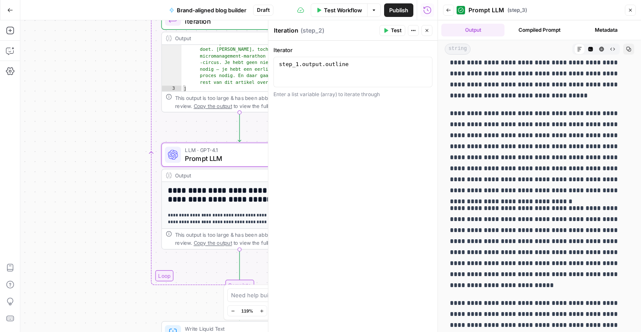
scroll to position [146, 0]
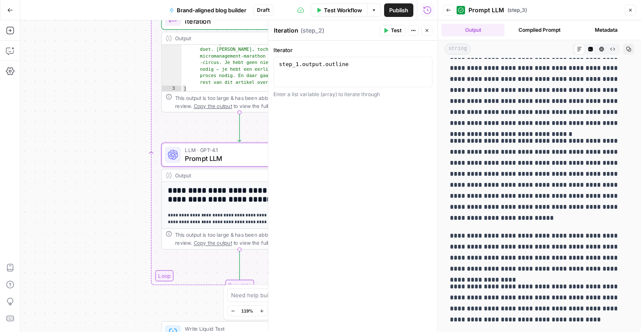
click at [628, 8] on icon "button" at bounding box center [630, 10] width 5 height 5
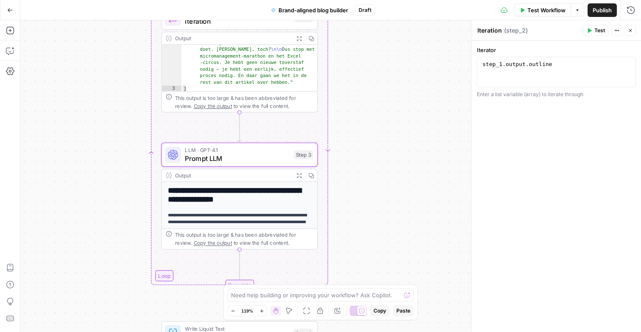
scroll to position [95, 0]
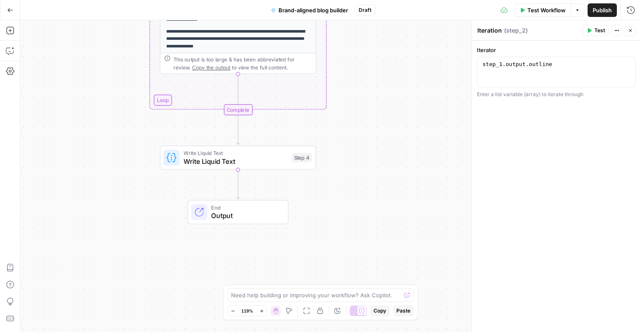
click at [212, 162] on span "Write Liquid Text" at bounding box center [236, 161] width 104 height 10
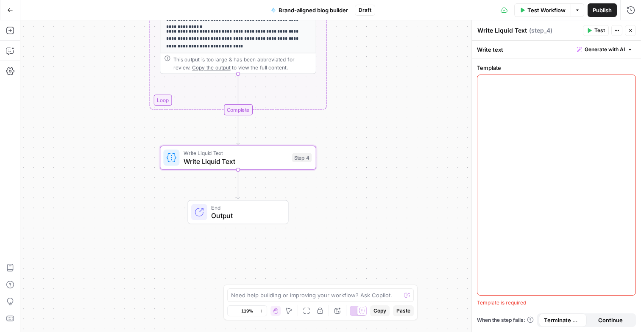
click at [500, 164] on div at bounding box center [556, 185] width 158 height 220
click at [628, 86] on p at bounding box center [556, 82] width 148 height 8
click at [628, 84] on icon "button" at bounding box center [628, 83] width 4 height 4
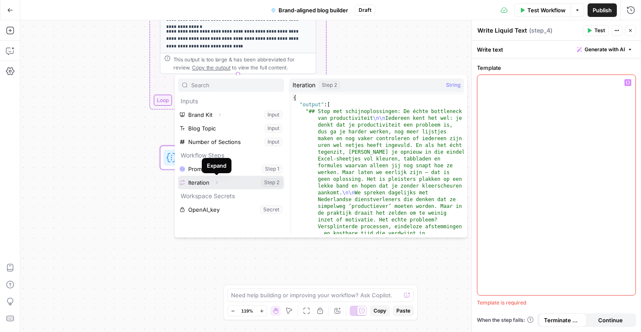
click at [217, 184] on icon "button" at bounding box center [216, 182] width 5 height 5
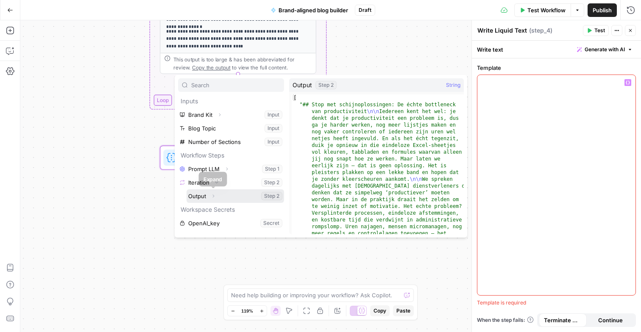
click at [215, 195] on icon "button" at bounding box center [213, 196] width 5 height 5
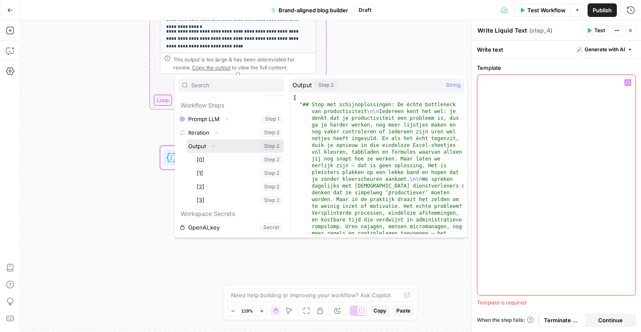
scroll to position [0, 0]
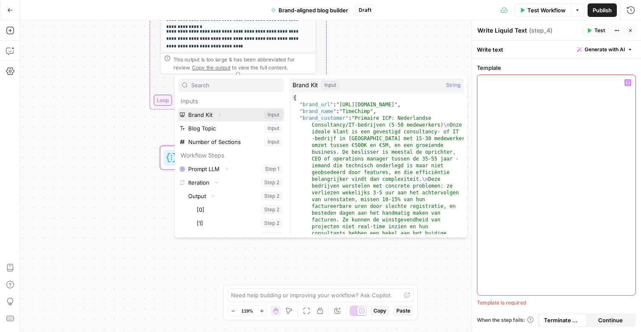
click at [219, 112] on button "Expand" at bounding box center [219, 114] width 11 height 11
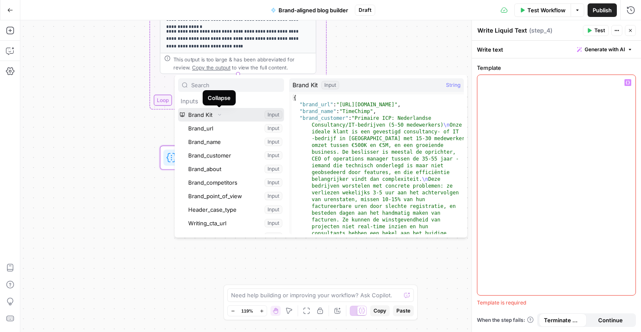
click at [218, 115] on icon "button" at bounding box center [219, 114] width 5 height 5
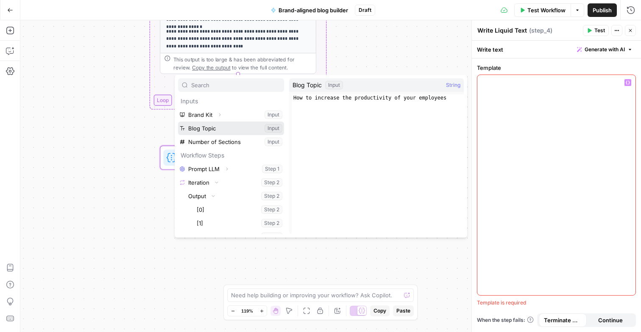
click at [216, 128] on button "Select variable Blog Topic" at bounding box center [231, 129] width 106 height 14
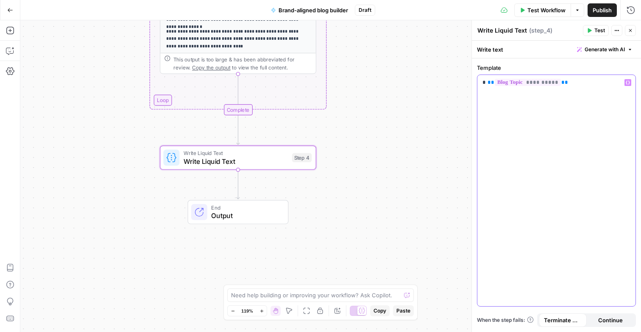
click at [629, 85] on button "Variables Menu" at bounding box center [627, 82] width 7 height 7
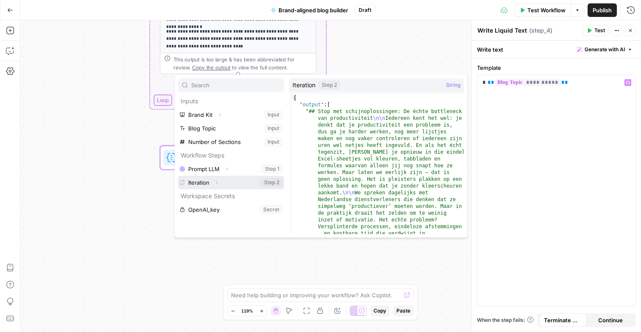
click at [214, 180] on button "Expand" at bounding box center [216, 182] width 11 height 11
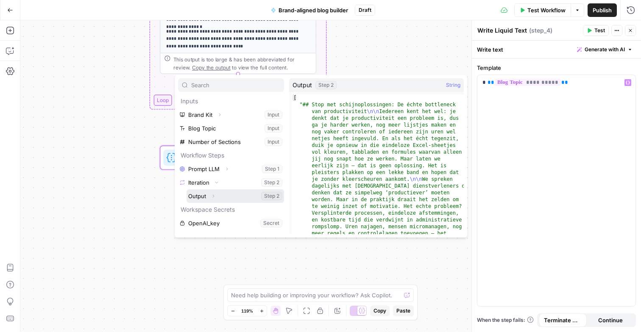
click at [215, 195] on icon "button" at bounding box center [213, 196] width 5 height 5
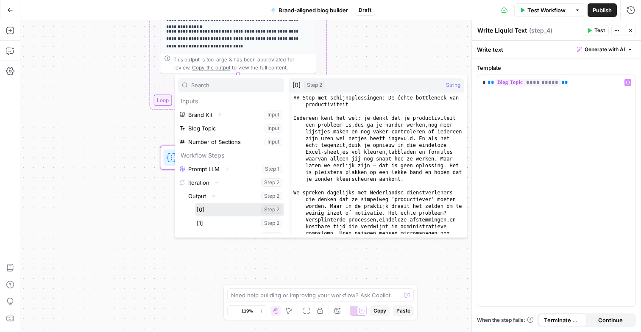
click at [223, 210] on button "Select variable [0]" at bounding box center [239, 210] width 89 height 14
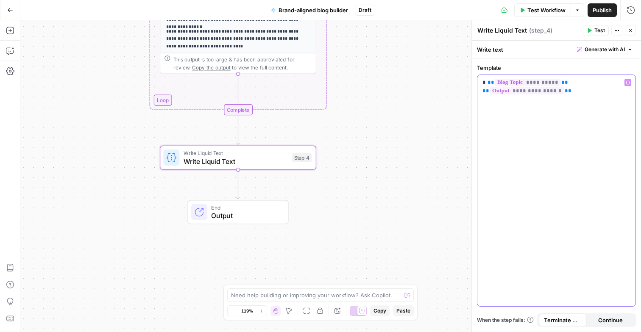
click at [629, 81] on icon "button" at bounding box center [628, 83] width 4 height 4
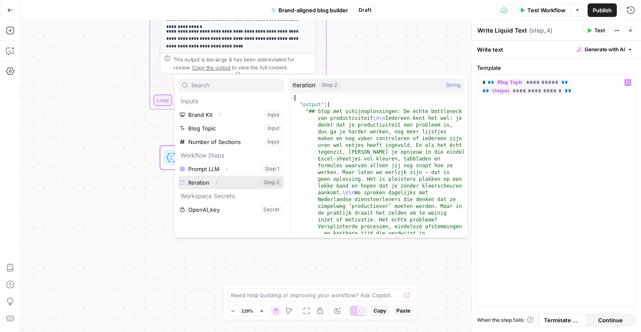
click at [218, 182] on icon "button" at bounding box center [216, 182] width 5 height 5
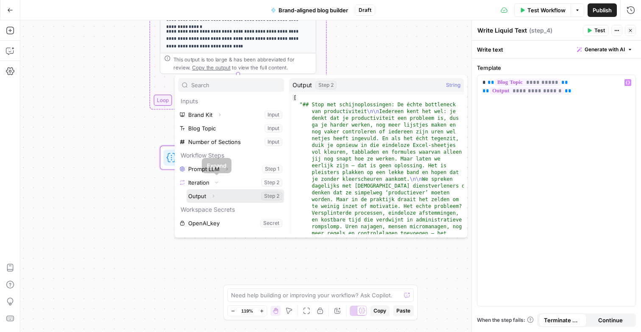
click at [214, 194] on icon "button" at bounding box center [213, 196] width 5 height 5
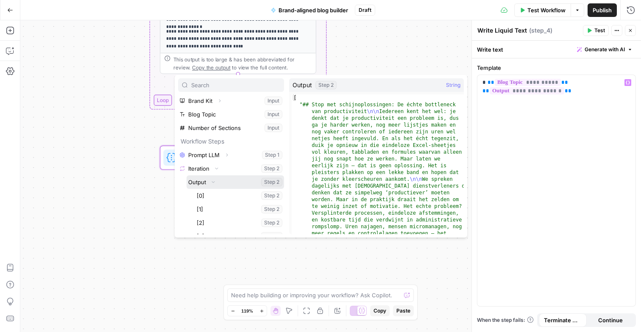
scroll to position [19, 0]
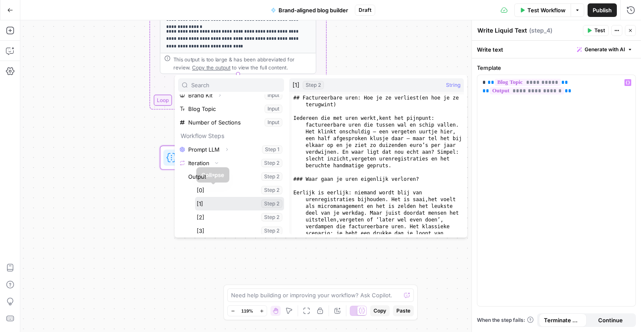
click at [212, 202] on button "Select variable [1]" at bounding box center [239, 204] width 89 height 14
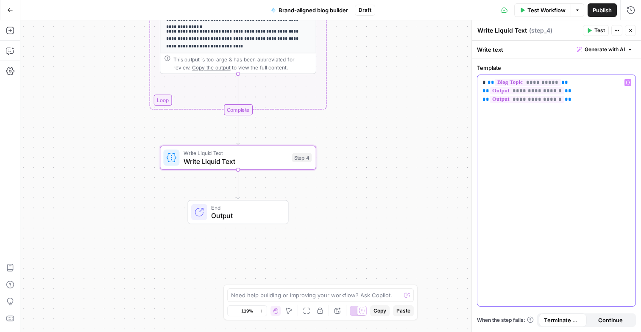
click at [627, 82] on icon "button" at bounding box center [628, 83] width 4 height 4
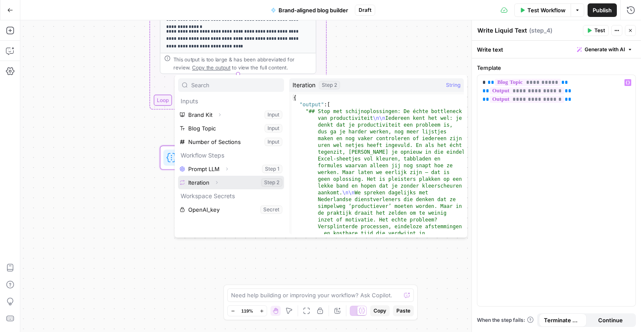
click at [212, 182] on button "Expand" at bounding box center [216, 182] width 11 height 11
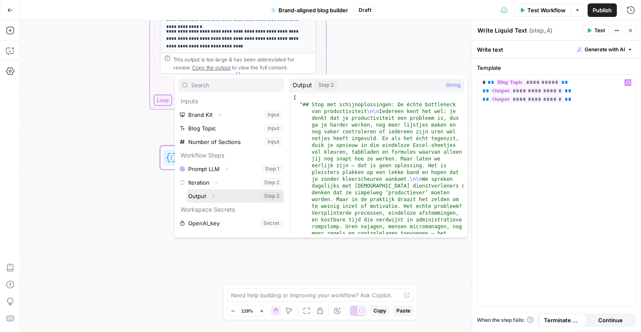
click at [211, 195] on span "button" at bounding box center [213, 196] width 5 height 5
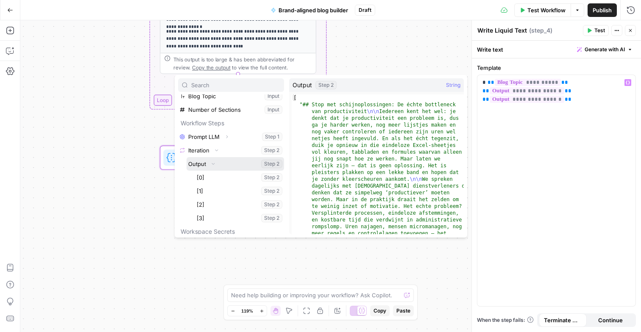
scroll to position [50, 0]
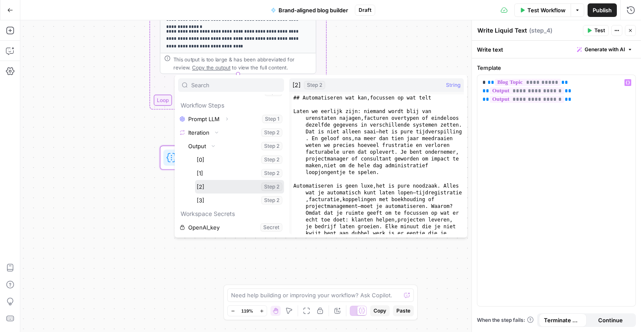
click at [213, 182] on button "Select variable [2]" at bounding box center [239, 187] width 89 height 14
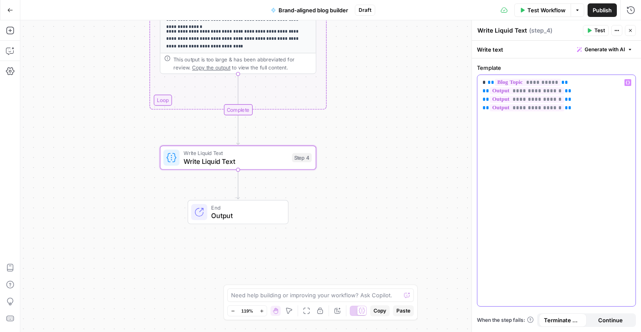
click at [627, 83] on icon "button" at bounding box center [628, 83] width 4 height 4
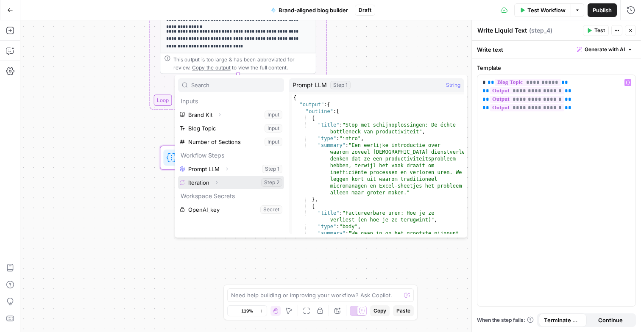
click at [221, 176] on button "Select variable Iteration" at bounding box center [231, 183] width 106 height 14
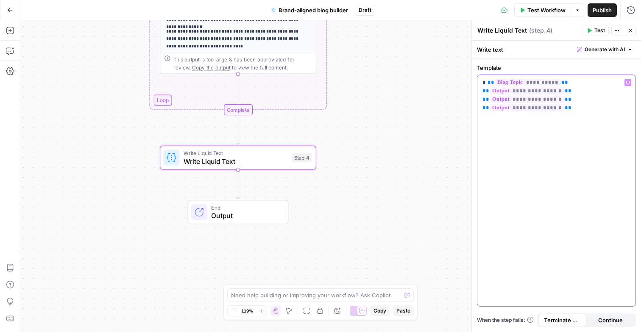
click at [628, 86] on p "**********" at bounding box center [556, 103] width 148 height 51
click at [630, 82] on button "Variables Menu" at bounding box center [627, 82] width 7 height 7
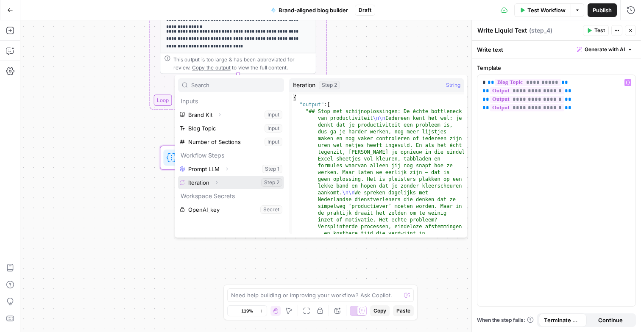
click at [217, 185] on button "Expand" at bounding box center [216, 182] width 11 height 11
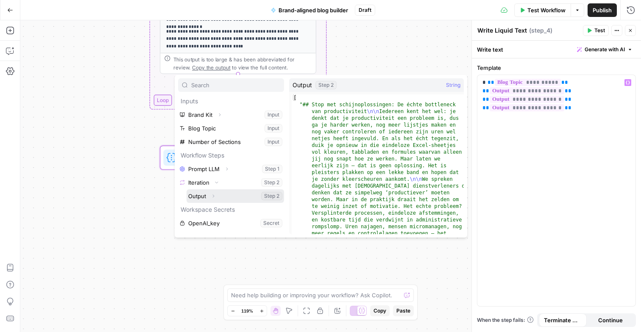
click at [215, 196] on icon "button" at bounding box center [213, 196] width 5 height 5
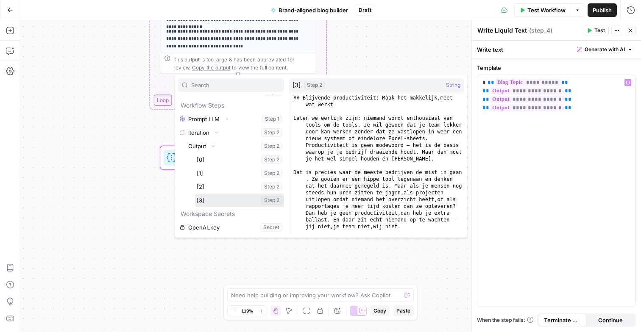
click at [213, 203] on button "Select variable [3]" at bounding box center [239, 201] width 89 height 14
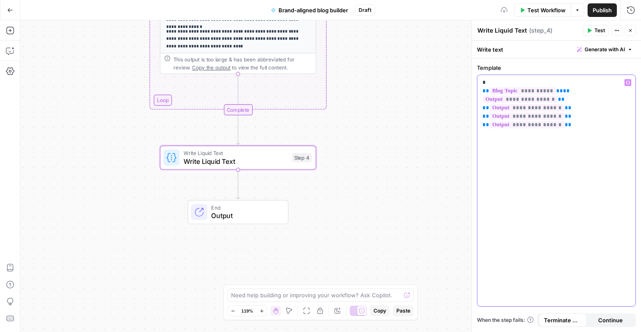
click at [559, 203] on div "**********" at bounding box center [556, 190] width 158 height 231
click at [596, 31] on span "Test" at bounding box center [599, 31] width 11 height 8
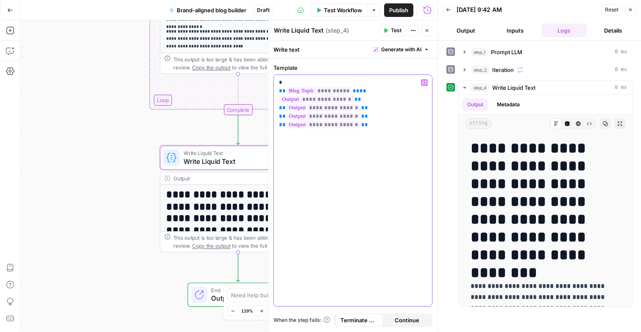
click at [286, 88] on span "**" at bounding box center [282, 91] width 7 height 6
click at [398, 32] on span "Test" at bounding box center [396, 31] width 11 height 8
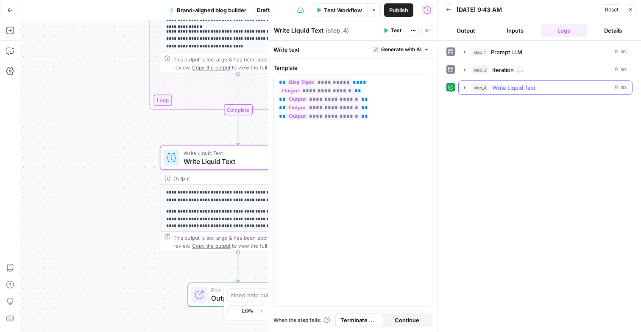
click at [463, 89] on icon "button" at bounding box center [464, 87] width 7 height 7
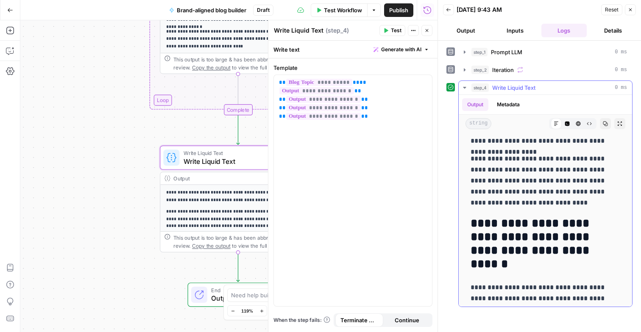
scroll to position [498, 0]
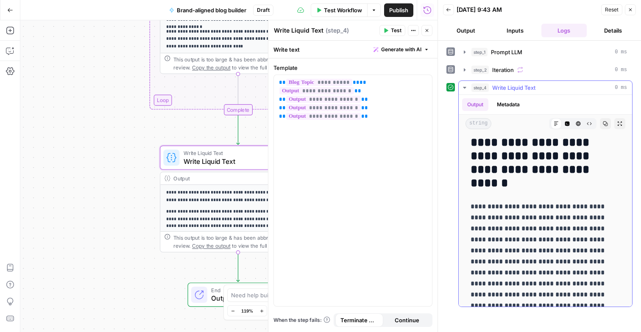
click at [499, 163] on h2 "**********" at bounding box center [546, 163] width 150 height 54
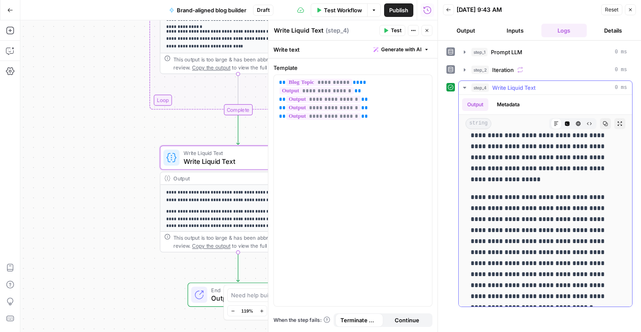
scroll to position [0, 0]
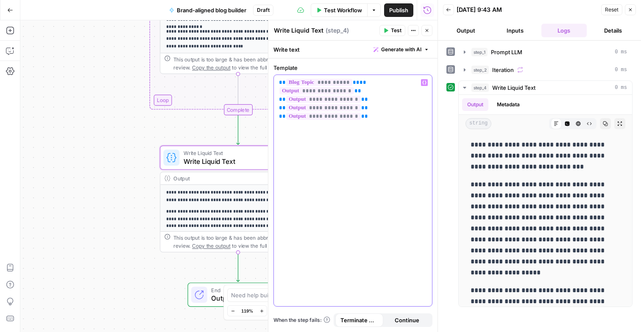
click at [378, 92] on p "**********" at bounding box center [353, 107] width 148 height 59
click at [372, 86] on p "**********" at bounding box center [353, 107] width 148 height 59
click at [427, 33] on button "Close" at bounding box center [426, 30] width 11 height 11
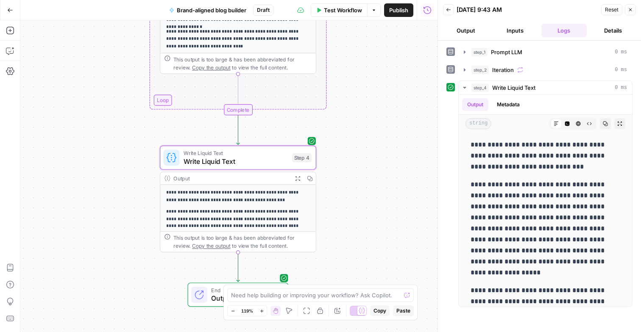
click at [630, 8] on icon "button" at bounding box center [630, 9] width 5 height 5
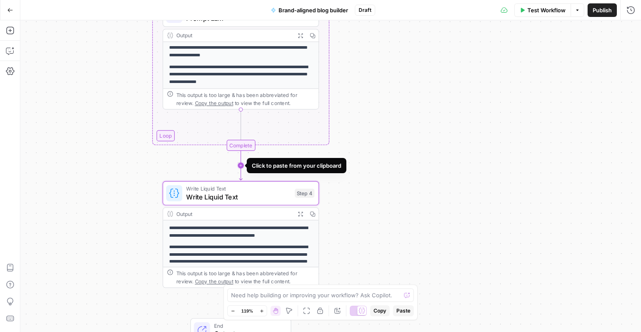
click at [240, 167] on icon "Edge from step_2-iteration-end to step_4" at bounding box center [240, 165] width 3 height 29
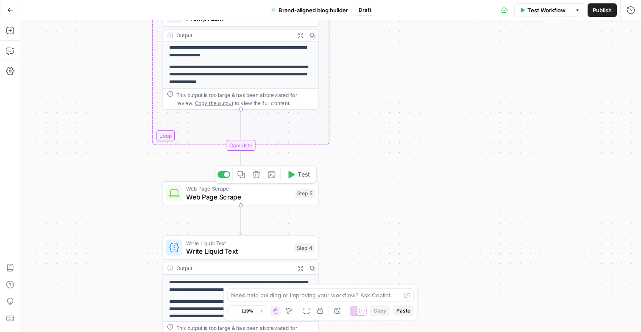
click at [254, 177] on icon "button" at bounding box center [256, 175] width 8 height 8
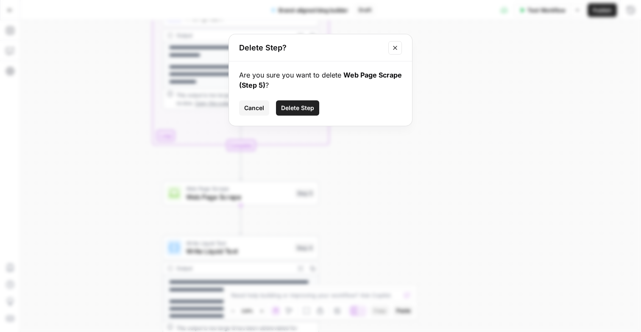
click at [311, 106] on span "Delete Step" at bounding box center [297, 108] width 33 height 8
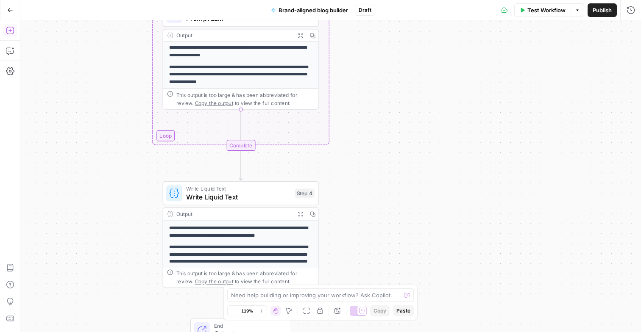
click at [12, 31] on icon "button" at bounding box center [10, 30] width 8 height 8
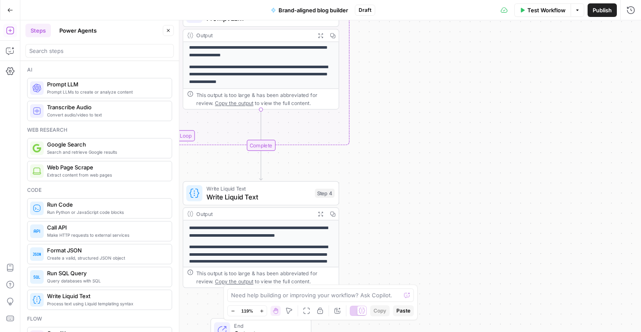
click at [67, 87] on span "Prompt LLM" at bounding box center [106, 84] width 118 height 8
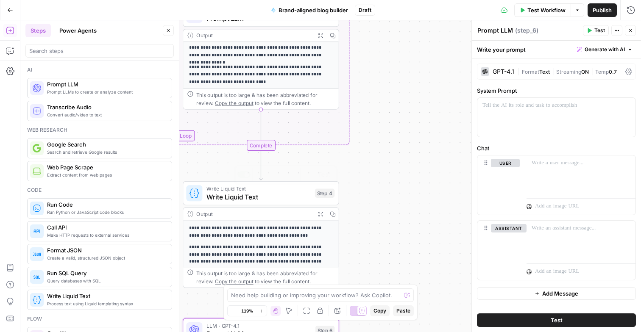
click at [415, 189] on div "Workflow Set Inputs Inputs LLM · GPT-4.1 Prompt LLM Step 1 Output Expand Output…" at bounding box center [330, 176] width 621 height 312
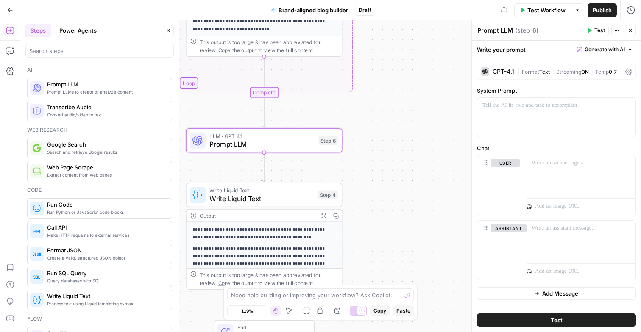
click at [394, 126] on div "Workflow Set Inputs Inputs LLM · GPT-4.1 Prompt LLM Step 1 Output Expand Output…" at bounding box center [330, 176] width 621 height 312
click at [168, 33] on button "Close" at bounding box center [168, 30] width 11 height 11
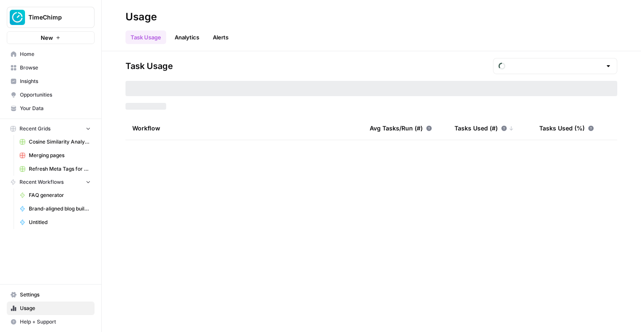
type input "September Included Tasks"
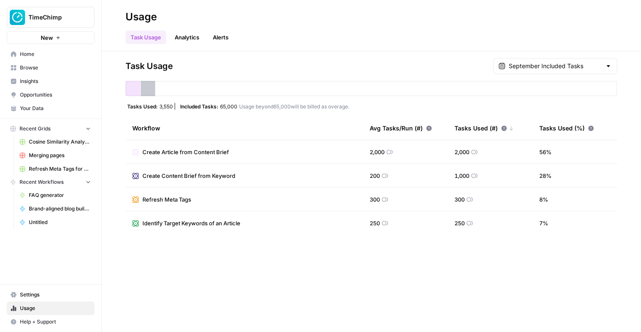
click at [42, 135] on link "Cosine Similarity Analysis" at bounding box center [55, 142] width 79 height 14
click at [47, 70] on span "Browse" at bounding box center [55, 68] width 71 height 8
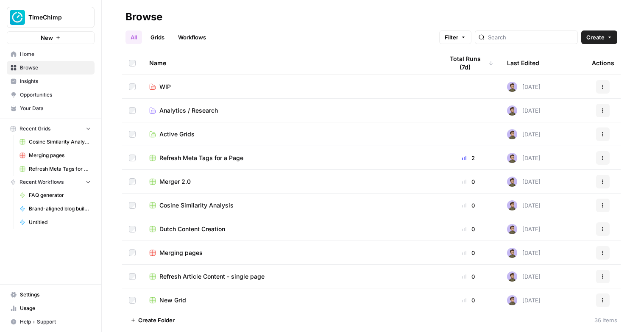
click at [182, 134] on span "Active Grids" at bounding box center [176, 134] width 35 height 8
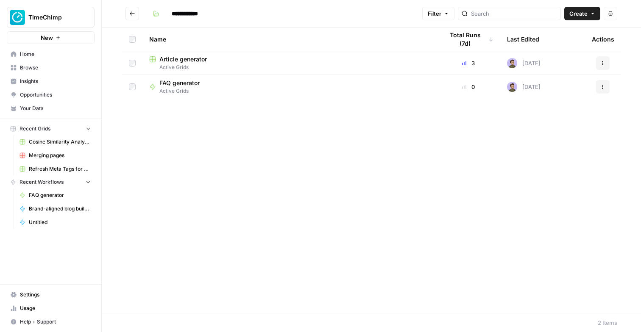
click at [591, 15] on icon "button" at bounding box center [592, 13] width 5 height 5
click at [570, 34] on span "Grid" at bounding box center [565, 33] width 47 height 8
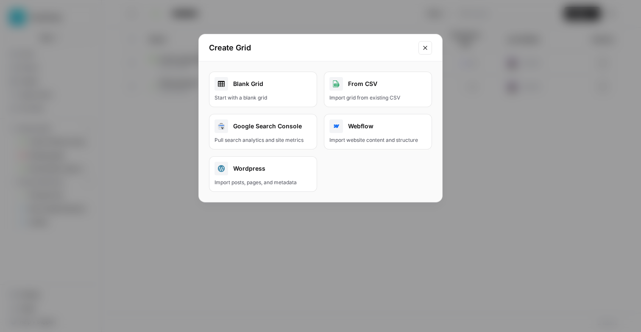
click at [277, 96] on div "Start with a blank grid" at bounding box center [262, 98] width 97 height 8
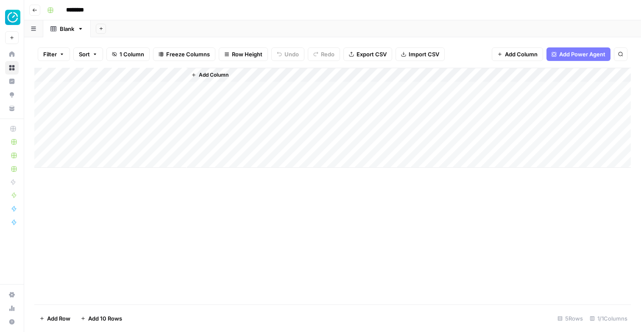
click at [87, 8] on input "********" at bounding box center [85, 10] width 47 height 14
type input "**********"
click at [155, 6] on div "**********" at bounding box center [338, 10] width 589 height 14
click at [36, 11] on icon "button" at bounding box center [34, 10] width 5 height 5
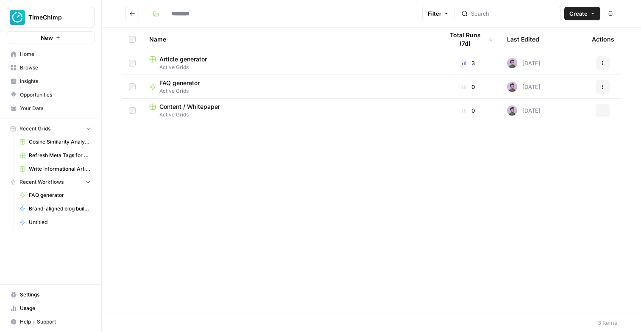
type input "**********"
click at [585, 12] on span "Create" at bounding box center [578, 13] width 18 height 8
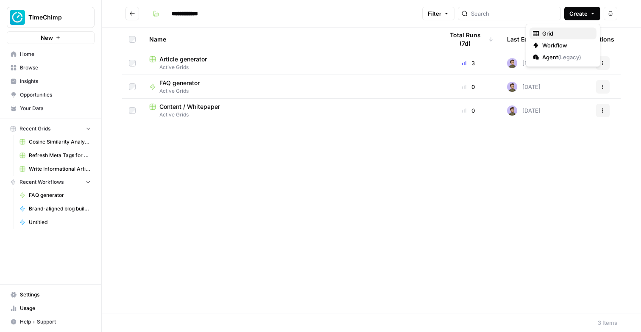
click at [553, 35] on span "Grid" at bounding box center [565, 33] width 47 height 8
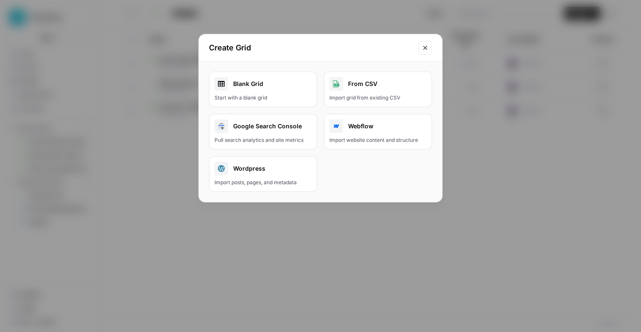
click at [426, 45] on icon "Close modal" at bounding box center [425, 48] width 7 height 7
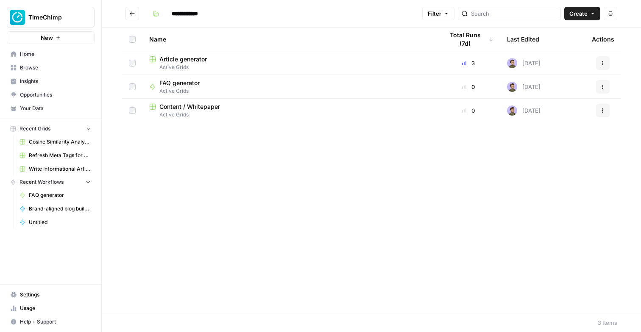
click at [178, 109] on span "Content / Whitepaper" at bounding box center [189, 107] width 61 height 8
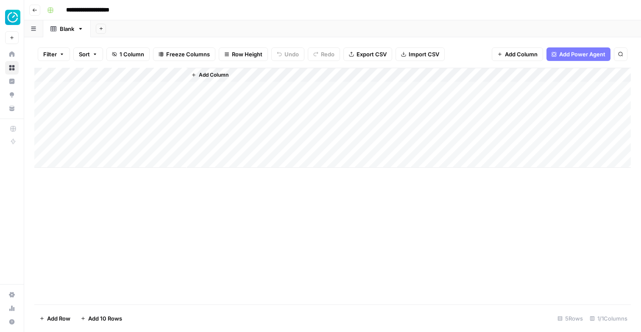
click at [108, 12] on input "**********" at bounding box center [97, 10] width 70 height 14
type input "**********"
click at [149, 19] on header "**********" at bounding box center [332, 10] width 617 height 20
click at [66, 31] on div "Blank" at bounding box center [67, 29] width 14 height 8
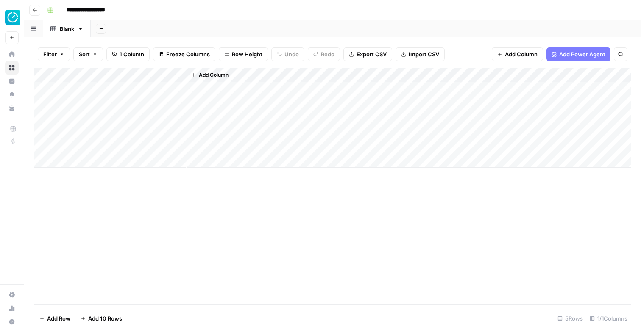
click at [66, 31] on div "Blank" at bounding box center [67, 29] width 14 height 8
type input "**********"
click at [121, 33] on button "Add Sheet" at bounding box center [117, 29] width 10 height 10
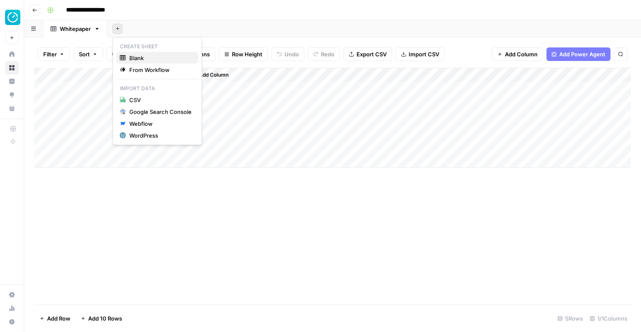
click at [131, 57] on span "Blank" at bounding box center [160, 58] width 62 height 8
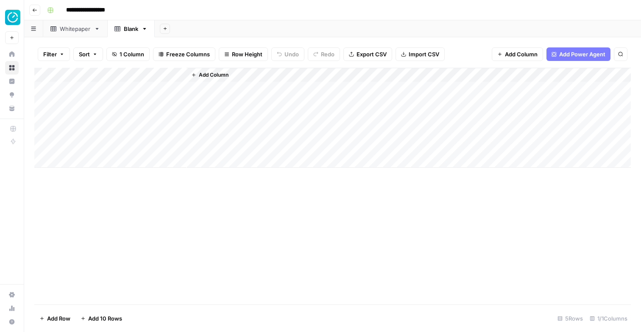
click at [131, 31] on div "Blank" at bounding box center [131, 29] width 14 height 8
type input "**********"
type input "*****"
click at [107, 88] on div "Add Column" at bounding box center [332, 118] width 596 height 100
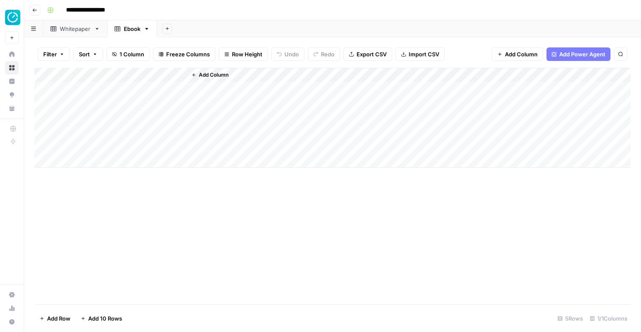
click at [198, 73] on button "Add Column" at bounding box center [210, 75] width 44 height 11
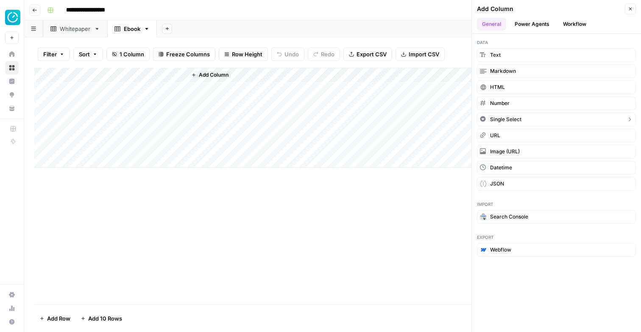
click at [516, 120] on span "Single Select" at bounding box center [505, 120] width 31 height 8
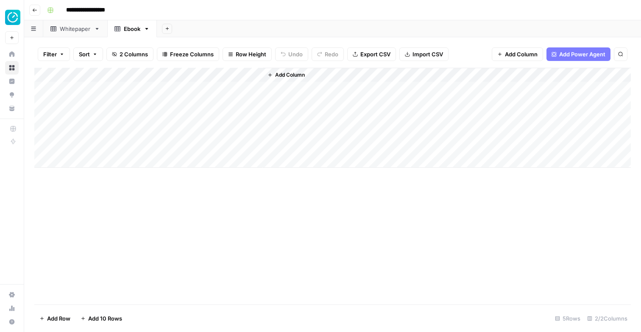
click at [214, 71] on div "Add Column" at bounding box center [332, 118] width 596 height 100
click at [214, 71] on div at bounding box center [224, 76] width 77 height 17
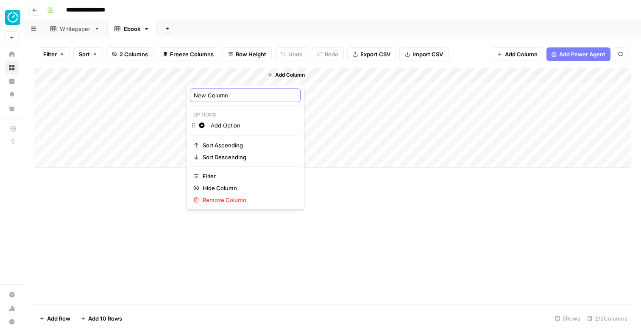
click at [215, 98] on input "New Column" at bounding box center [245, 95] width 103 height 8
type input "OG Source"
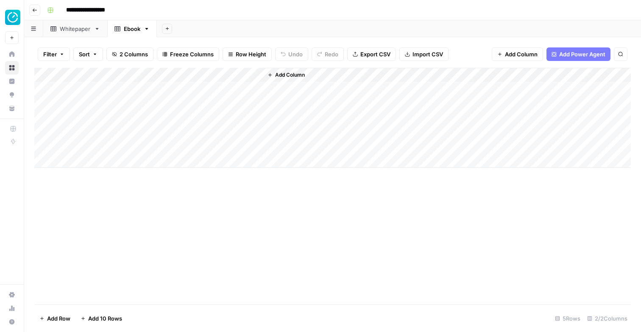
click at [130, 86] on div "Add Column" at bounding box center [332, 118] width 596 height 100
click at [175, 256] on div "Add Column" at bounding box center [332, 186] width 596 height 237
click at [258, 207] on div "Add Column" at bounding box center [332, 186] width 596 height 237
click at [286, 75] on span "Add Column" at bounding box center [290, 75] width 30 height 8
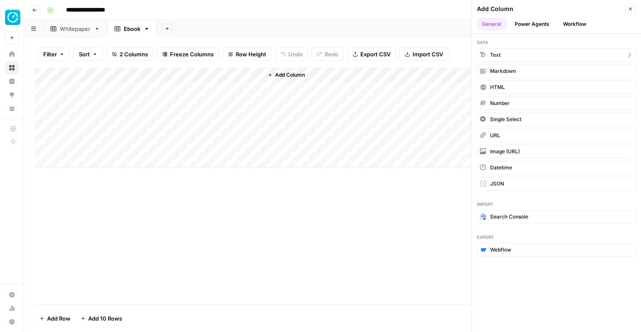
click at [500, 52] on span "Text" at bounding box center [495, 55] width 11 height 8
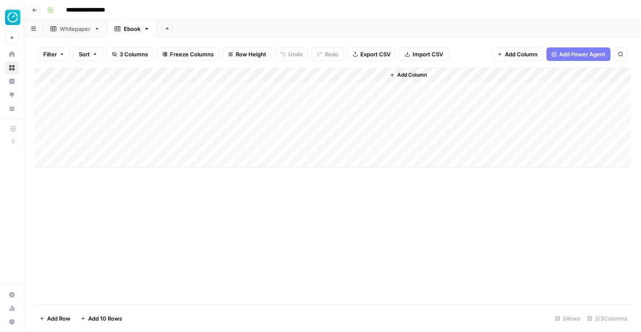
click at [299, 74] on div "Add Column" at bounding box center [332, 118] width 596 height 100
click at [297, 96] on input "New Column" at bounding box center [313, 95] width 86 height 8
type input "Description"
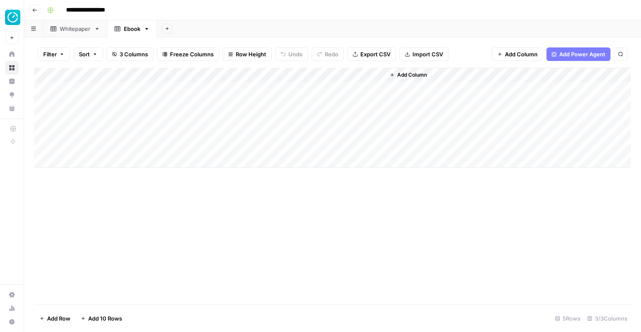
drag, startPoint x: 316, startPoint y: 72, endPoint x: 238, endPoint y: 74, distance: 78.0
click at [238, 74] on div "Add Column" at bounding box center [332, 118] width 596 height 100
click at [218, 224] on div "Add Column" at bounding box center [332, 186] width 596 height 237
click at [33, 9] on icon "button" at bounding box center [34, 10] width 5 height 5
click at [33, 11] on icon "button" at bounding box center [34, 10] width 5 height 5
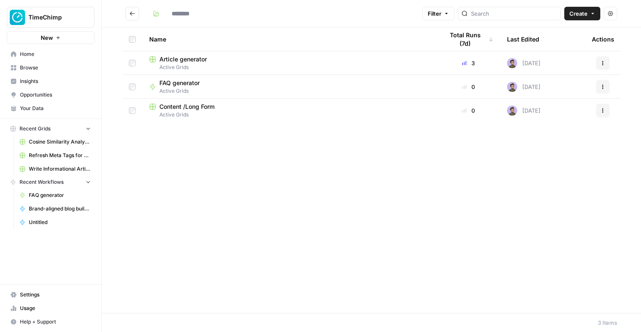
type input "**********"
click at [132, 19] on button "Go back" at bounding box center [132, 14] width 14 height 14
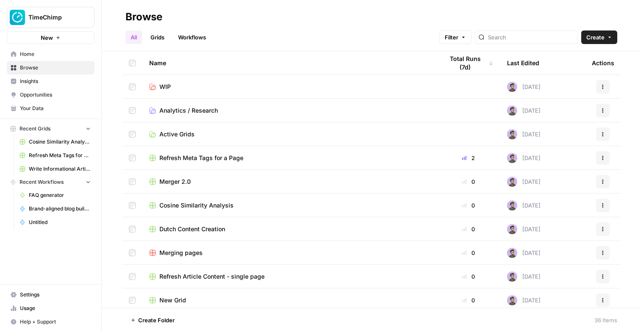
click at [602, 35] on span "Create" at bounding box center [595, 37] width 18 height 8
click at [573, 67] on span "Grid" at bounding box center [582, 69] width 47 height 8
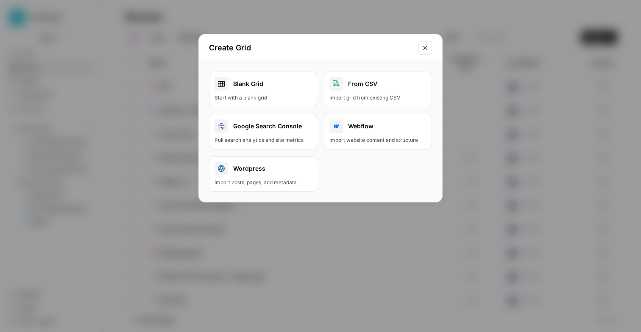
click at [263, 86] on div "Blank Grid" at bounding box center [262, 84] width 97 height 14
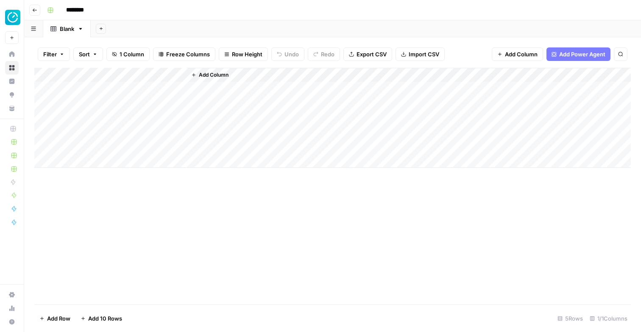
click at [83, 11] on input "********" at bounding box center [85, 10] width 47 height 14
type input "**********"
click at [82, 10] on input "**********" at bounding box center [85, 10] width 47 height 14
click at [120, 14] on div "**********" at bounding box center [338, 10] width 589 height 14
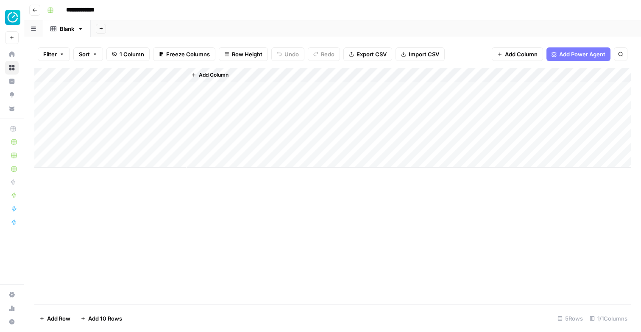
click at [62, 29] on div "Blank" at bounding box center [67, 29] width 14 height 8
click at [67, 28] on div "Blank" at bounding box center [67, 29] width 14 height 8
type input "**********"
type input "********"
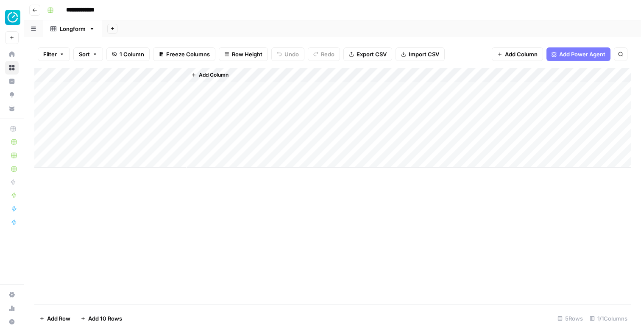
click at [201, 76] on span "Add Column" at bounding box center [214, 75] width 30 height 8
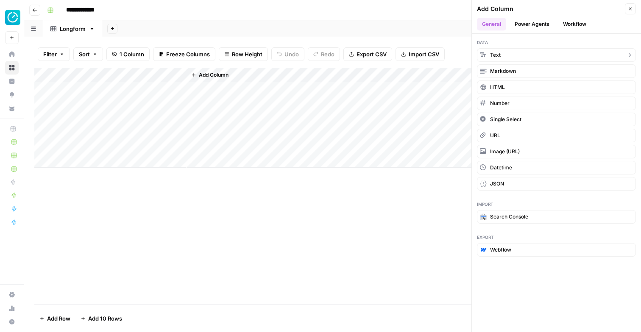
click at [508, 58] on button "Text" at bounding box center [556, 55] width 159 height 14
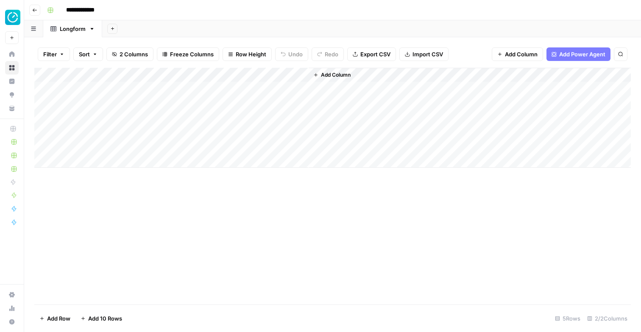
click at [219, 70] on div "Add Column" at bounding box center [332, 118] width 596 height 100
click at [218, 95] on input "New Column" at bounding box center [237, 95] width 86 height 8
type input "Description"
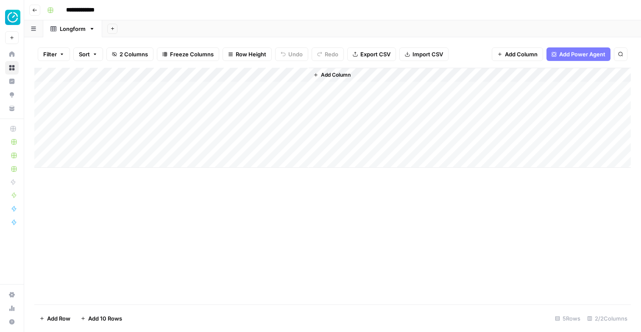
click at [219, 87] on div "Add Column" at bounding box center [332, 118] width 596 height 100
type textarea "****"
click at [224, 217] on div "Add Column" at bounding box center [332, 186] width 596 height 237
click at [331, 71] on button "Add Column" at bounding box center [332, 75] width 44 height 11
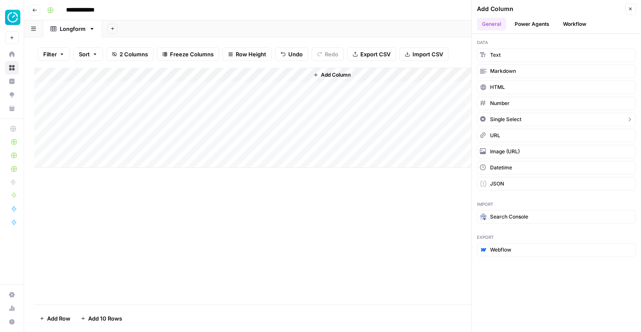
click at [511, 117] on span "Single Select" at bounding box center [505, 120] width 31 height 8
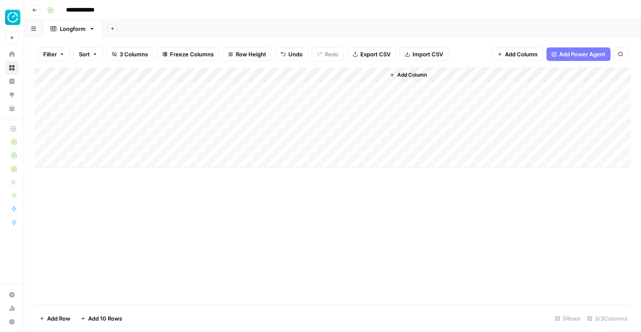
click at [340, 69] on div "Add Column" at bounding box center [332, 118] width 596 height 100
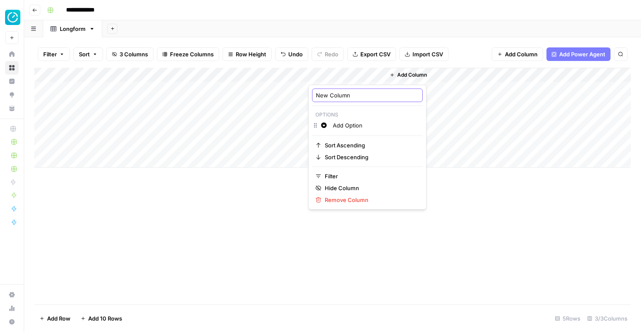
click at [338, 95] on input "New Column" at bounding box center [367, 95] width 103 height 8
type input "OG Source"
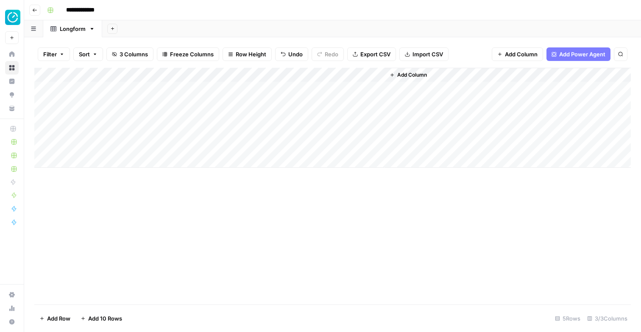
click at [356, 211] on div "Add Column" at bounding box center [332, 186] width 596 height 237
click at [454, 71] on div "Add Column" at bounding box center [508, 118] width 246 height 100
click at [268, 281] on div "Add Column" at bounding box center [332, 186] width 596 height 237
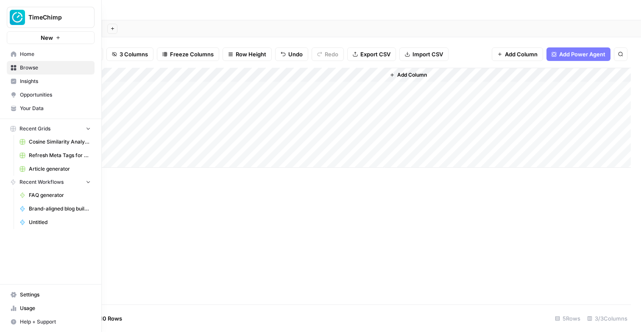
click at [31, 9] on button "TimeChimp" at bounding box center [51, 17] width 88 height 21
click at [42, 183] on span "Recent Workflows" at bounding box center [41, 182] width 44 height 8
click at [56, 39] on icon "button" at bounding box center [58, 37] width 5 height 5
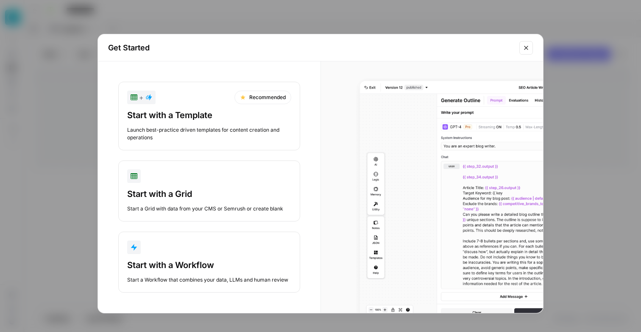
click at [183, 252] on div "button" at bounding box center [209, 248] width 164 height 14
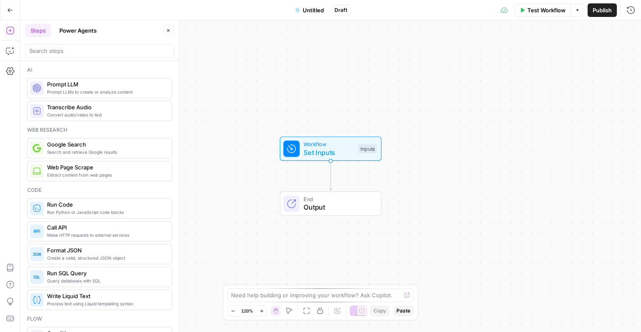
click at [308, 13] on span "Untitled" at bounding box center [313, 10] width 21 height 8
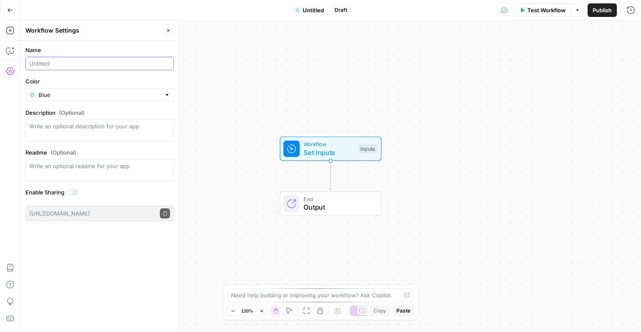
click at [126, 64] on input "Name" at bounding box center [99, 63] width 141 height 8
type input "Content Ninja"
type input "Blue"
click at [123, 97] on input "Color" at bounding box center [100, 95] width 122 height 8
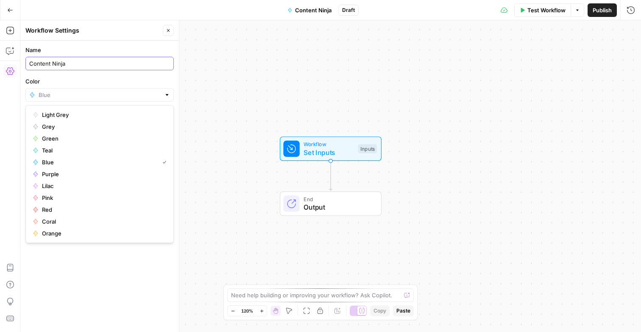
type input "Blue"
click at [120, 60] on input "Content Ninja" at bounding box center [99, 63] width 141 height 8
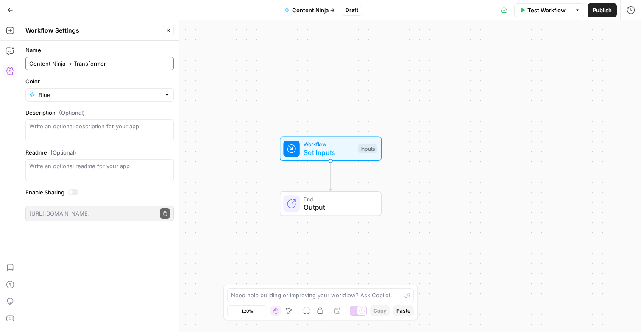
type input "Content Ninja → Transformer"
click at [110, 98] on input "Color" at bounding box center [100, 95] width 122 height 8
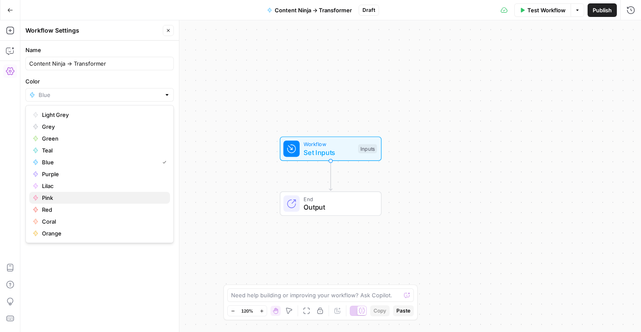
click at [84, 201] on span "Pink" at bounding box center [102, 198] width 121 height 8
type input "Pink"
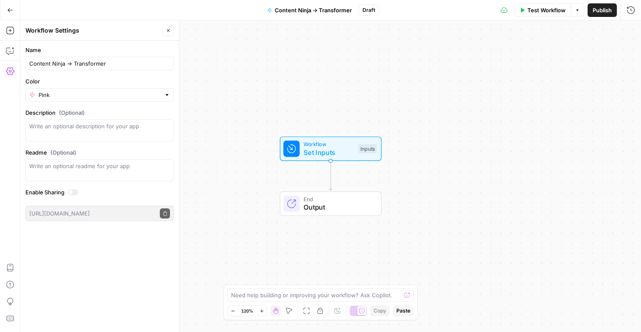
click at [79, 283] on div "Name Content Ninja → Transformer Color Pink Description (Optional) Readme (Opti…" at bounding box center [99, 187] width 159 height 292
click at [84, 89] on div "Pink" at bounding box center [99, 95] width 148 height 14
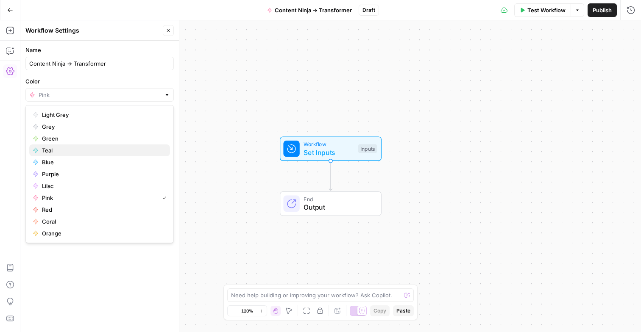
click at [70, 149] on span "Teal" at bounding box center [102, 150] width 121 height 8
type input "Teal"
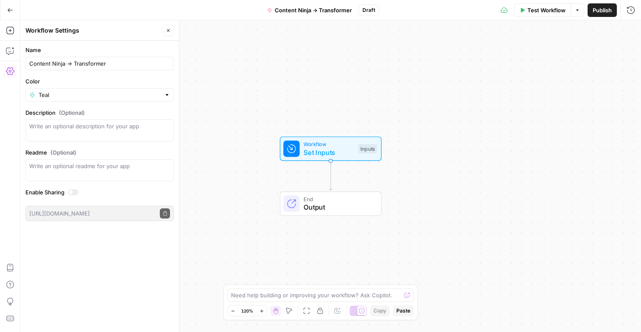
click at [99, 276] on div "Name Content Ninja → Transformer Color Teal Description (Optional) Readme (Opti…" at bounding box center [99, 187] width 159 height 292
click at [318, 150] on span "Set Inputs" at bounding box center [329, 153] width 50 height 10
click at [557, 60] on span "Add Field" at bounding box center [545, 57] width 25 height 8
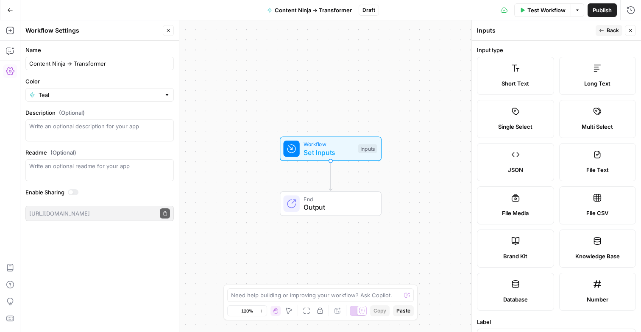
click at [532, 80] on div "Short Text" at bounding box center [515, 83] width 63 height 8
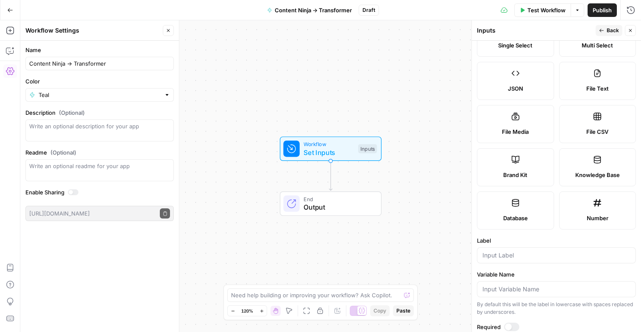
scroll to position [211, 0]
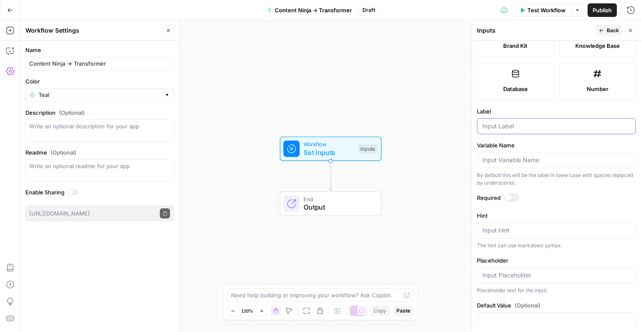
click at [500, 123] on input "Label" at bounding box center [556, 126] width 148 height 8
type input "Name"
type input "Title"
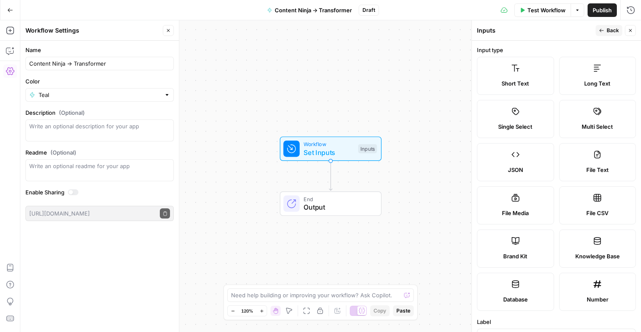
click at [628, 28] on button "Close" at bounding box center [630, 30] width 11 height 11
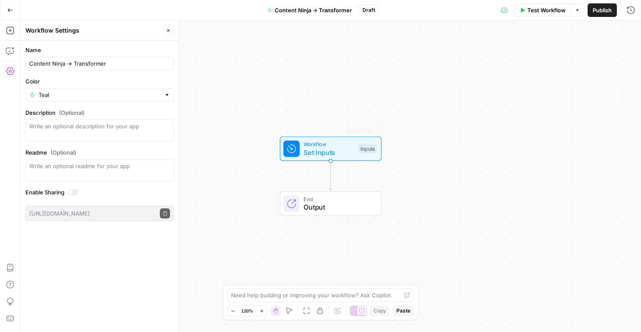
click at [334, 144] on span "Workflow" at bounding box center [329, 144] width 50 height 8
click at [546, 95] on span "Add Field" at bounding box center [545, 95] width 25 height 8
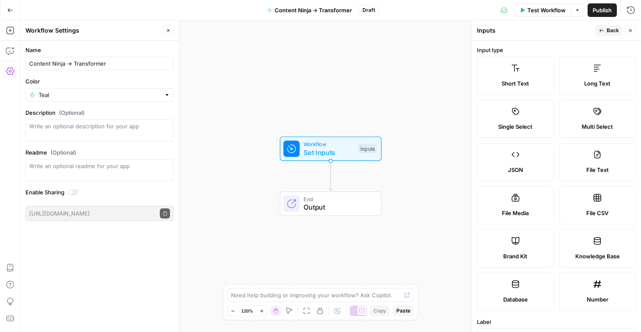
click at [596, 81] on span "Long Text" at bounding box center [597, 83] width 26 height 8
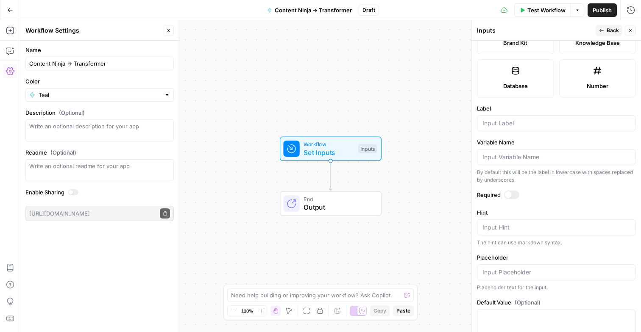
scroll to position [240, 0]
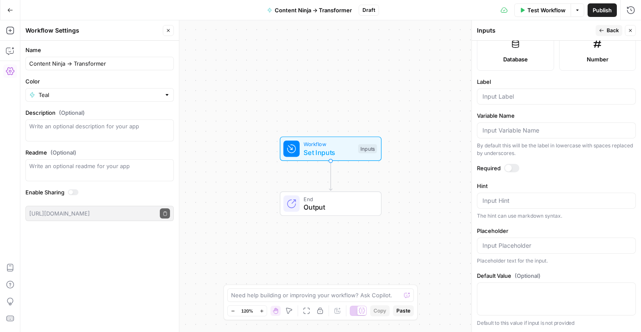
click at [523, 100] on div at bounding box center [556, 97] width 159 height 16
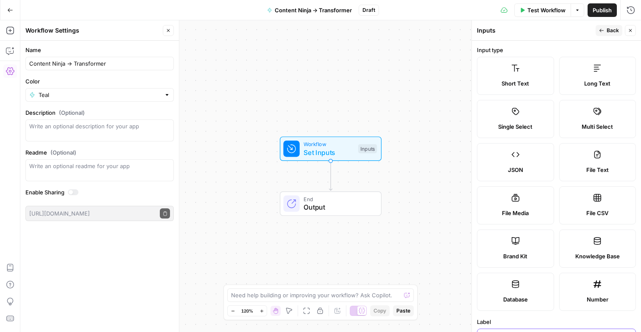
type input "Description"
click at [604, 32] on button "Back" at bounding box center [609, 30] width 27 height 11
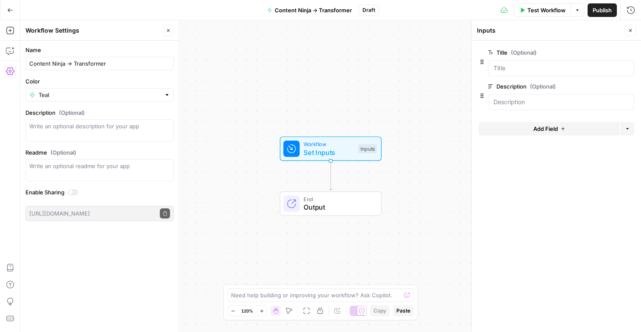
click at [523, 131] on button "Add Field" at bounding box center [549, 129] width 141 height 14
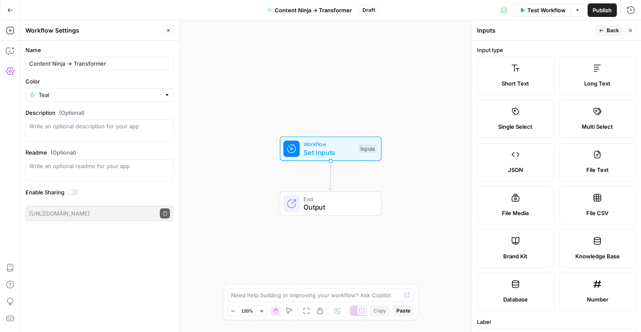
click at [526, 112] on label "Single Select" at bounding box center [515, 119] width 77 height 38
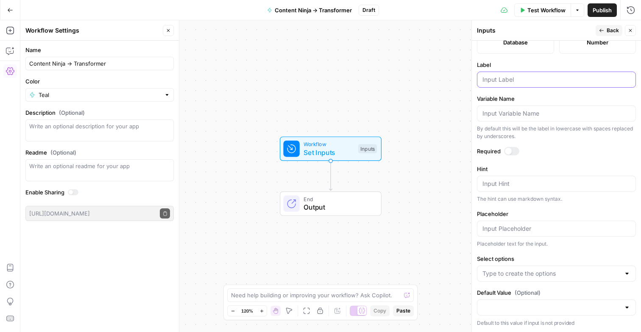
click at [512, 76] on input "Label" at bounding box center [556, 79] width 148 height 8
type input "Type"
click at [505, 268] on div at bounding box center [556, 274] width 159 height 16
type input "Ebook"
type input "Whitepaper"
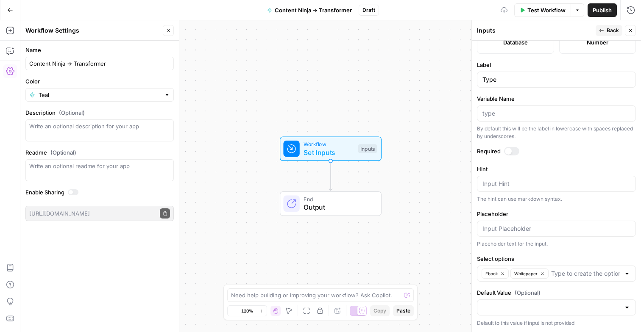
click at [534, 248] on div "Placeholder text for the input." at bounding box center [556, 244] width 159 height 8
click at [600, 25] on button "Back" at bounding box center [609, 30] width 27 height 11
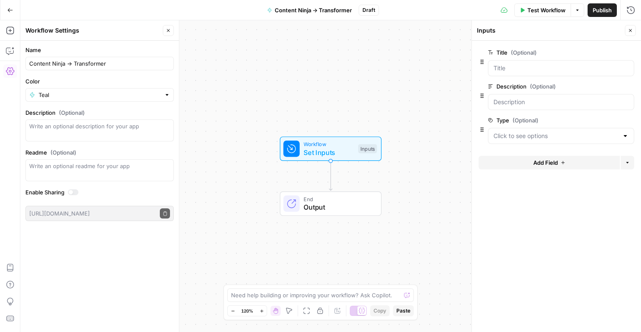
click at [520, 128] on div at bounding box center [561, 136] width 146 height 16
click at [539, 307] on form "Title (Optional) edit field Delete group Description (Optional) edit field Dele…" at bounding box center [556, 187] width 169 height 292
click at [546, 164] on span "Add Field" at bounding box center [545, 163] width 25 height 8
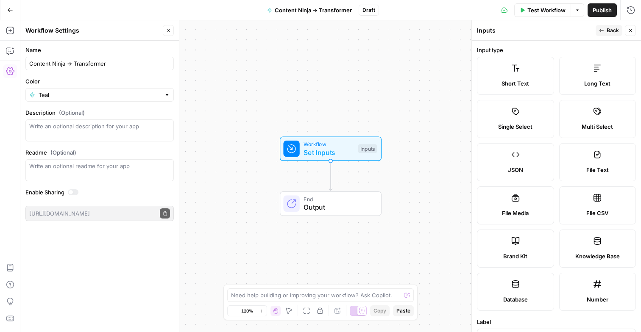
click at [531, 262] on label "Brand Kit" at bounding box center [515, 249] width 77 height 38
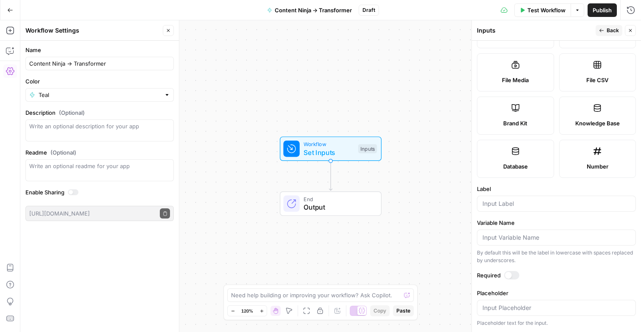
click at [515, 209] on div at bounding box center [556, 204] width 159 height 16
type input "Brand Kit"
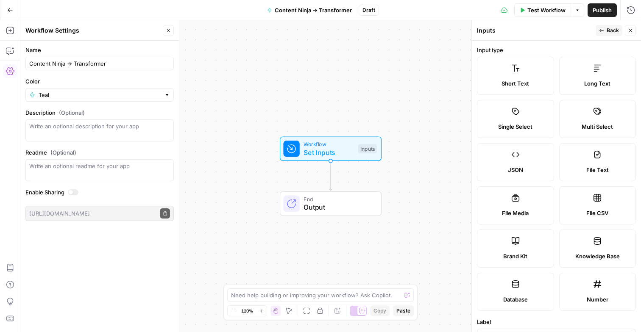
click at [611, 27] on span "Back" at bounding box center [613, 31] width 12 height 8
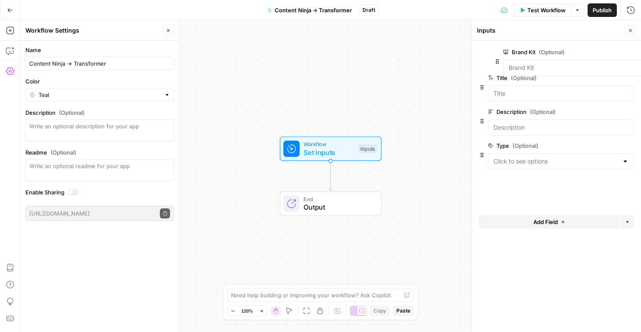
drag, startPoint x: 481, startPoint y: 164, endPoint x: 496, endPoint y: 58, distance: 107.5
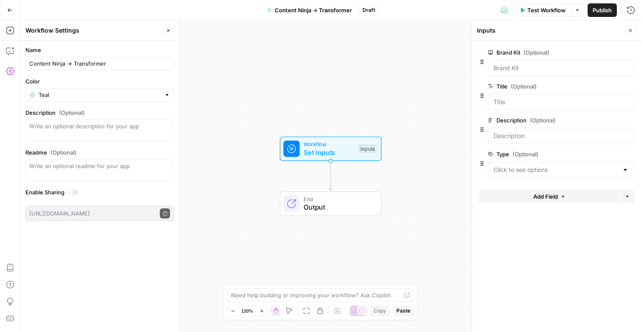
click at [557, 203] on button "Add Field" at bounding box center [549, 197] width 141 height 14
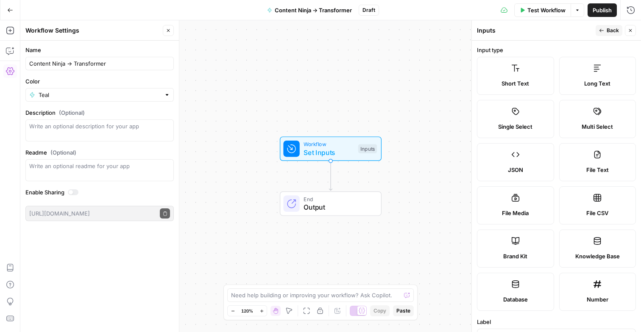
click at [526, 73] on label "Short Text" at bounding box center [515, 76] width 77 height 38
click at [613, 33] on span "Back" at bounding box center [613, 31] width 12 height 8
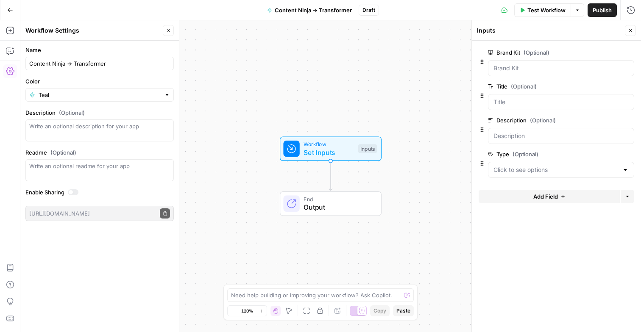
click at [512, 189] on form "Brand Kit (Optional) edit field Delete group Title (Optional) edit field Delete…" at bounding box center [556, 187] width 169 height 292
click at [513, 195] on button "Add Field" at bounding box center [549, 197] width 141 height 14
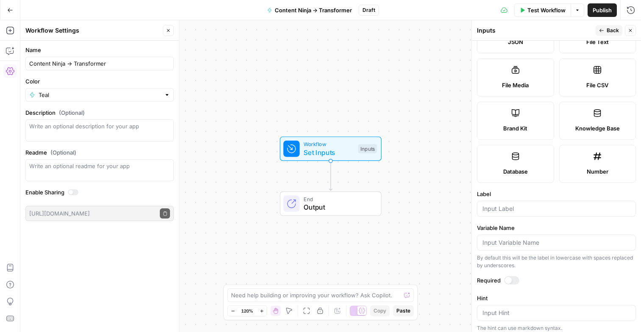
scroll to position [153, 0]
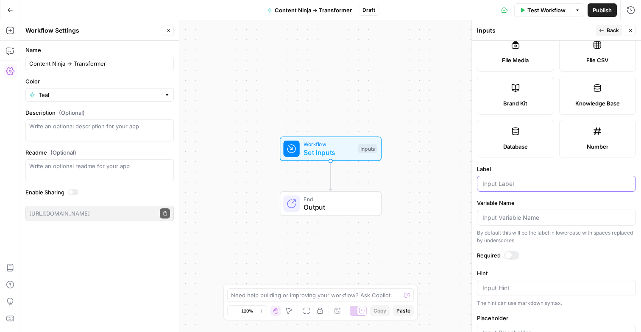
click at [497, 184] on input "Label" at bounding box center [556, 184] width 148 height 8
type input "Purpose"
click at [503, 174] on div "Label Purpose" at bounding box center [556, 178] width 159 height 27
click at [604, 30] on icon "button" at bounding box center [601, 30] width 5 height 5
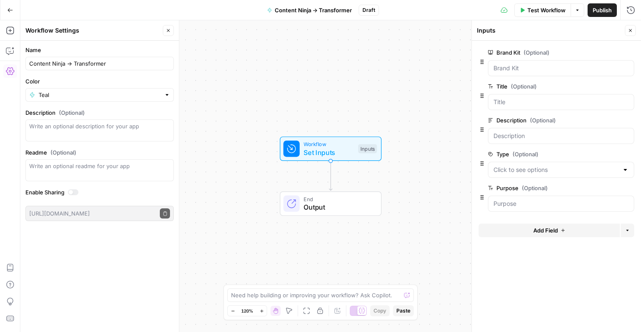
click at [529, 231] on button "Add Field" at bounding box center [549, 231] width 141 height 14
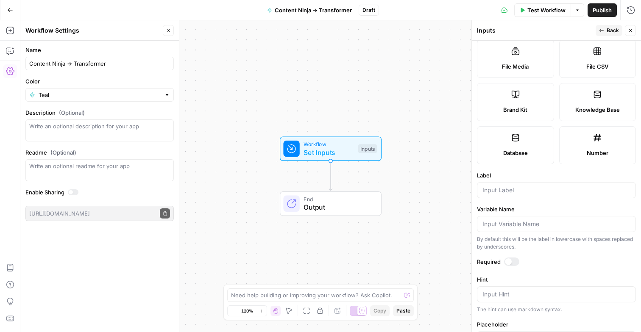
scroll to position [180, 0]
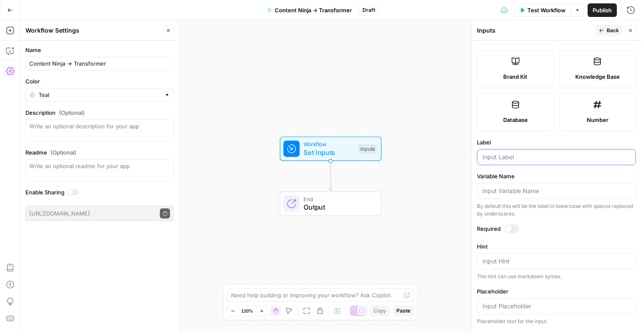
click at [513, 159] on input "Label" at bounding box center [556, 157] width 148 height 8
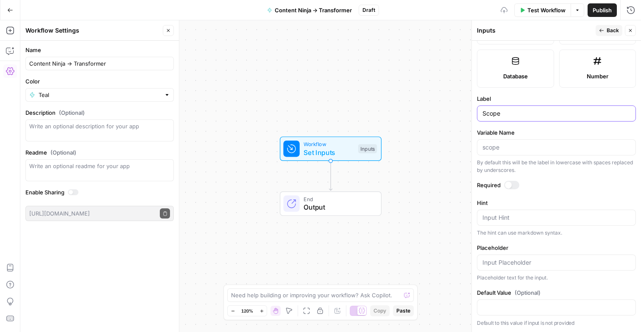
type input "Scope"
click at [497, 212] on div "Input Hint" at bounding box center [556, 218] width 159 height 16
type textarea "5-page guide or 50-page whitepaper?"
click at [559, 188] on label "Required" at bounding box center [556, 185] width 159 height 8
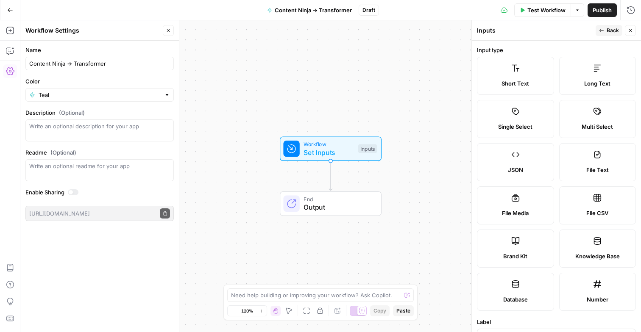
click at [607, 36] on button "Back" at bounding box center [609, 30] width 27 height 11
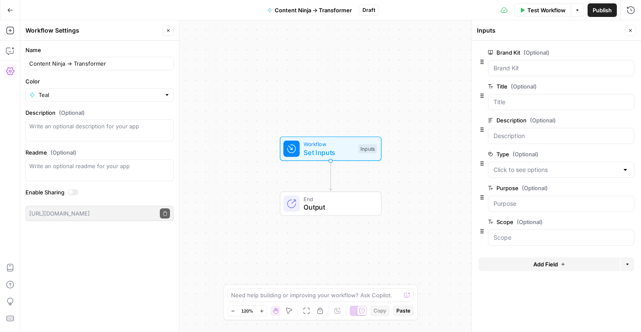
click at [628, 28] on icon "button" at bounding box center [630, 30] width 5 height 5
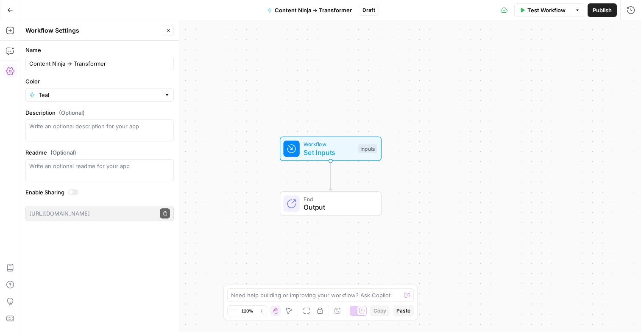
click at [165, 33] on button "Close" at bounding box center [168, 30] width 11 height 11
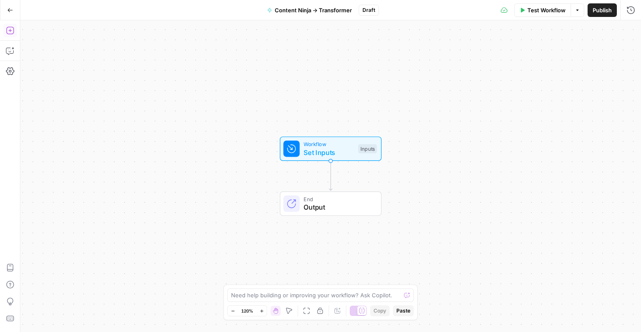
click at [14, 31] on icon "button" at bounding box center [10, 31] width 8 height 8
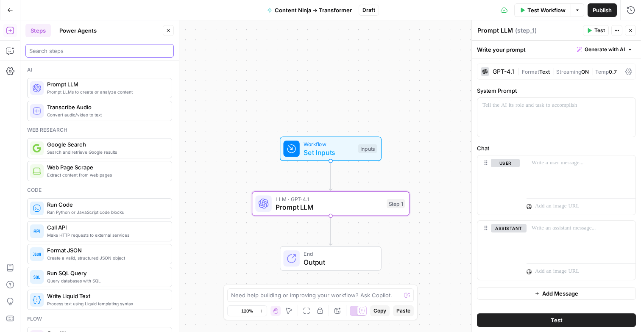
click at [105, 50] on input "search" at bounding box center [99, 51] width 141 height 8
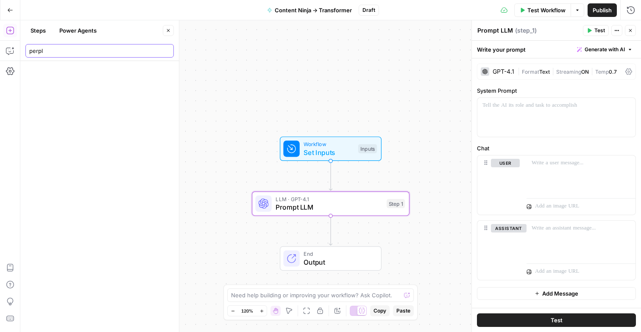
type input "perple"
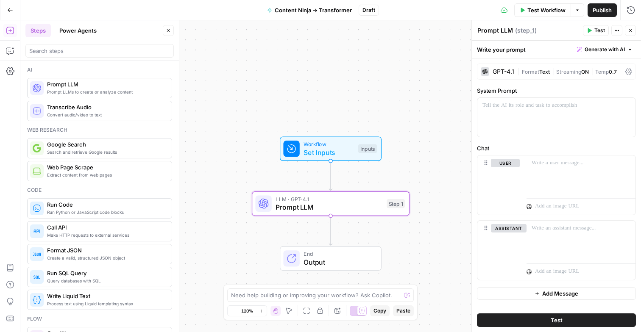
click at [88, 69] on div "Ai" at bounding box center [99, 70] width 145 height 8
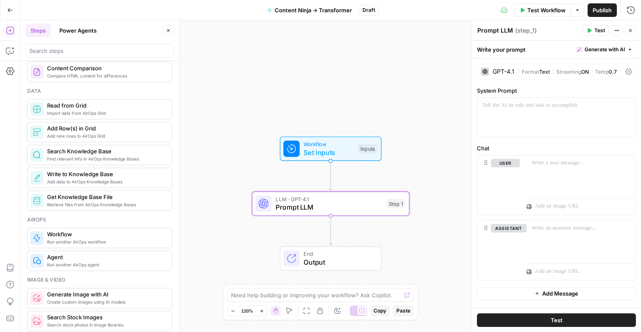
click at [87, 26] on button "Power Agents" at bounding box center [77, 31] width 47 height 14
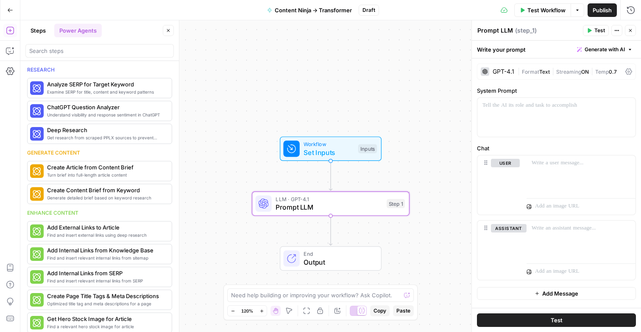
click at [41, 26] on button "Steps" at bounding box center [37, 31] width 25 height 14
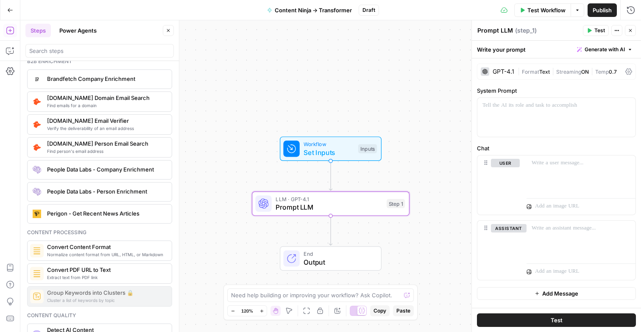
scroll to position [1221, 0]
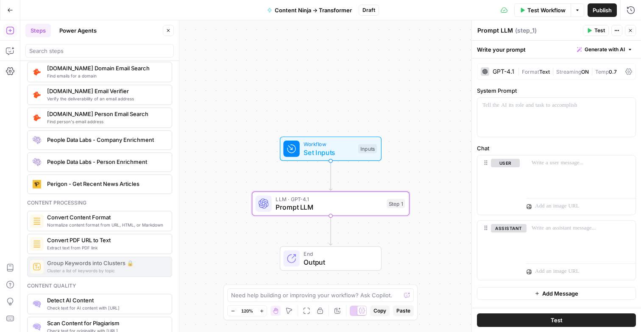
click at [128, 263] on div "Cluster a list of keywords by topic Group Keywords into Clusters 🔒" at bounding box center [99, 267] width 145 height 20
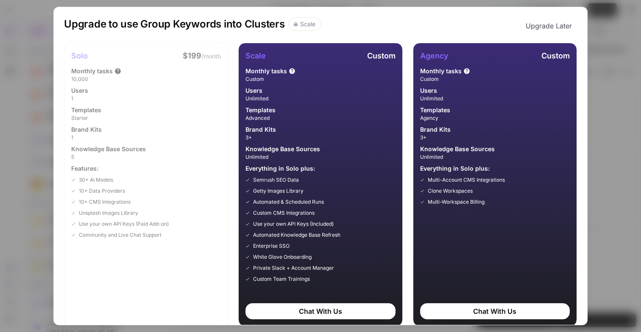
click at [593, 75] on div "Upgrade to use Group Keywords into Clusters Scale Upgrade Later Solo $199 /mont…" at bounding box center [320, 166] width 641 height 332
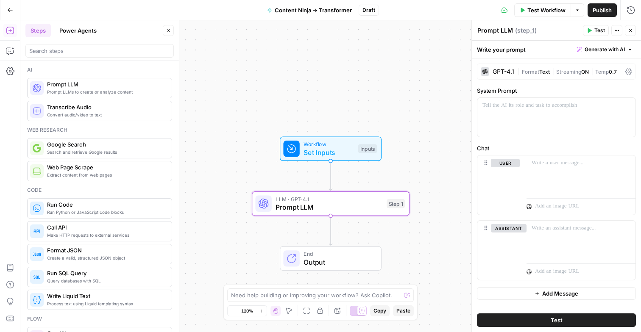
click at [630, 29] on icon "button" at bounding box center [630, 30] width 5 height 5
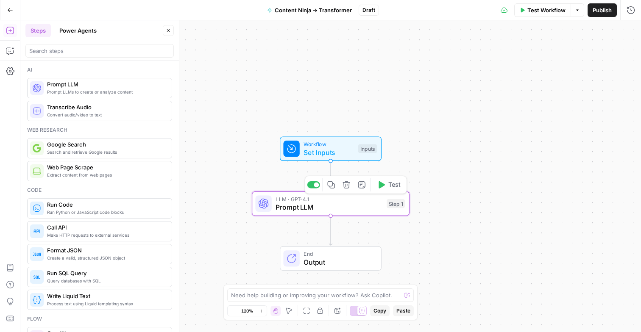
click at [285, 206] on span "Prompt LLM" at bounding box center [329, 207] width 107 height 10
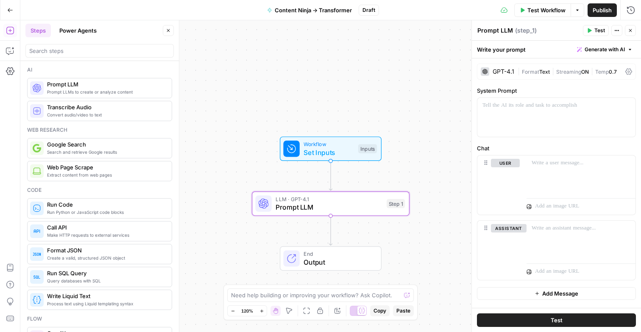
click at [522, 70] on span "Format" at bounding box center [530, 72] width 17 height 6
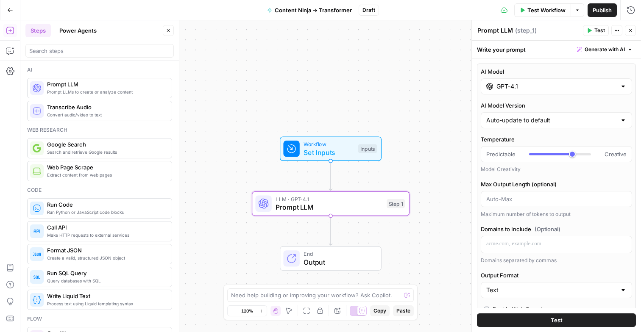
click at [507, 84] on input "GPT-4.1" at bounding box center [556, 86] width 120 height 8
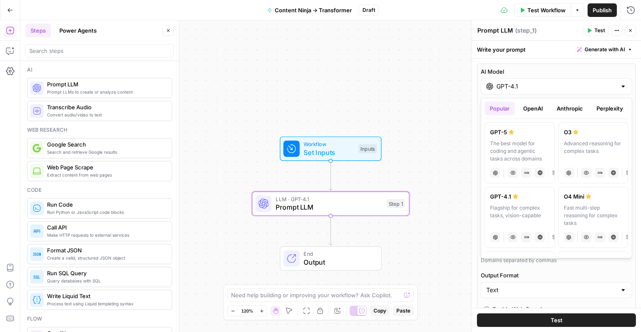
click at [536, 105] on button "OpenAI" at bounding box center [533, 109] width 30 height 14
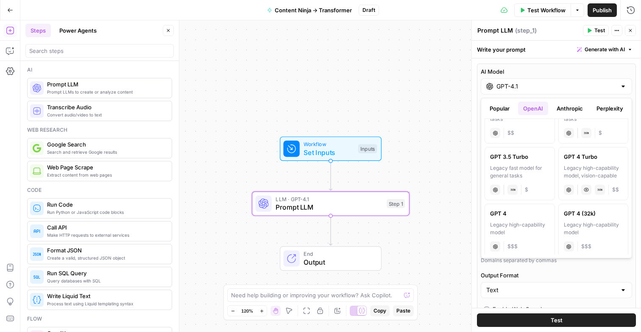
scroll to position [603, 0]
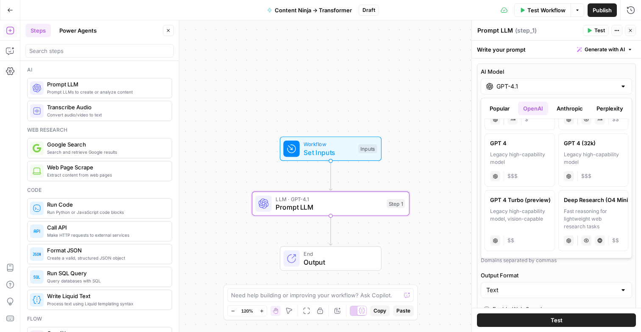
click at [562, 106] on button "Anthropic" at bounding box center [570, 109] width 36 height 14
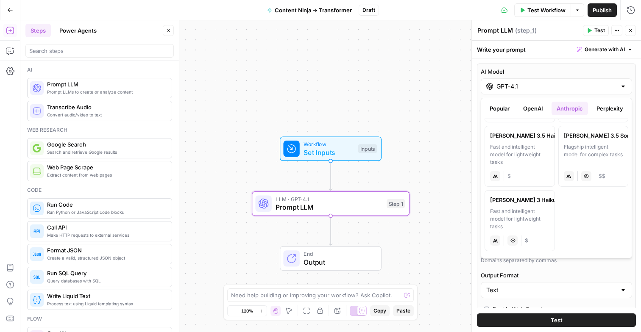
scroll to position [0, 0]
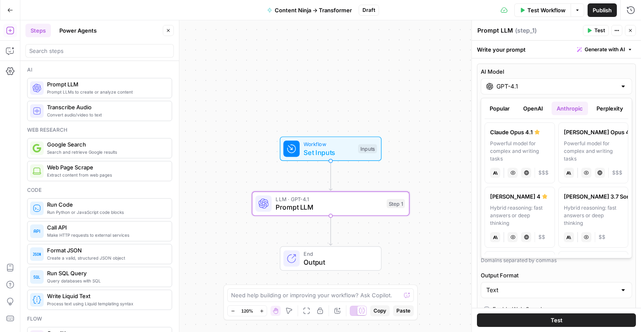
click at [542, 212] on div "Hybrid reasoning: fast answers or deep thinking" at bounding box center [519, 215] width 59 height 23
type input "[PERSON_NAME] 4"
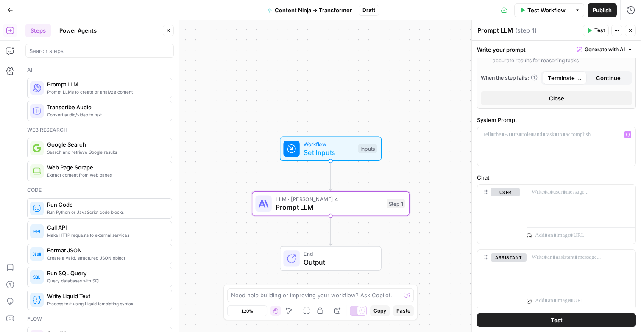
scroll to position [278, 0]
click at [525, 141] on div at bounding box center [556, 149] width 158 height 39
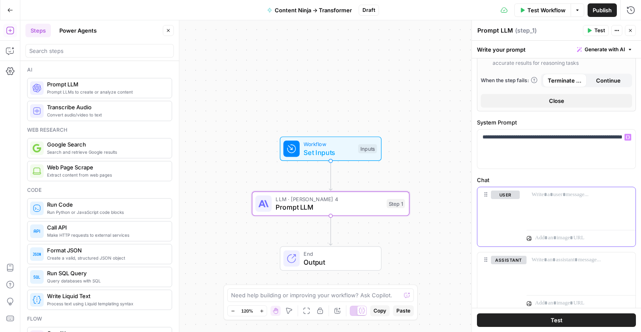
click at [544, 208] on div at bounding box center [580, 206] width 109 height 39
click at [240, 73] on div "Workflow Set Inputs Inputs LLM · [PERSON_NAME] 4 Prompt LLM Step 1 End Output" at bounding box center [330, 176] width 621 height 312
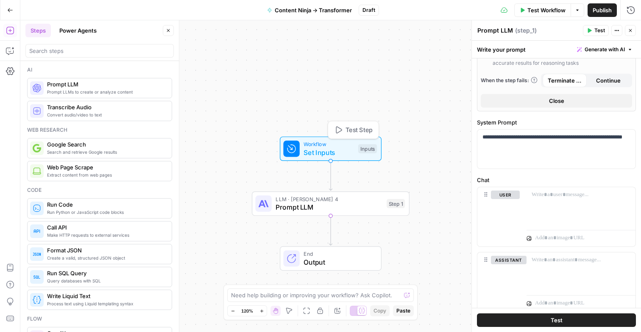
click at [314, 148] on span "Set Inputs" at bounding box center [329, 153] width 50 height 10
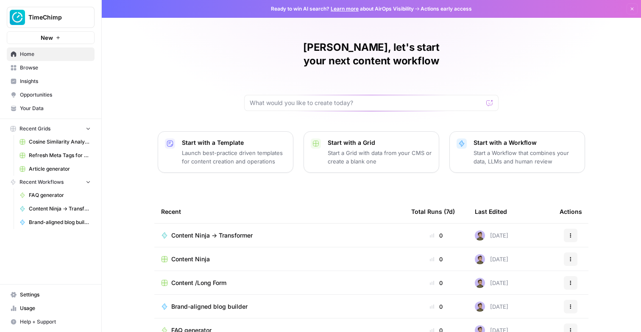
click at [174, 88] on div "Stijn, let's start your next content workflow Start with a Template Launch best…" at bounding box center [371, 202] width 539 height 404
click at [40, 106] on span "Your Data" at bounding box center [55, 109] width 71 height 8
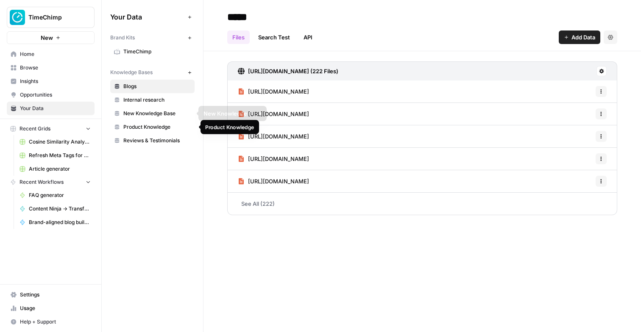
click at [146, 127] on span "Product Knowledge" at bounding box center [156, 127] width 67 height 8
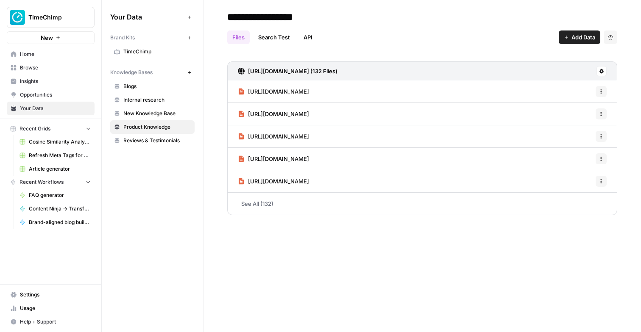
click at [309, 93] on span "[URL][DOMAIN_NAME]" at bounding box center [278, 91] width 61 height 8
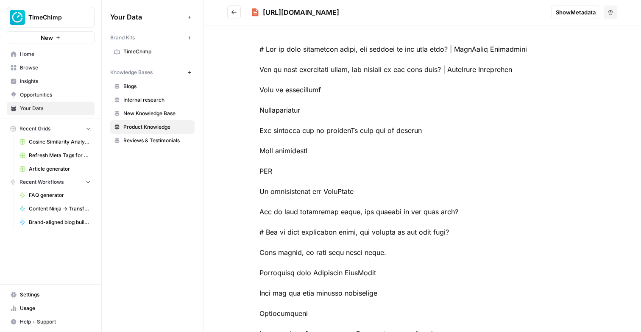
scroll to position [27, 0]
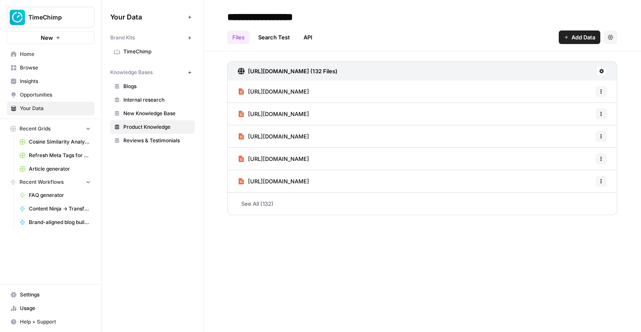
click at [309, 95] on span "[URL][DOMAIN_NAME]" at bounding box center [278, 91] width 61 height 8
click at [611, 38] on icon "button" at bounding box center [610, 37] width 5 height 5
click at [603, 71] on icon at bounding box center [601, 71] width 5 height 5
click at [603, 72] on icon at bounding box center [601, 71] width 5 height 5
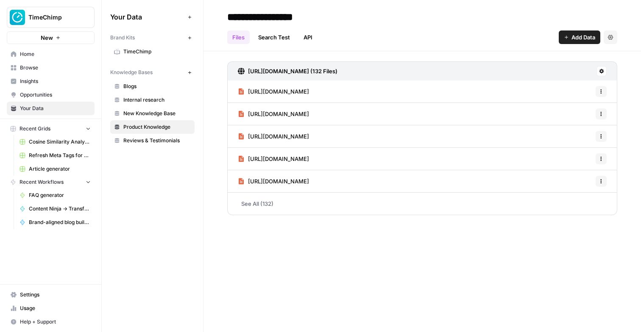
click at [309, 31] on link "API" at bounding box center [307, 38] width 19 height 14
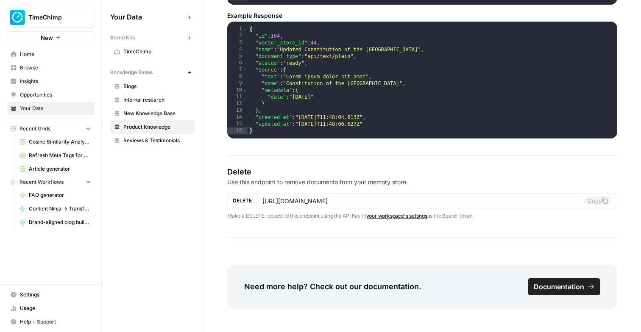
scroll to position [1406, 0]
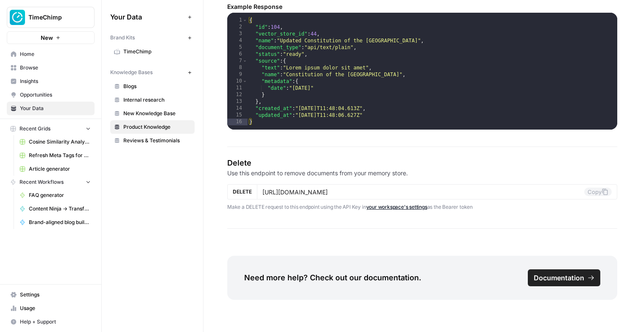
click at [42, 67] on span "Browse" at bounding box center [55, 68] width 71 height 8
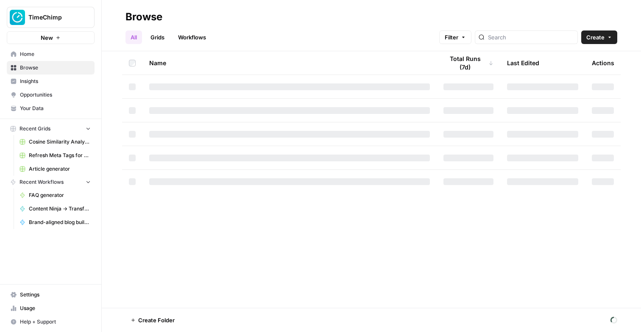
click at [193, 39] on link "Workflows" at bounding box center [192, 38] width 38 height 14
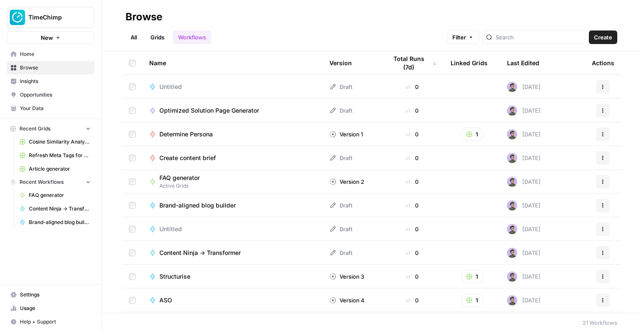
click at [170, 37] on link "Grids" at bounding box center [157, 38] width 24 height 14
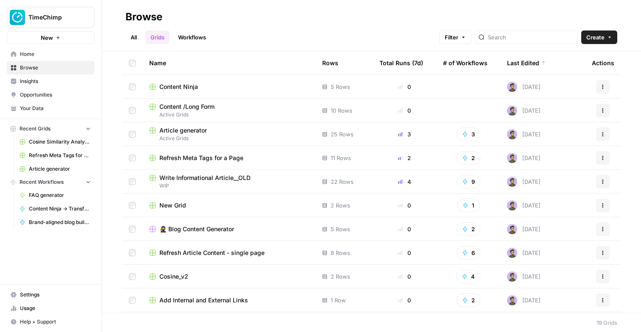
click at [181, 87] on span "Content Ninja" at bounding box center [178, 87] width 39 height 8
